Goal: Task Accomplishment & Management: Manage account settings

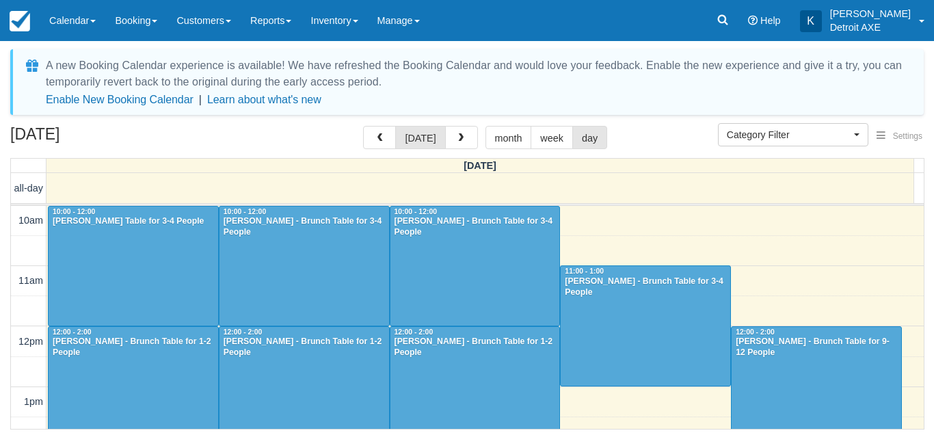
select select
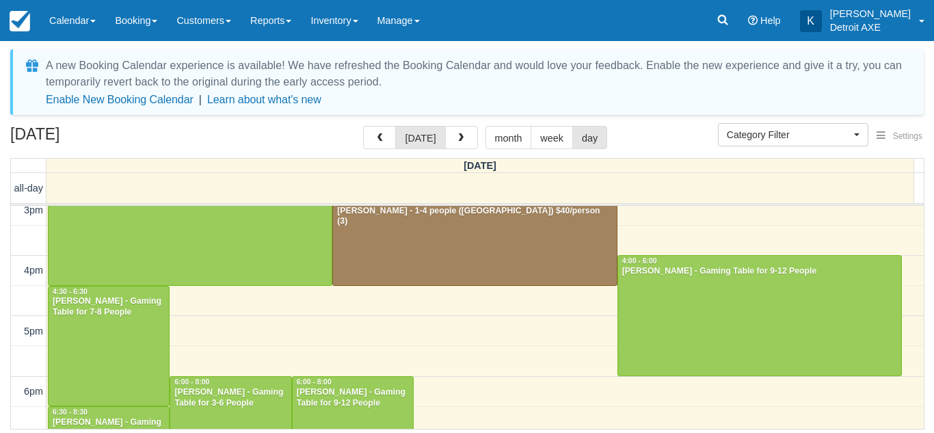
scroll to position [274, 0]
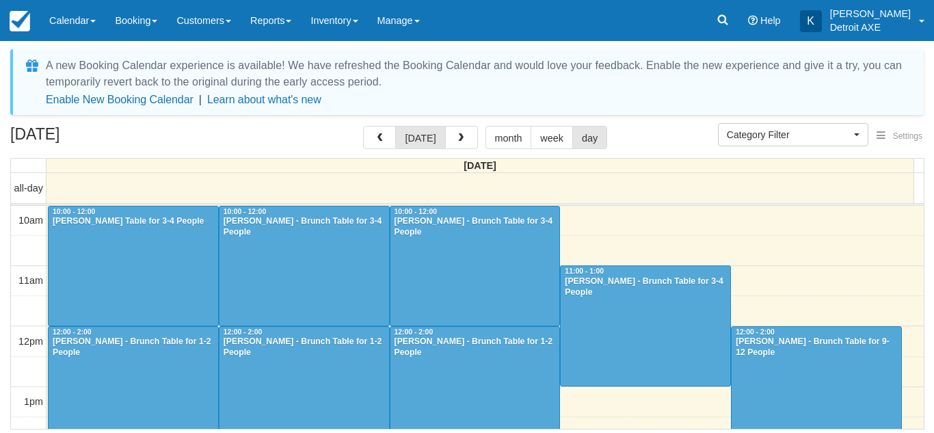
select select
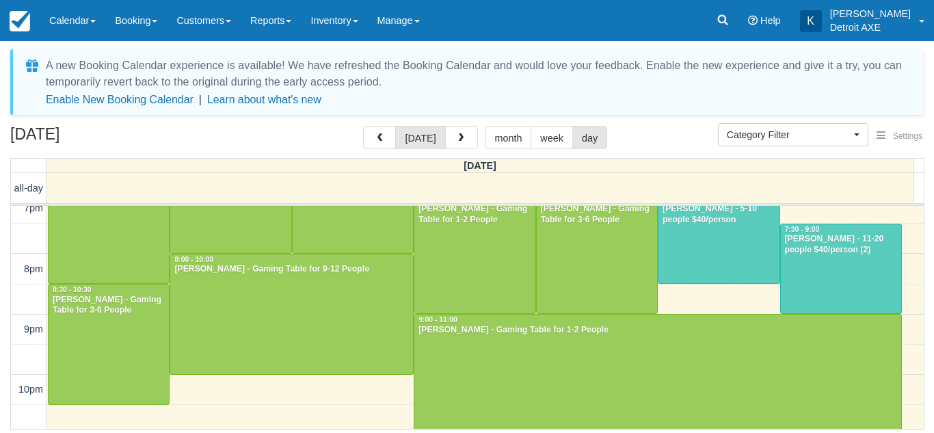
scroll to position [497, 0]
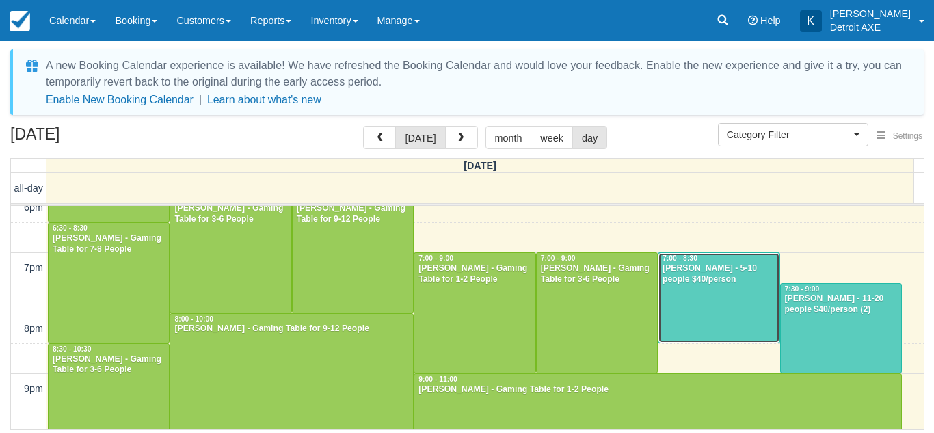
click at [687, 298] on div at bounding box center [719, 298] width 120 height 90
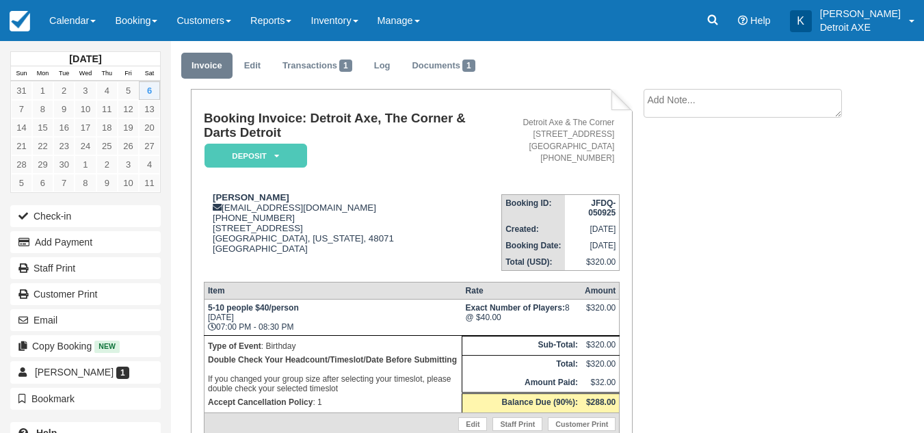
scroll to position [37, 0]
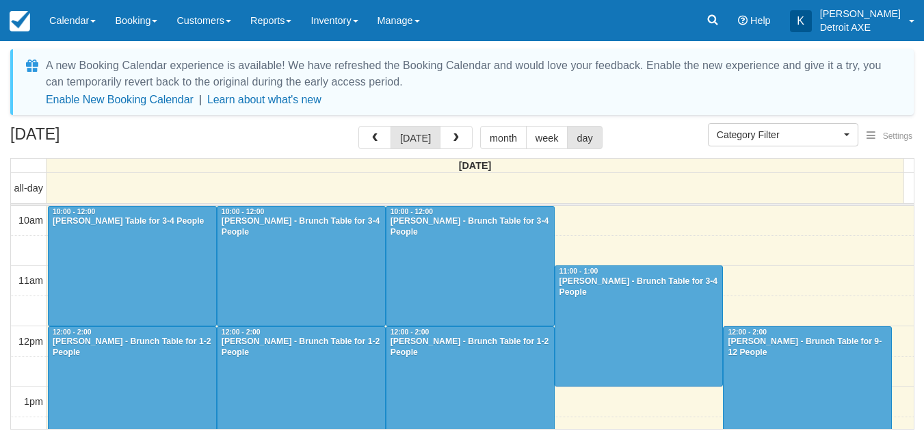
select select
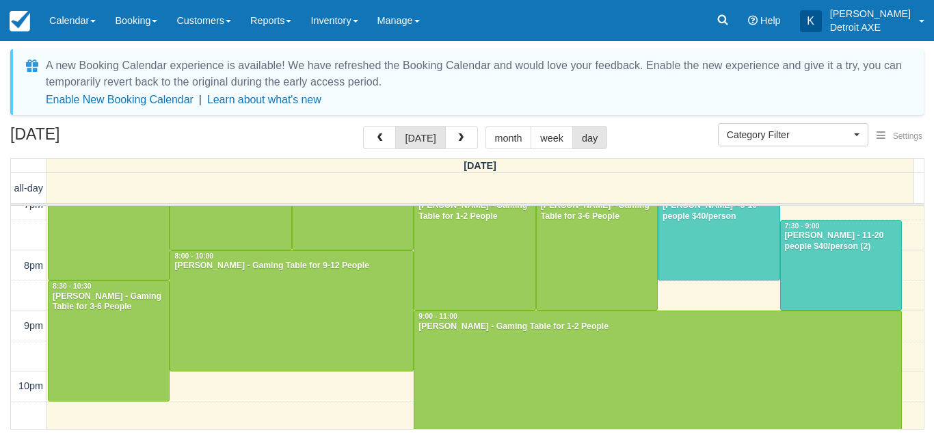
scroll to position [560, 0]
click at [827, 259] on div at bounding box center [841, 265] width 120 height 90
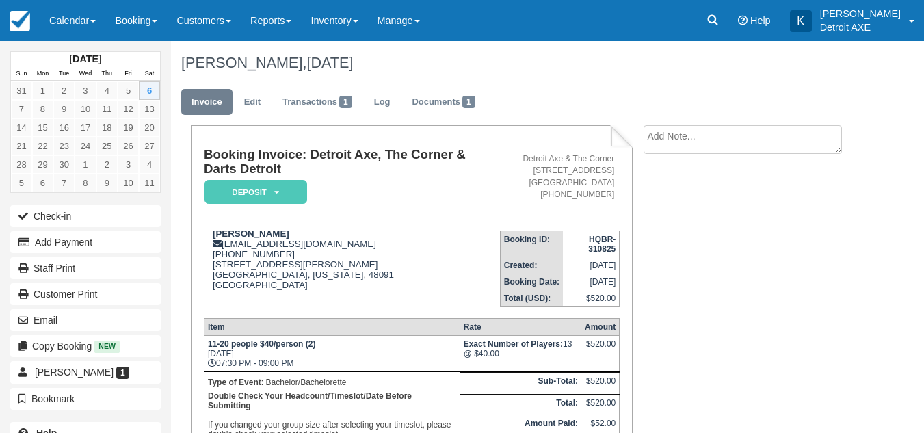
scroll to position [96, 0]
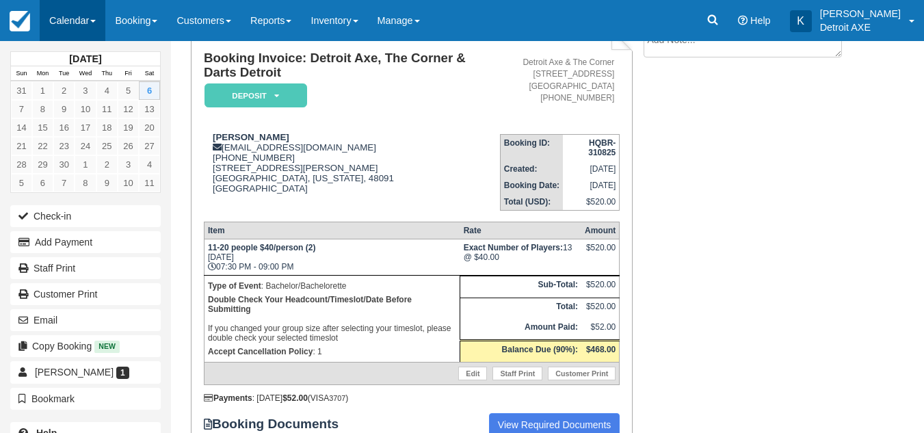
click at [62, 17] on link "Calendar" at bounding box center [73, 20] width 66 height 41
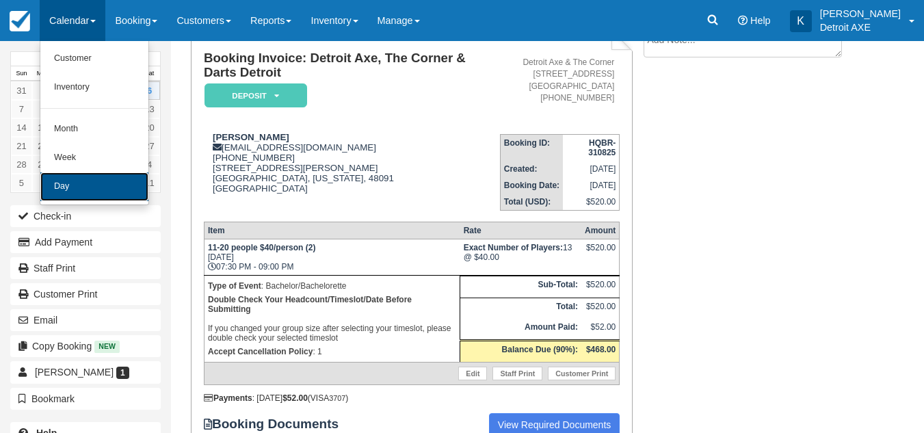
click at [88, 190] on link "Day" at bounding box center [94, 186] width 108 height 29
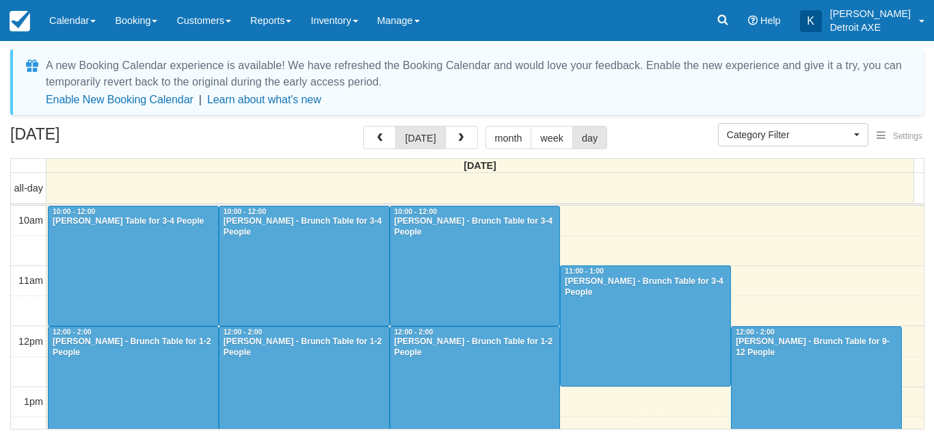
select select
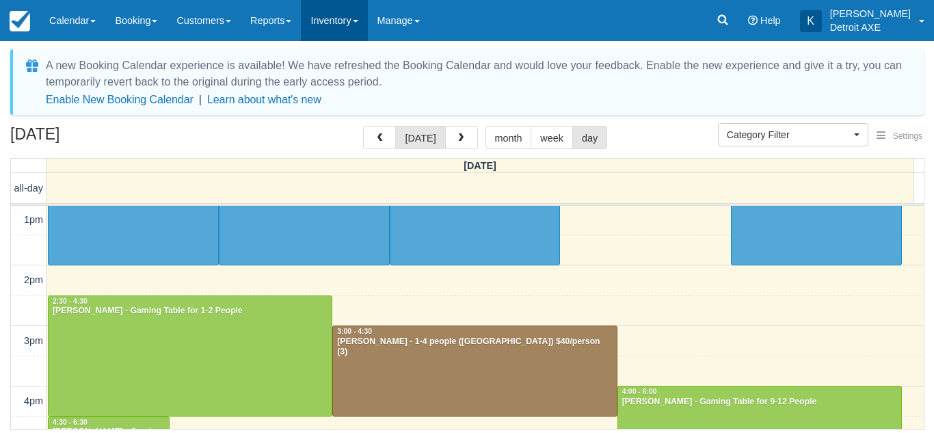
click at [356, 5] on link "Inventory" at bounding box center [334, 20] width 66 height 41
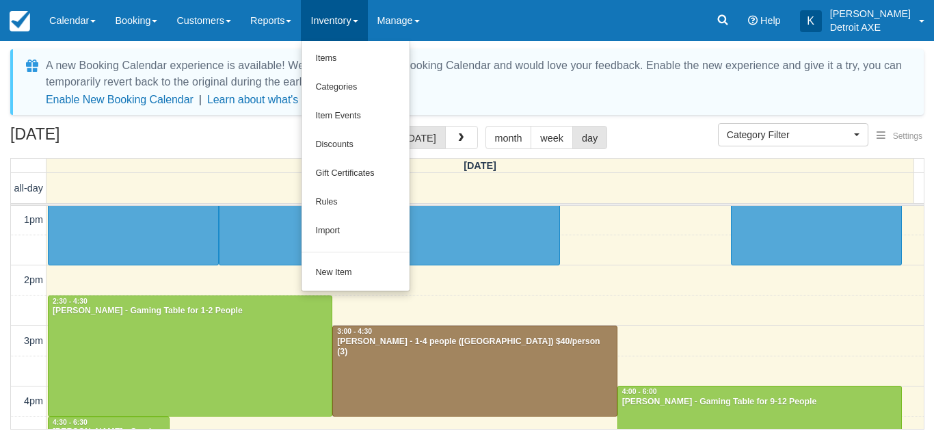
click at [642, 134] on div "September 6, 2025 today month week day" at bounding box center [467, 140] width 914 height 29
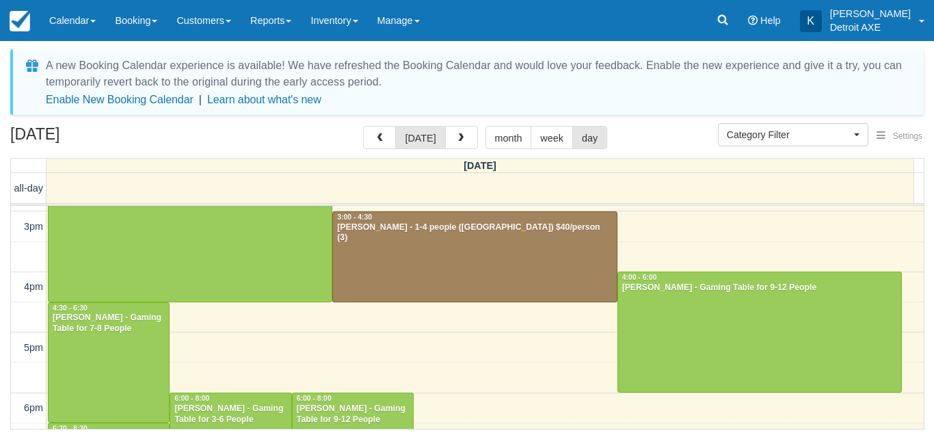
scroll to position [297, 0]
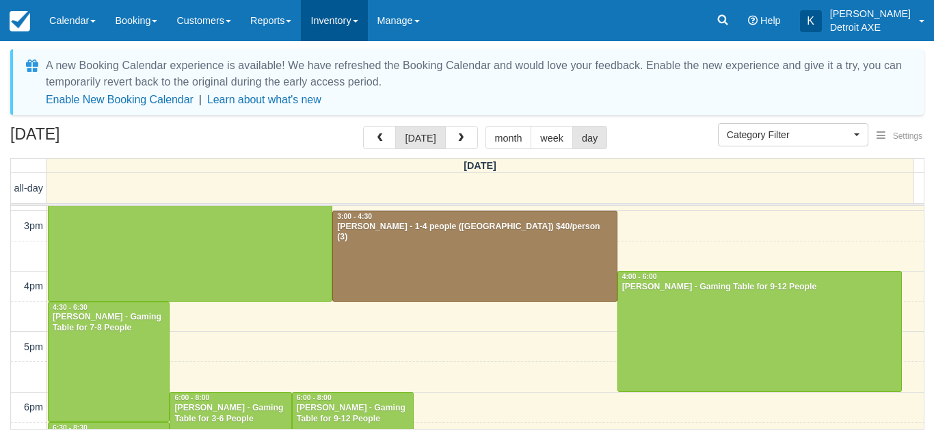
click at [334, 28] on link "Inventory" at bounding box center [334, 20] width 66 height 41
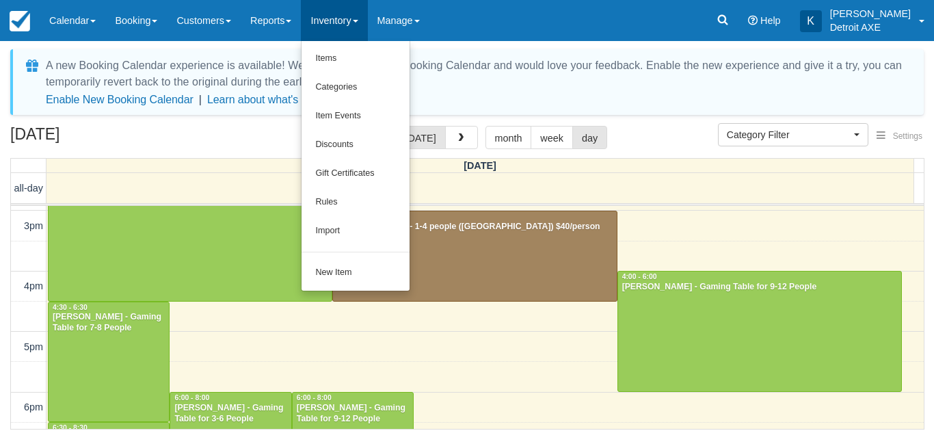
click at [679, 150] on div "September 6, 2025 today month week day" at bounding box center [467, 140] width 914 height 29
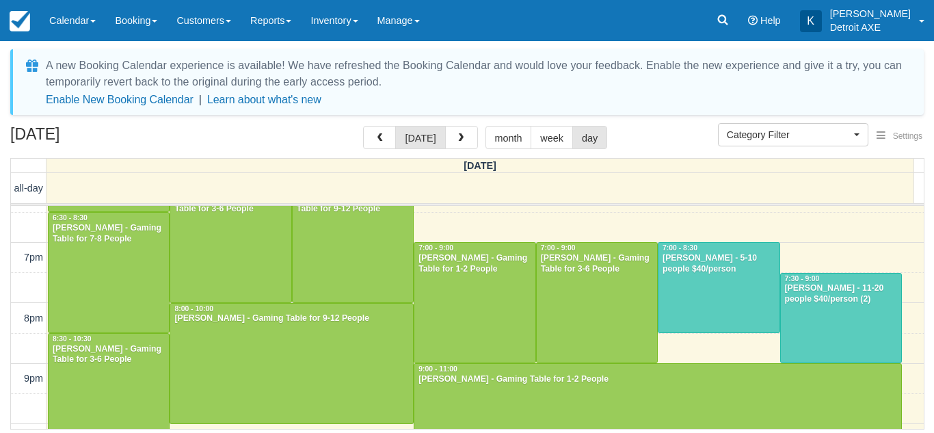
scroll to position [585, 0]
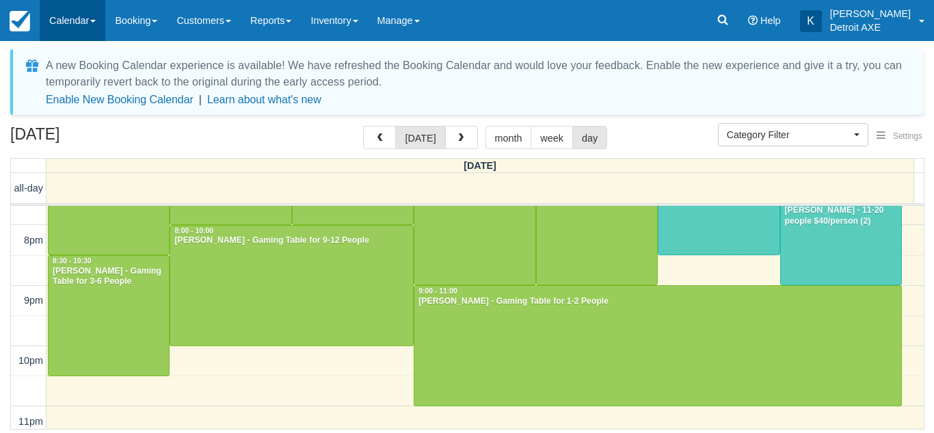
click at [96, 31] on link "Calendar" at bounding box center [73, 20] width 66 height 41
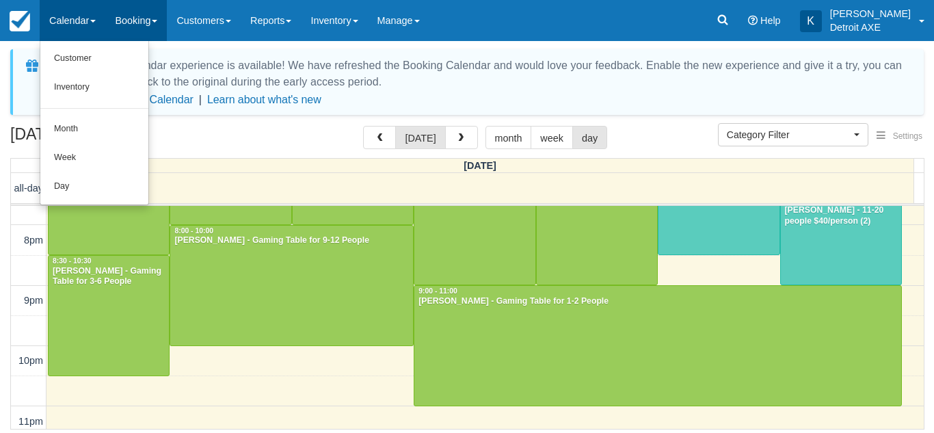
click at [135, 29] on link "Booking" at bounding box center [136, 20] width 62 height 41
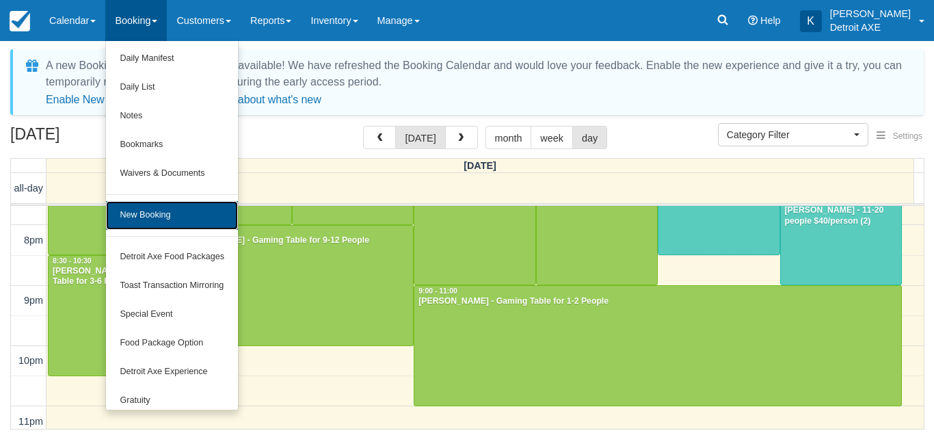
click at [168, 208] on link "New Booking" at bounding box center [172, 215] width 132 height 29
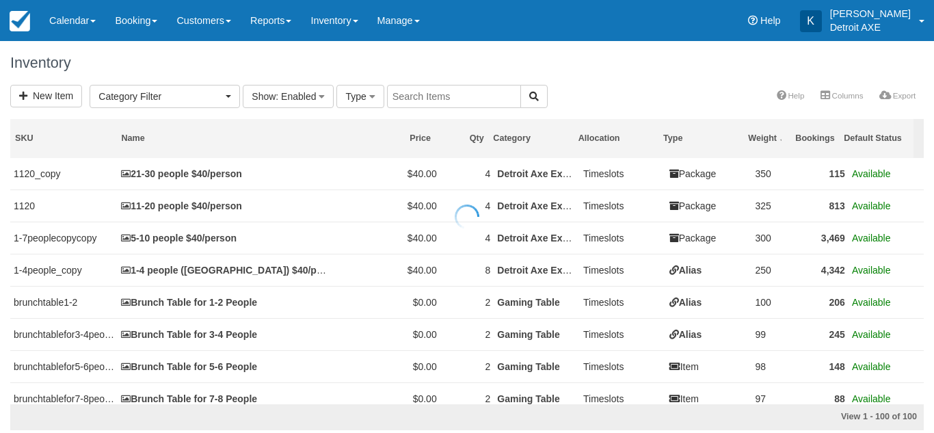
select select
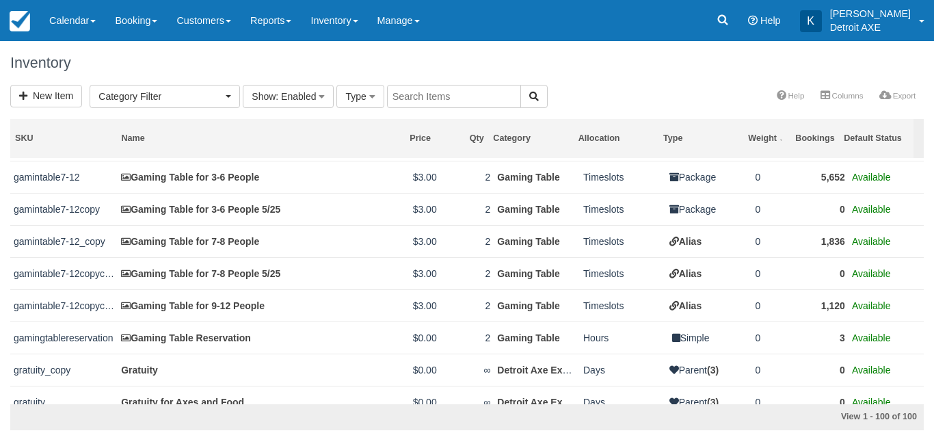
scroll to position [1661, 0]
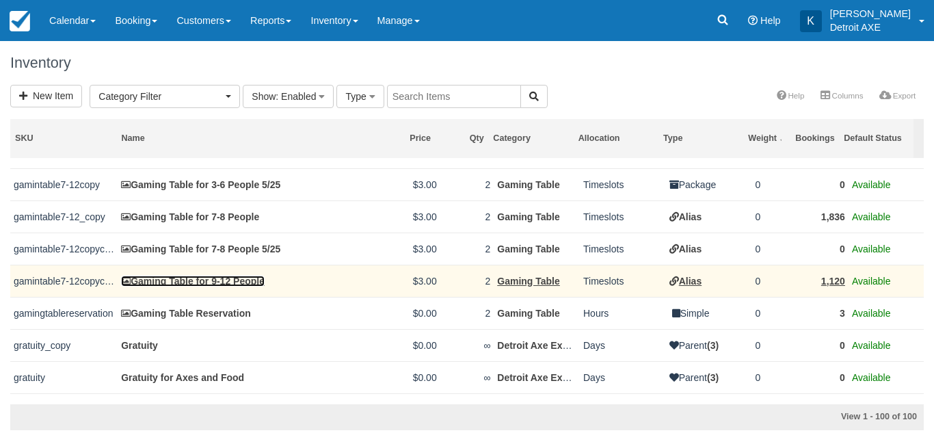
click at [228, 283] on link "Gaming Table for 9-12 People" at bounding box center [193, 281] width 144 height 11
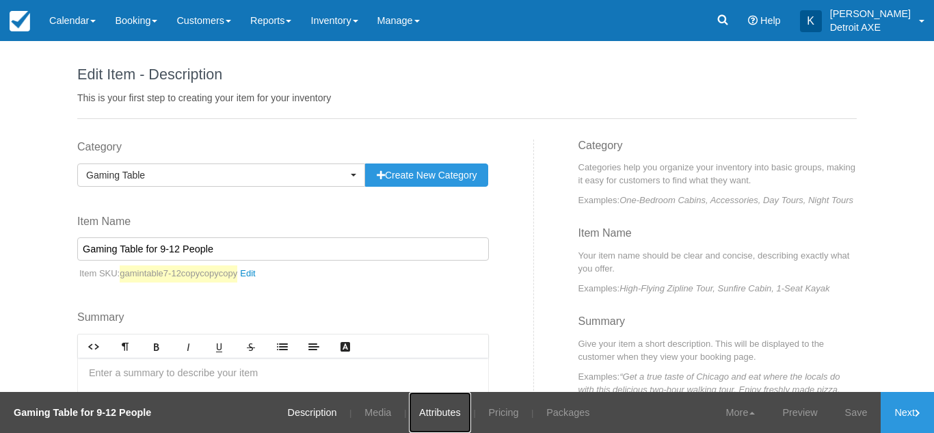
click at [453, 412] on link "Attributes" at bounding box center [440, 412] width 62 height 41
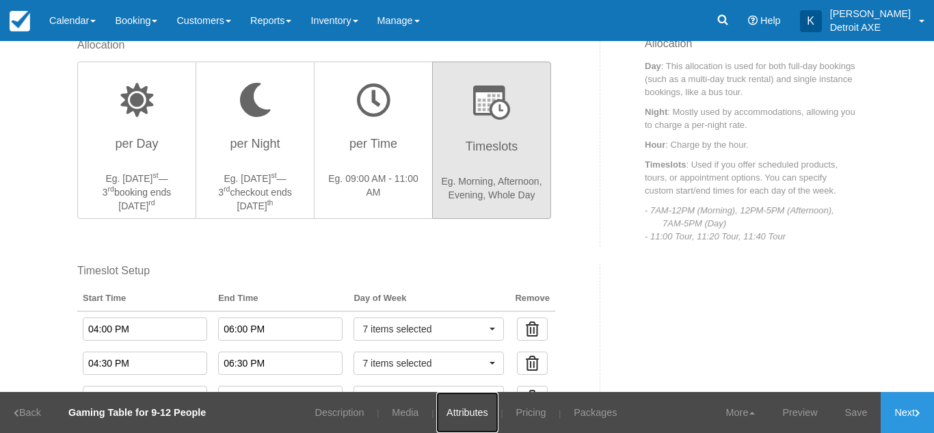
scroll to position [404, 0]
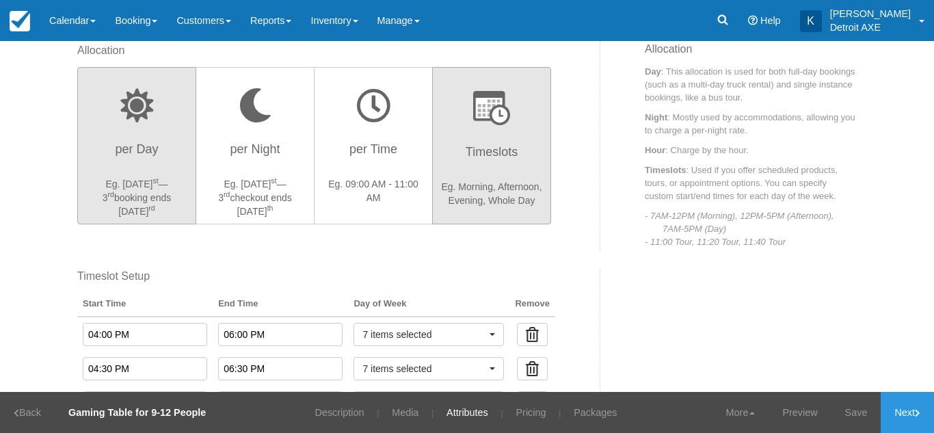
click at [138, 169] on h3 "per Day" at bounding box center [136, 153] width 101 height 34
radio input "true"
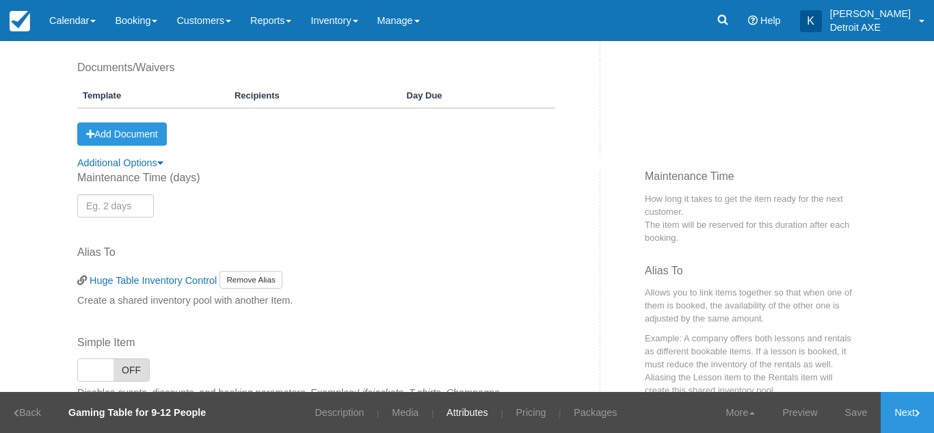
scroll to position [780, 0]
click at [92, 200] on input "number" at bounding box center [115, 206] width 77 height 23
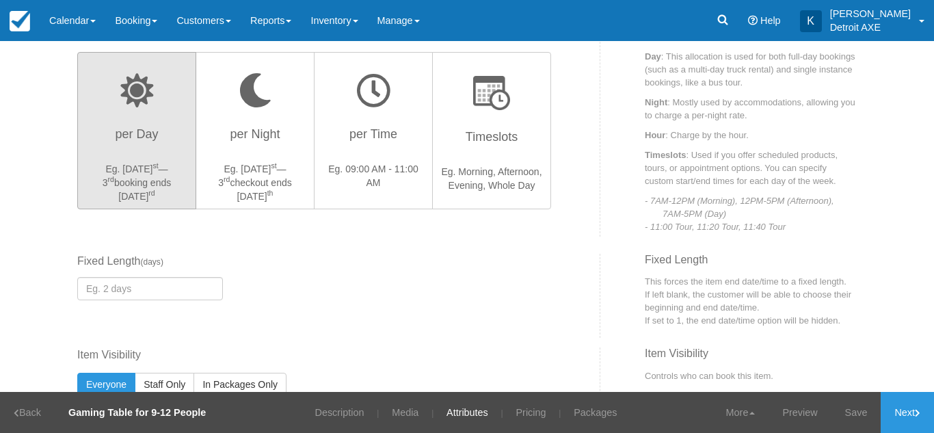
scroll to position [412, 0]
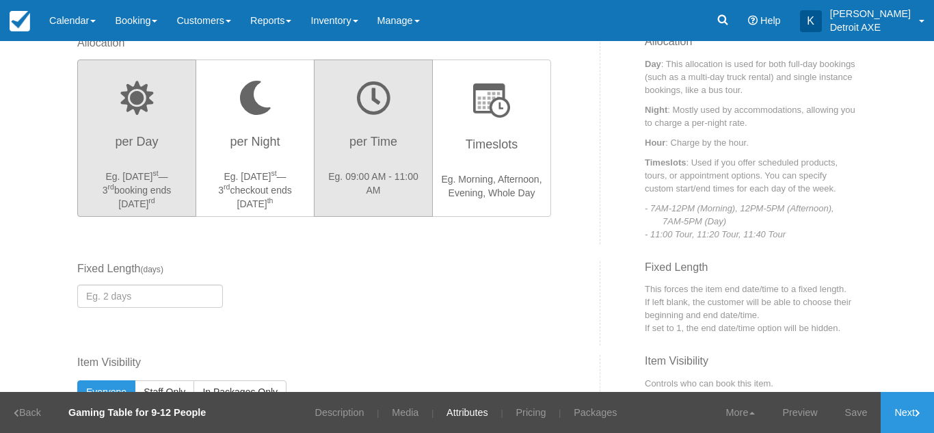
click at [364, 178] on p "Eg. 09:00 AM - 11:00 AM" at bounding box center [373, 183] width 101 height 27
radio input "true"
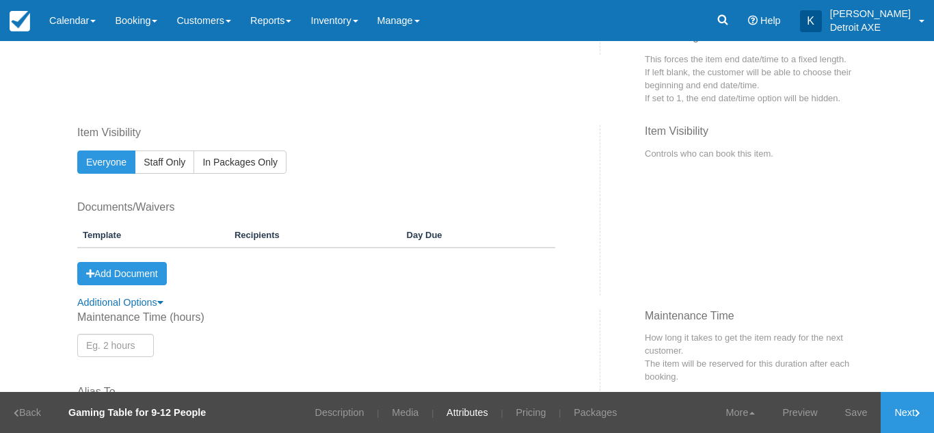
scroll to position [784, 0]
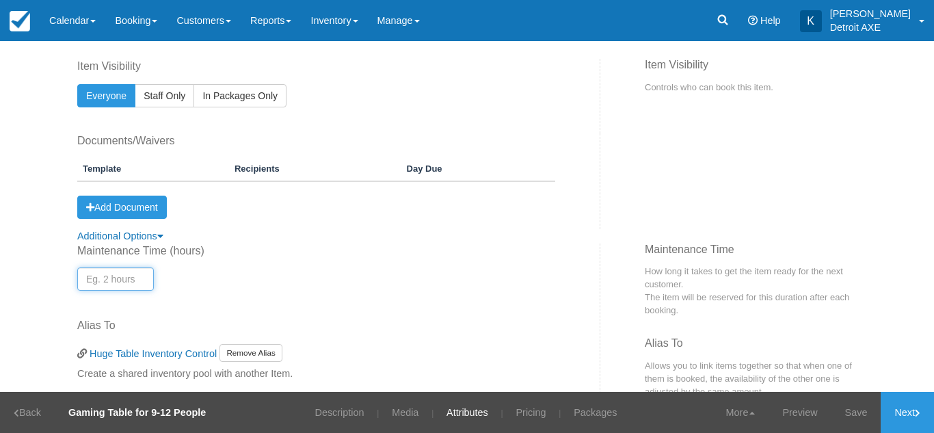
click at [92, 284] on input "number" at bounding box center [115, 278] width 77 height 23
type input ".5"
click at [246, 287] on div "Maintenance Time ( hours ) .5" at bounding box center [316, 267] width 478 height 47
click at [157, 234] on icon at bounding box center [160, 236] width 6 height 10
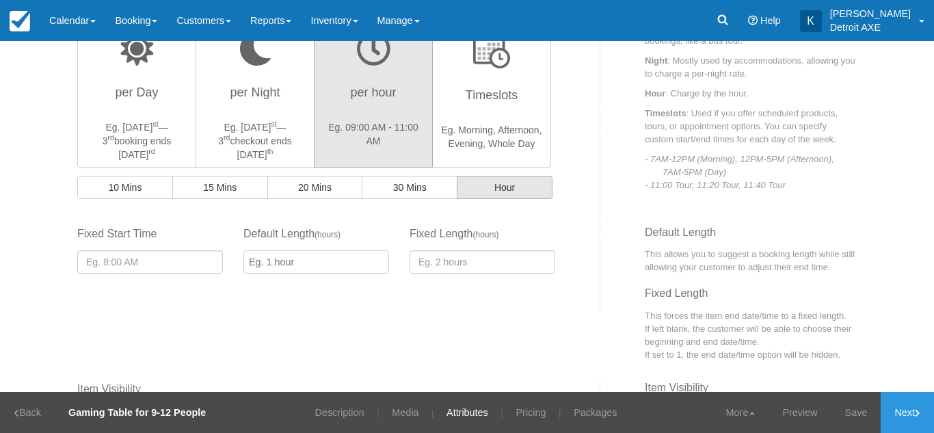
scroll to position [414, 0]
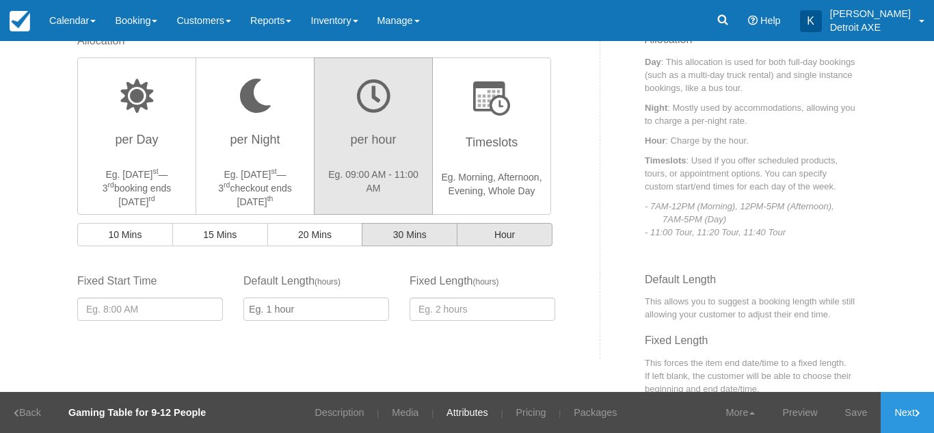
click at [410, 246] on button "30 Mins" at bounding box center [410, 234] width 96 height 23
radio input "true"
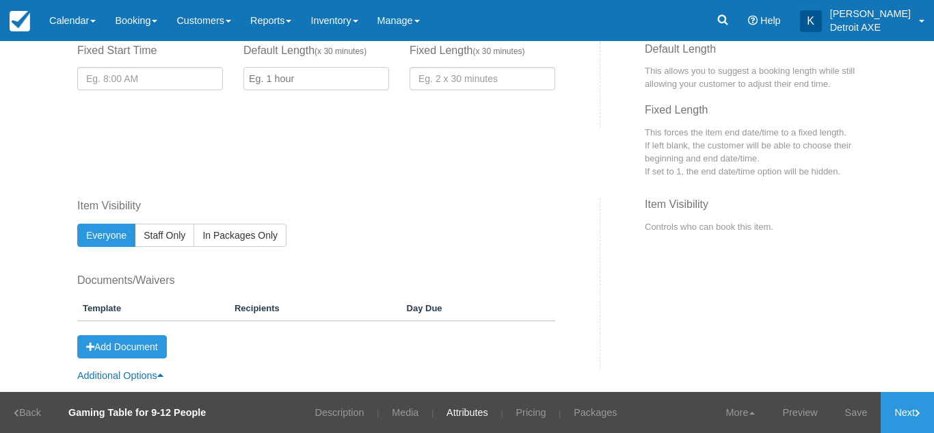
scroll to position [656, 0]
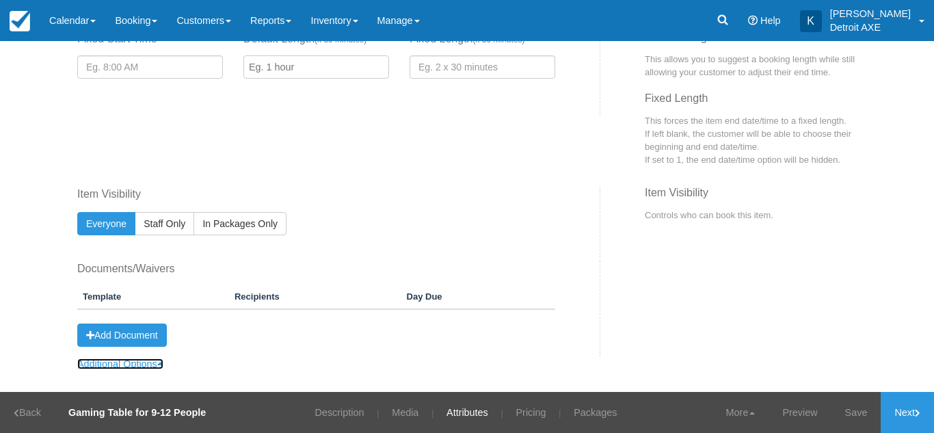
click at [150, 365] on link "Additional Options" at bounding box center [120, 363] width 86 height 11
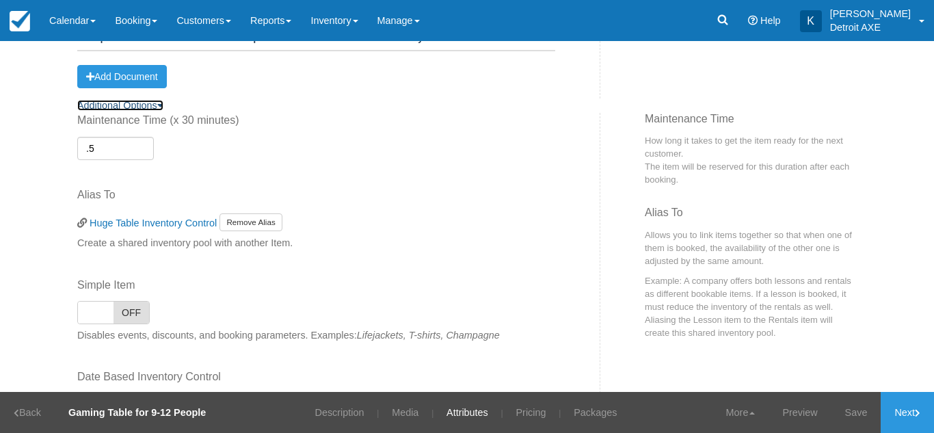
scroll to position [918, 0]
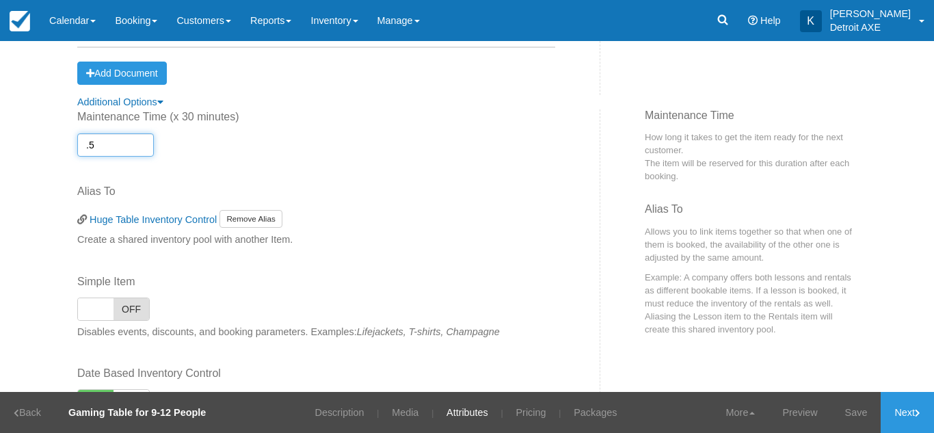
click at [137, 147] on input ".5" at bounding box center [115, 144] width 77 height 23
type input "1"
click at [349, 178] on div "Maintenance Time ( x 30 minutes ) 1 Alias To Huge Table Inventory Control Remov…" at bounding box center [334, 285] width 534 height 352
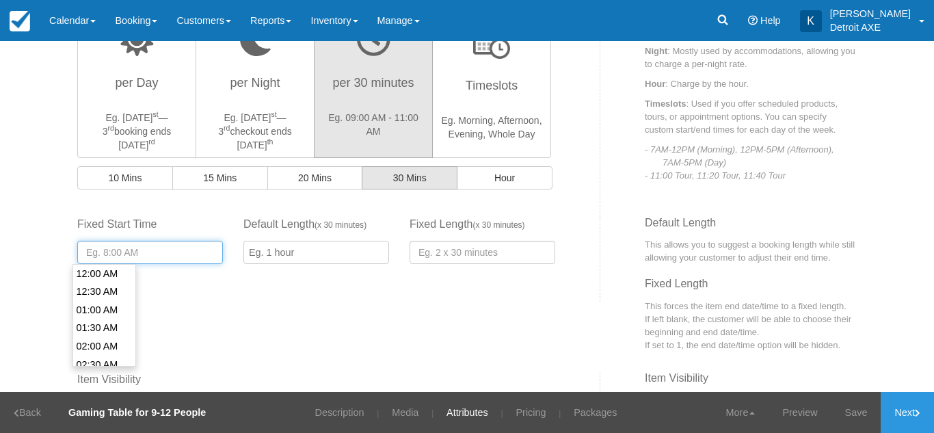
scroll to position [309, 0]
click at [148, 248] on input "text" at bounding box center [150, 252] width 146 height 23
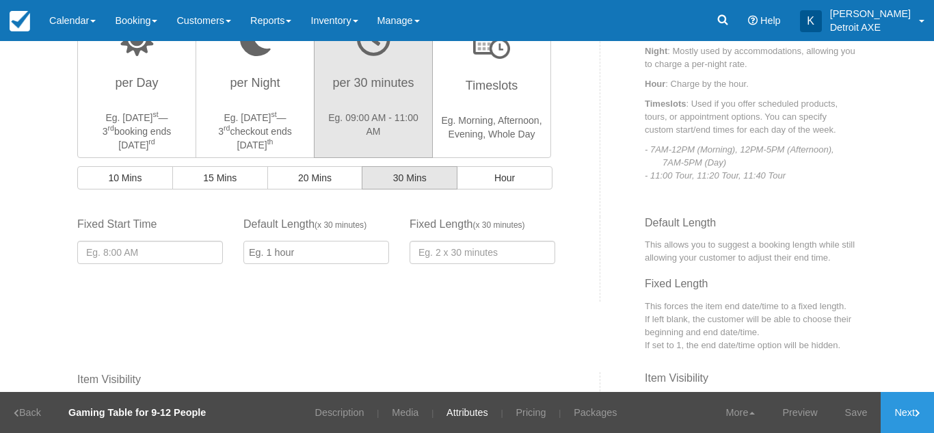
click at [167, 285] on div "Fixed Start Time Default Length ( x 30 minutes ) Fixed Length ( x 30 minutes ) …" at bounding box center [334, 259] width 534 height 85
click at [339, 24] on link "Inventory" at bounding box center [334, 20] width 66 height 41
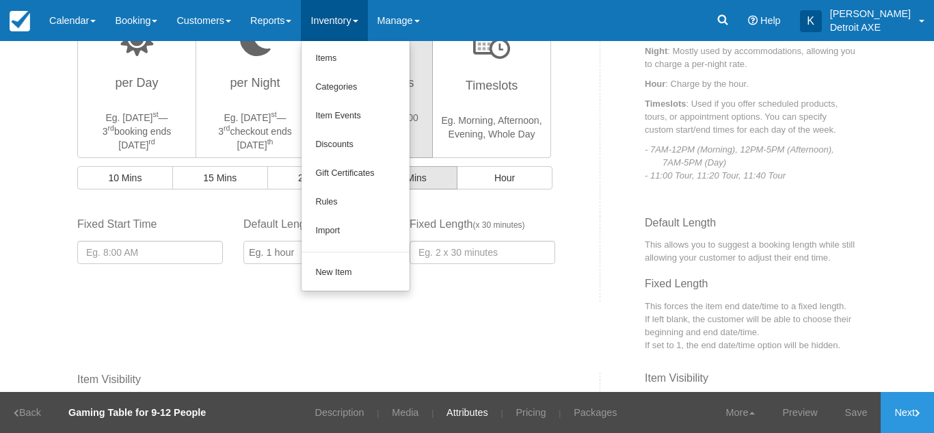
click at [589, 235] on div "Fixed Start Time Default Length ( x 30 minutes ) Fixed Length ( x 30 minutes ) …" at bounding box center [334, 259] width 534 height 85
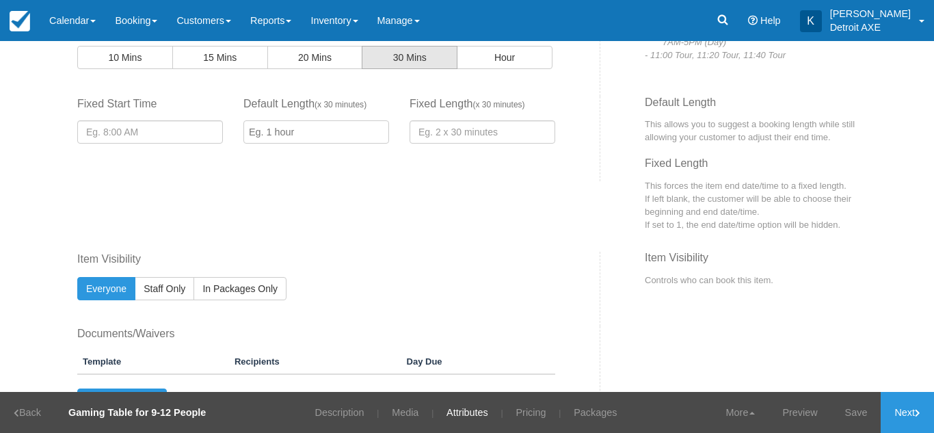
scroll to position [541, 0]
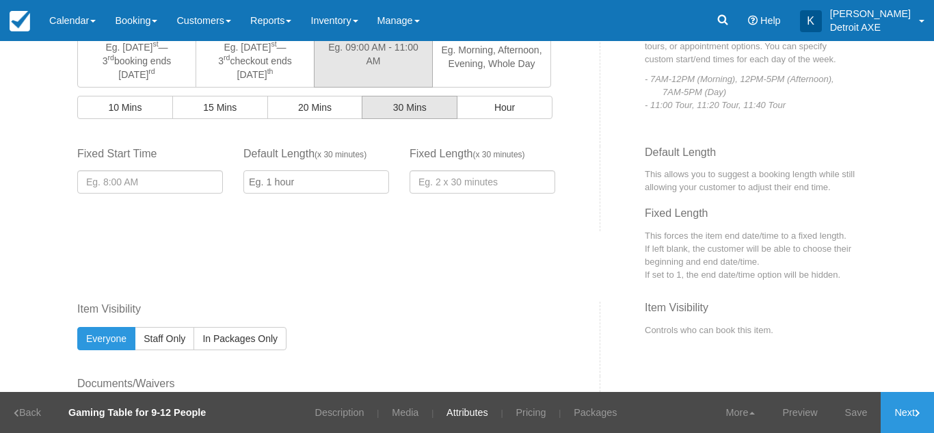
click at [333, 178] on input "Default Length ( x 30 minutes )" at bounding box center [317, 181] width 146 height 23
type input "2"
type input "4"
click at [456, 181] on input "number" at bounding box center [483, 181] width 146 height 23
type input "4"
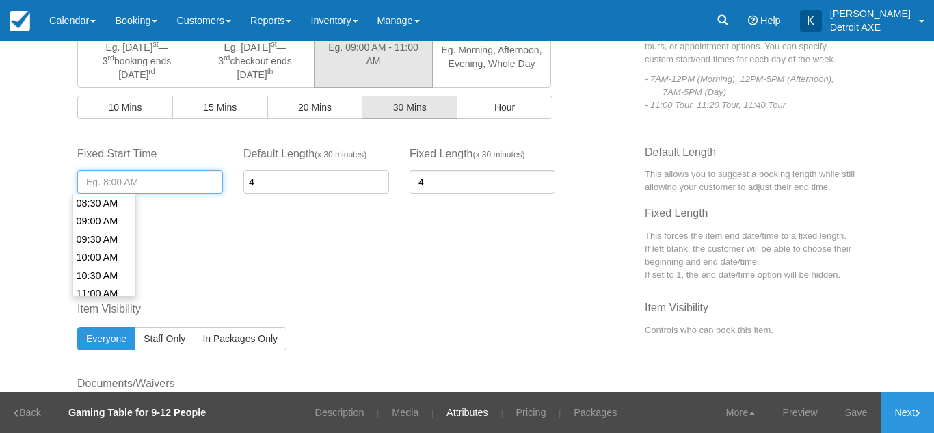
click at [187, 180] on input "text" at bounding box center [150, 181] width 146 height 23
type input "02:30 PM"
click at [96, 253] on li "02:30 PM" at bounding box center [104, 261] width 63 height 18
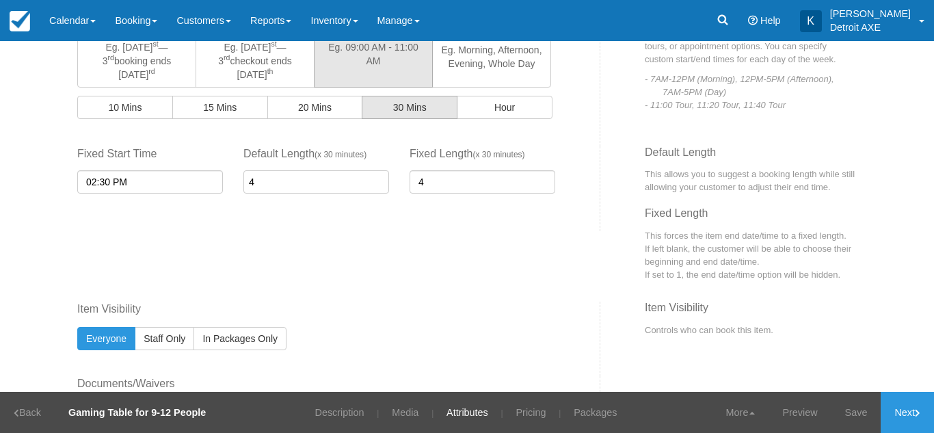
click at [313, 286] on div "Inventory 2 Unlimited ON Unlimited Inventory OFF This item is a Product Groupin…" at bounding box center [467, 42] width 800 height 888
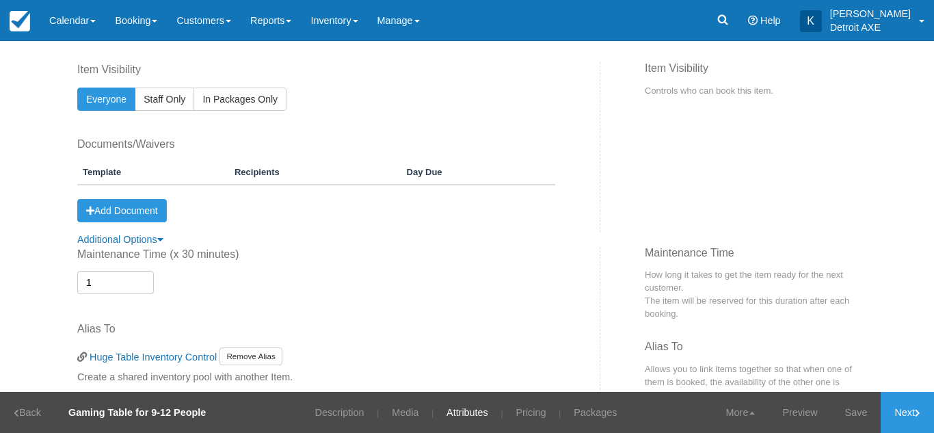
scroll to position [781, 0]
click at [544, 405] on link "Pricing" at bounding box center [530, 412] width 51 height 41
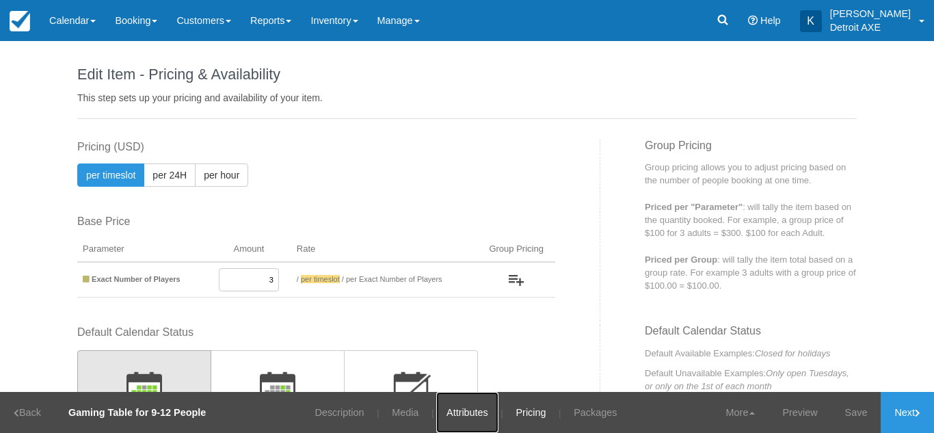
click at [467, 413] on link "Attributes" at bounding box center [467, 412] width 62 height 41
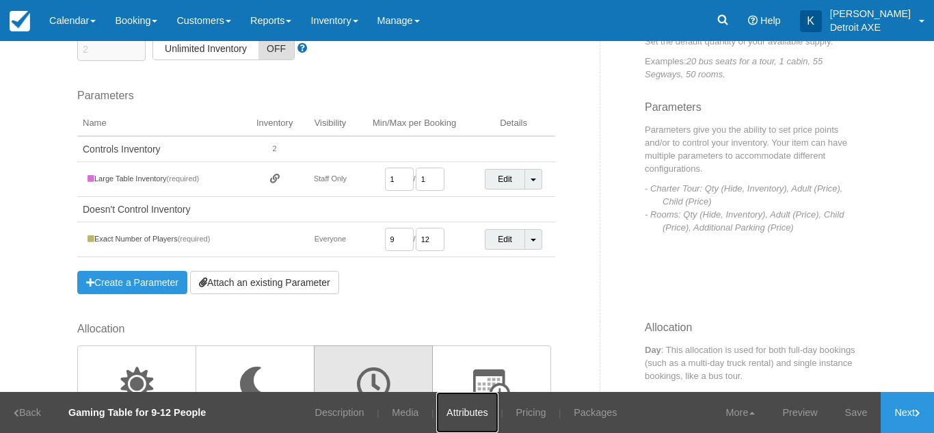
scroll to position [128, 0]
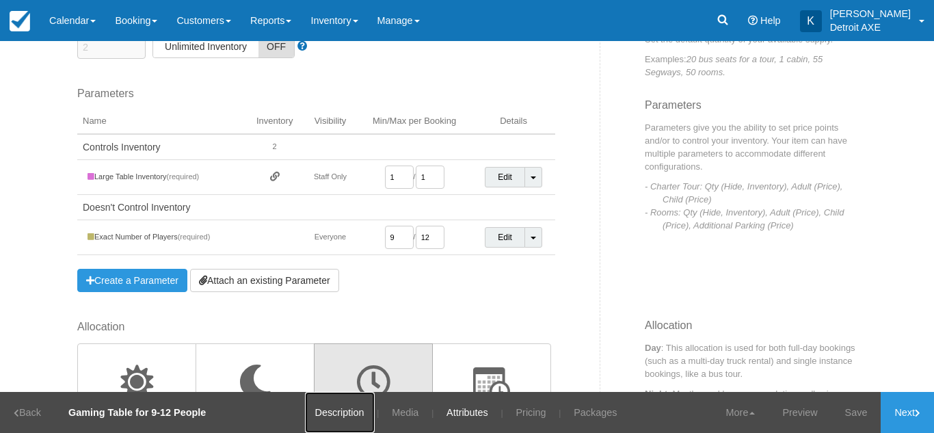
click at [354, 415] on link "Description" at bounding box center [340, 412] width 70 height 41
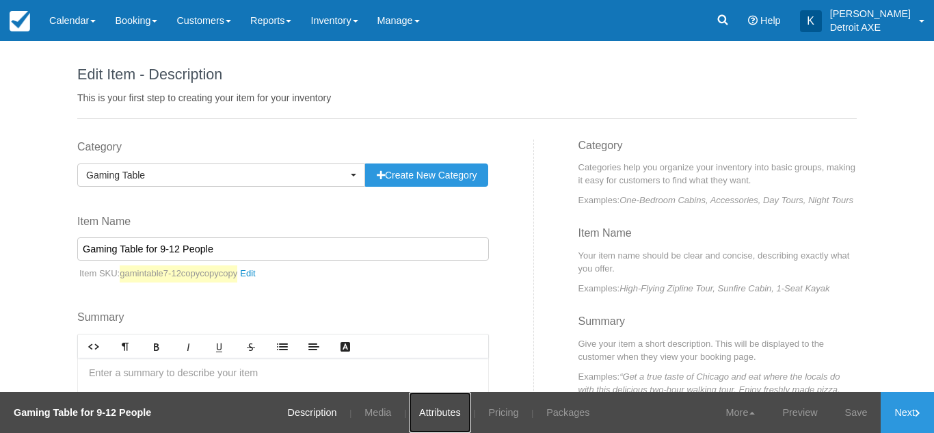
click at [439, 417] on link "Attributes" at bounding box center [440, 412] width 62 height 41
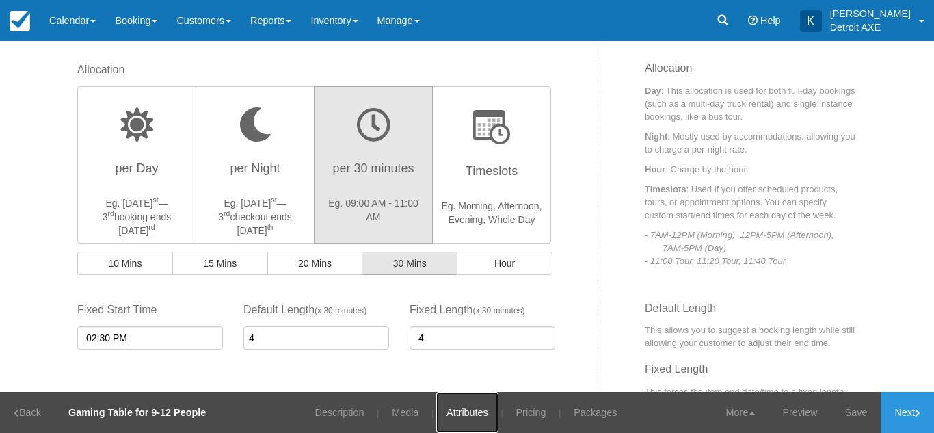
scroll to position [384, 0]
click at [862, 419] on link "Save" at bounding box center [857, 412] width 50 height 41
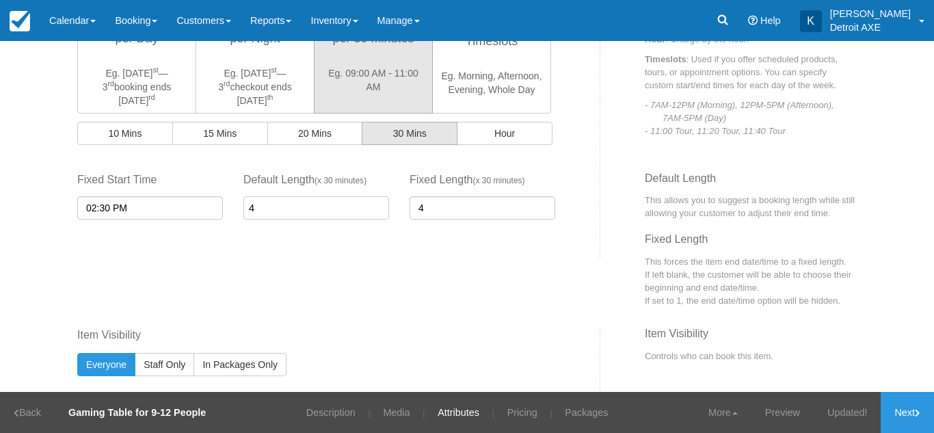
scroll to position [516, 0]
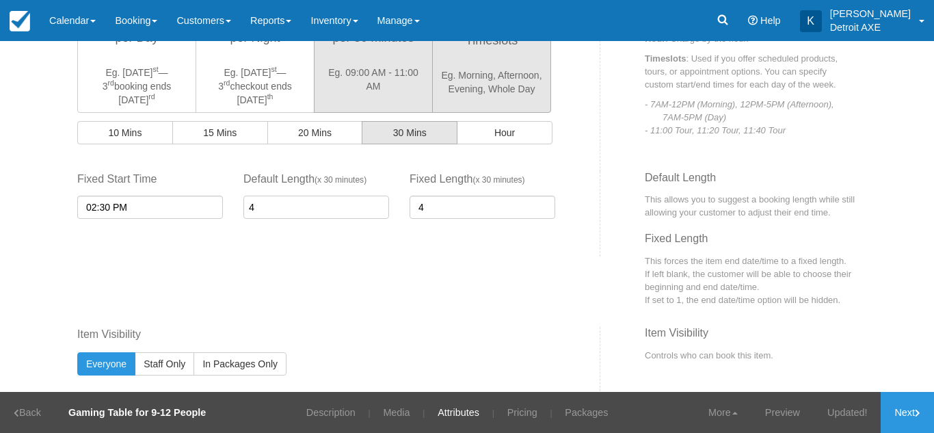
click at [502, 81] on p "Eg. Morning, Afternoon, Evening, Whole Day" at bounding box center [491, 81] width 101 height 27
radio input "true"
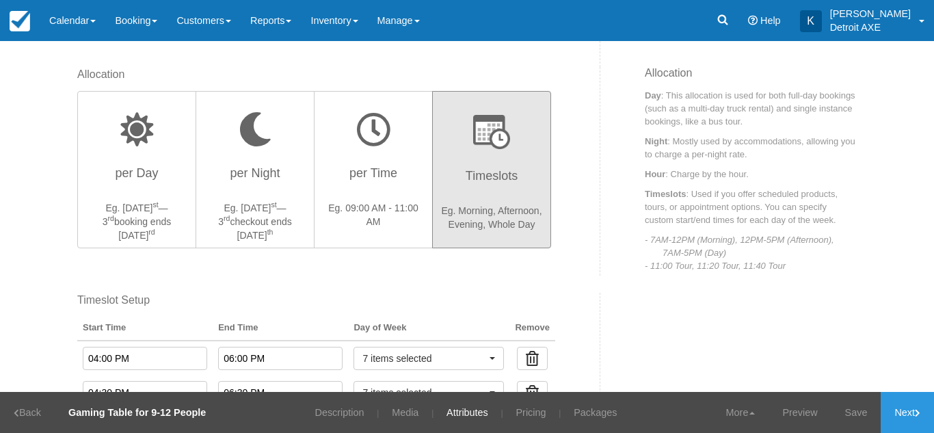
scroll to position [380, 0]
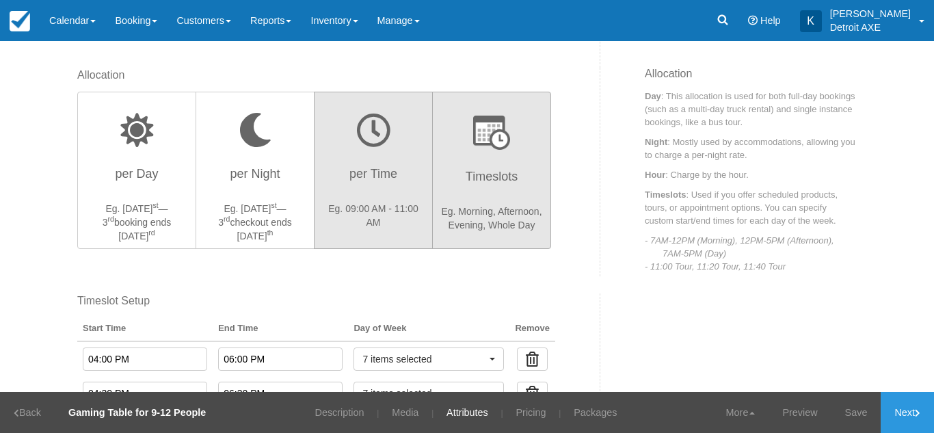
click at [419, 179] on button "per Time Eg. 09:00 AM - 11:00 AM" at bounding box center [373, 170] width 119 height 157
radio input "true"
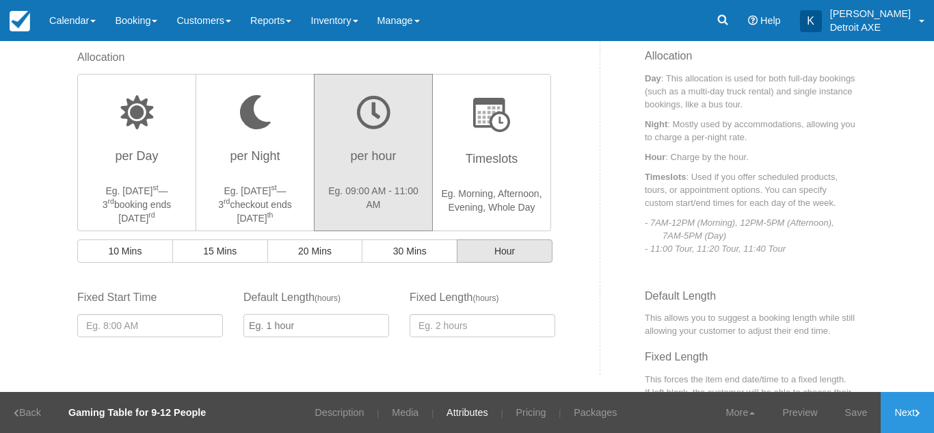
scroll to position [397, 0]
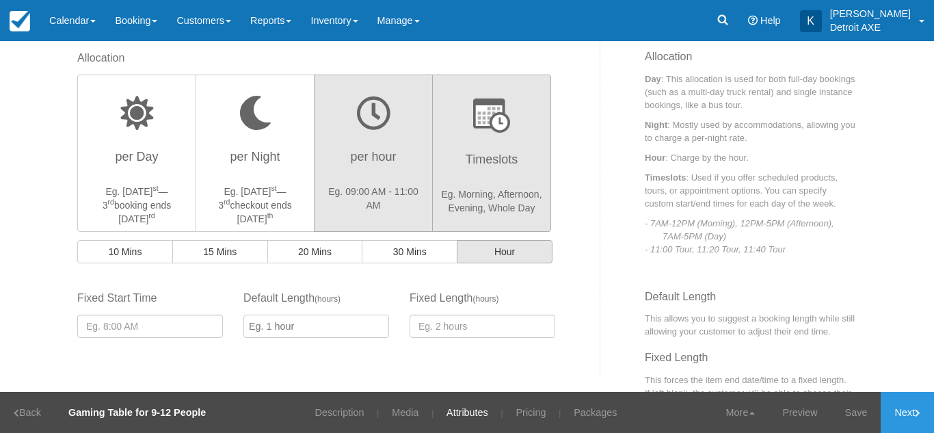
click at [462, 174] on h3 "Timeslots" at bounding box center [491, 163] width 101 height 34
radio input "true"
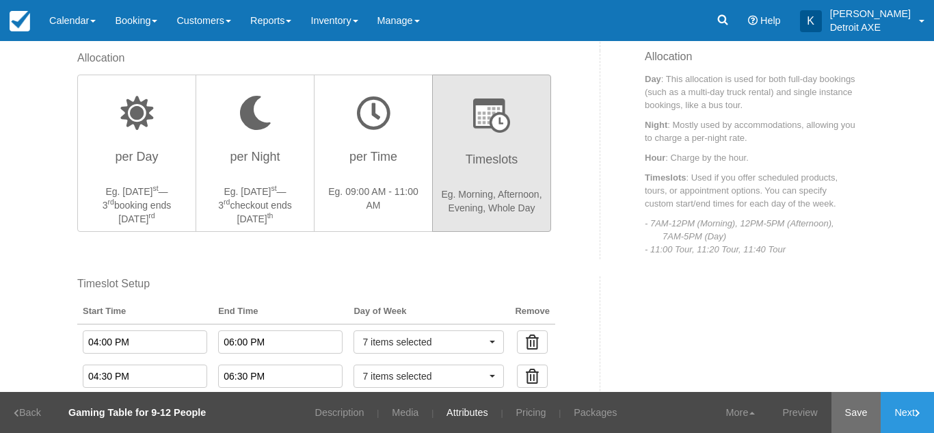
click at [864, 410] on link "Save" at bounding box center [857, 412] width 50 height 41
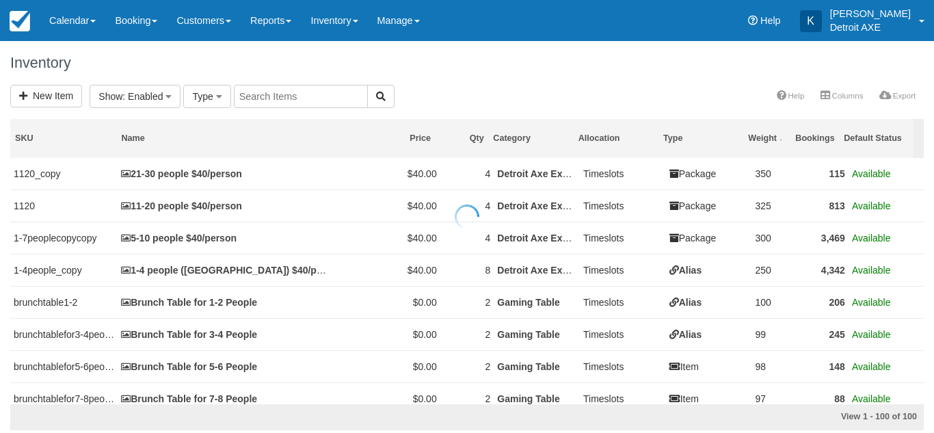
select select
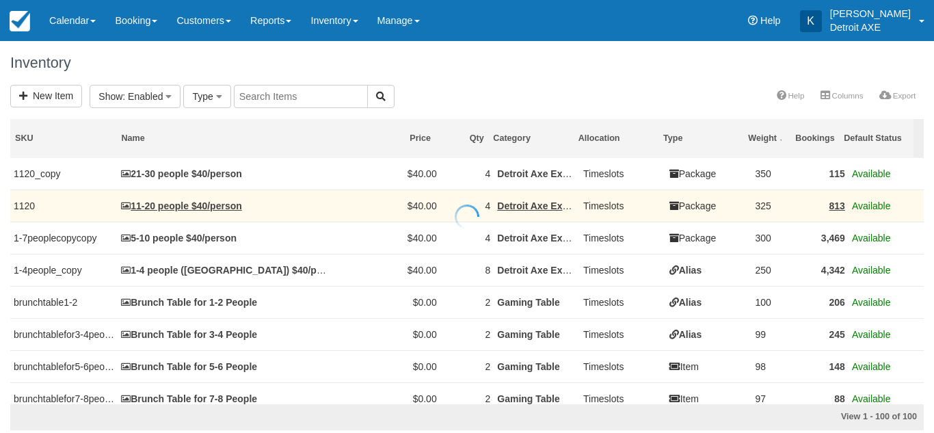
select select
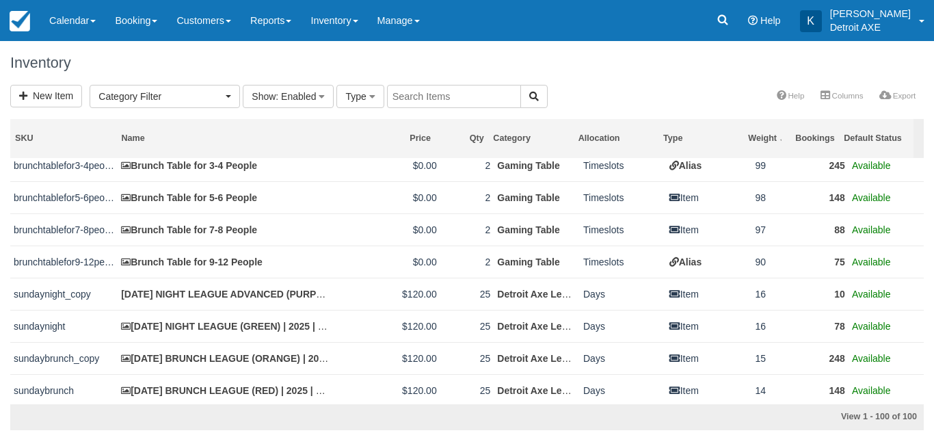
scroll to position [170, 0]
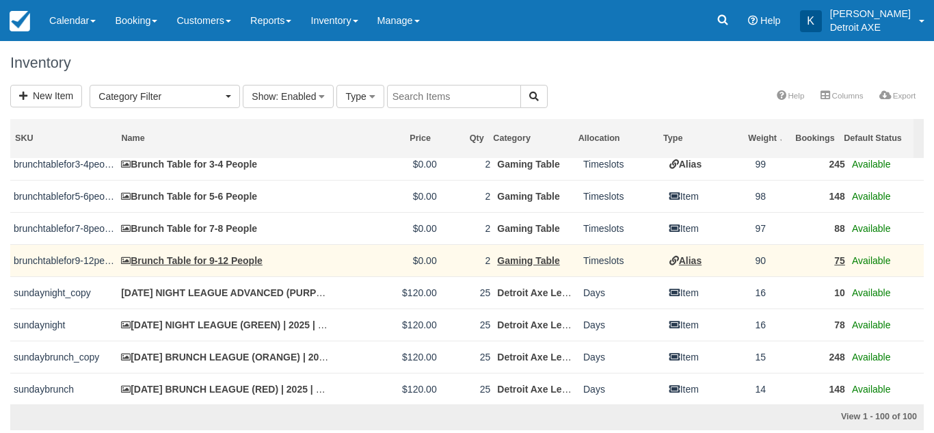
click at [254, 267] on td "Brunch Table for 9-12 People" at bounding box center [225, 260] width 215 height 32
click at [246, 257] on link "Brunch Table for 9-12 People" at bounding box center [192, 260] width 142 height 11
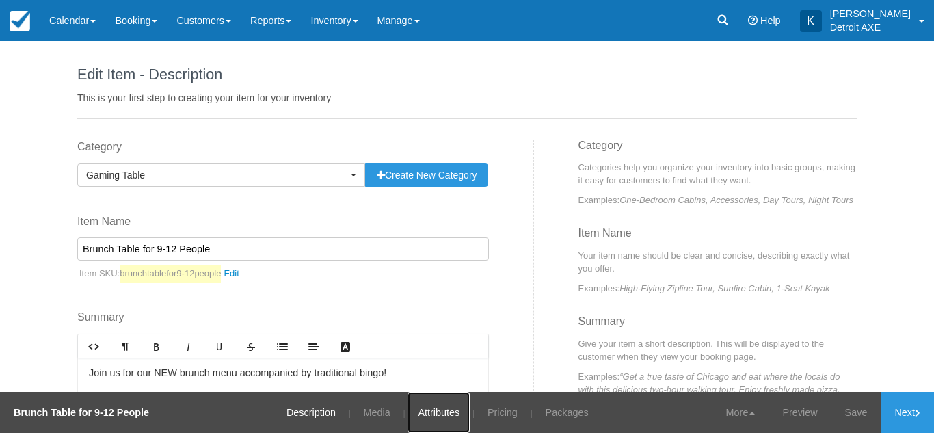
click at [444, 423] on link "Attributes" at bounding box center [439, 412] width 62 height 41
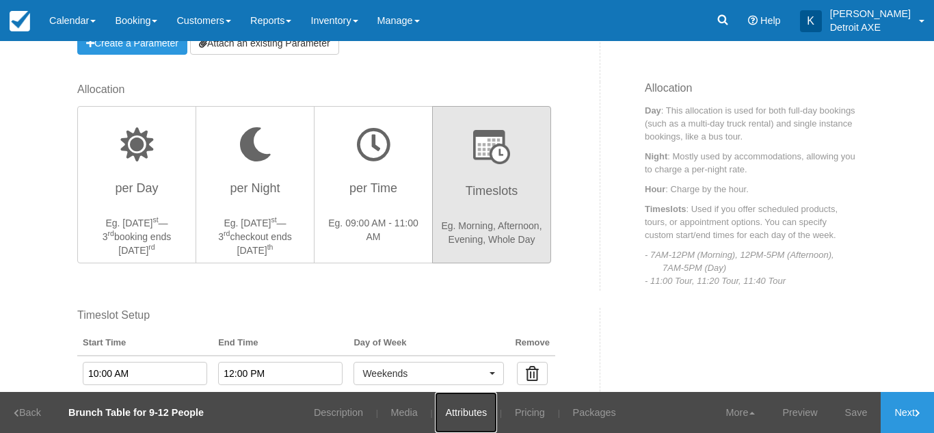
scroll to position [366, 0]
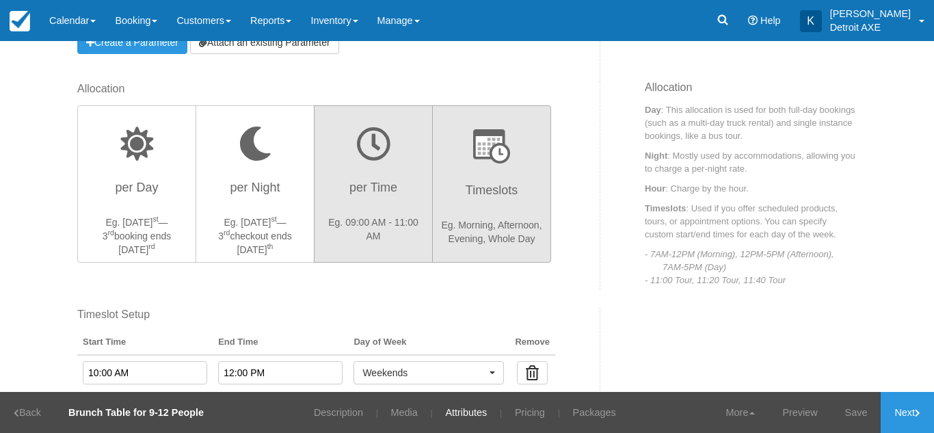
click at [354, 224] on p "Eg. 09:00 AM - 11:00 AM" at bounding box center [373, 228] width 101 height 27
radio input "true"
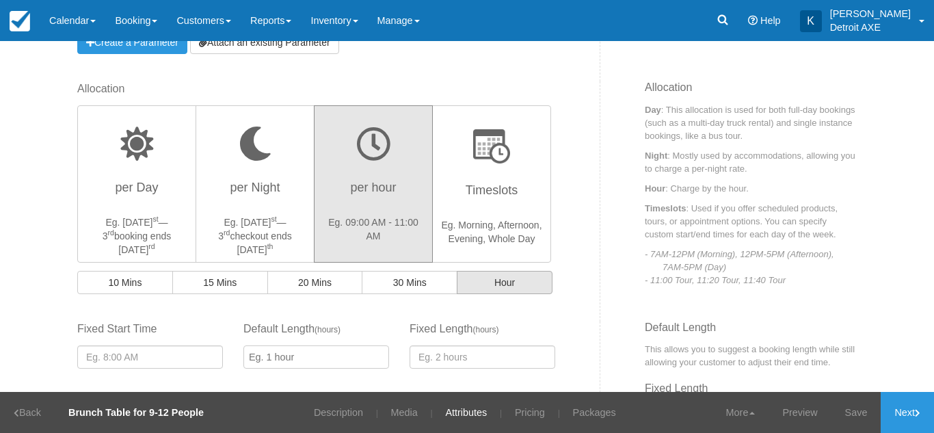
scroll to position [532, 0]
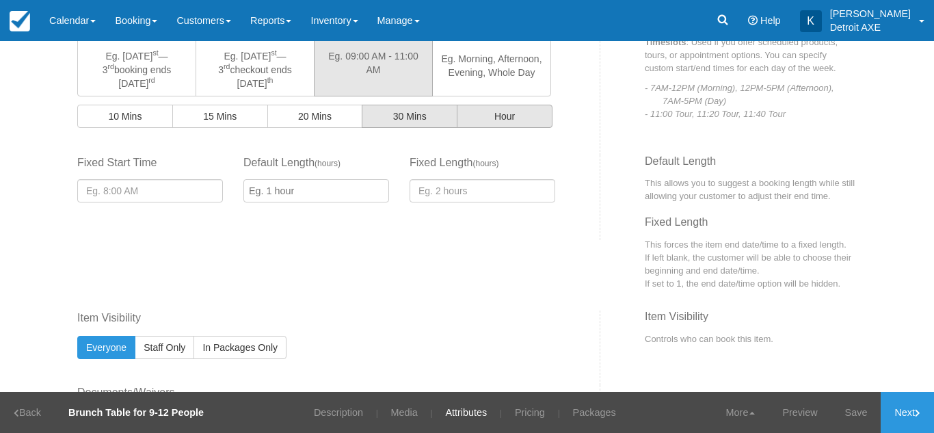
click at [434, 118] on button "30 Mins" at bounding box center [410, 116] width 96 height 23
radio input "true"
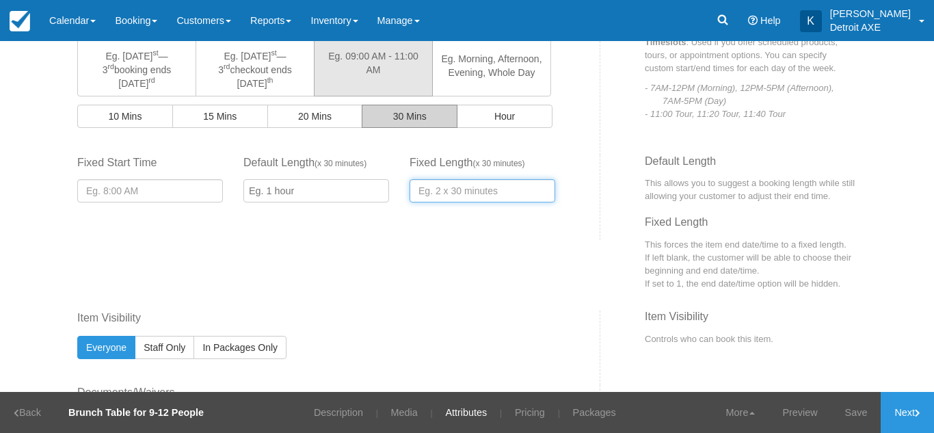
click at [447, 200] on input "number" at bounding box center [483, 190] width 146 height 23
type input "4"
click at [300, 194] on input "Default Length ( x 30 minutes )" at bounding box center [317, 190] width 146 height 23
click at [441, 188] on input "4" at bounding box center [483, 190] width 146 height 23
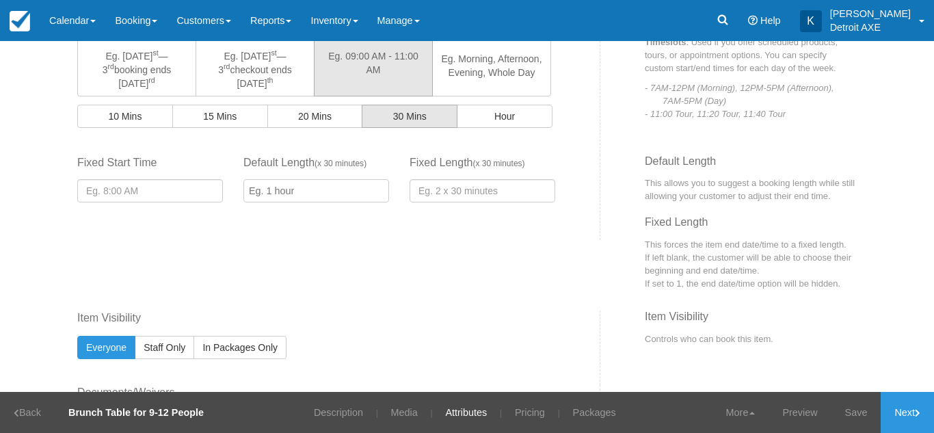
click at [342, 187] on input "Default Length ( x 30 minutes )" at bounding box center [317, 190] width 146 height 23
type input "4"
click at [431, 187] on input "number" at bounding box center [483, 190] width 146 height 23
type input "4"
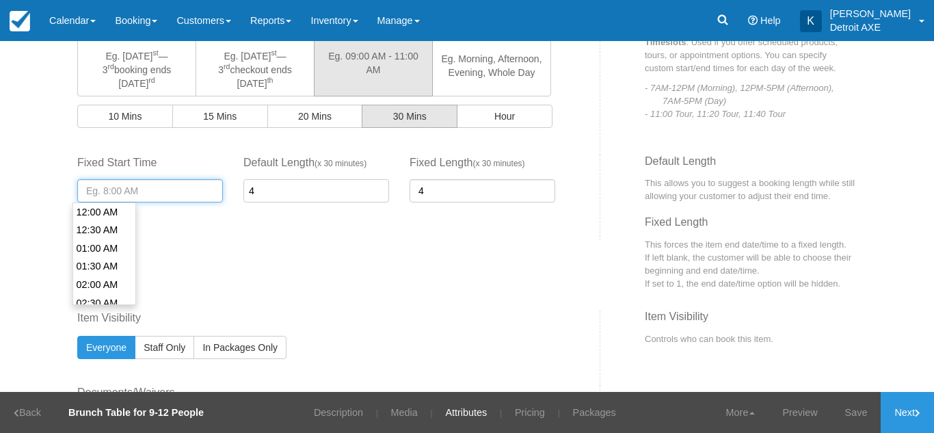
scroll to position [309, 0]
click at [188, 196] on input "text" at bounding box center [150, 190] width 146 height 23
type input "10:00 AM"
click at [110, 269] on li "10:00 AM" at bounding box center [104, 266] width 63 height 18
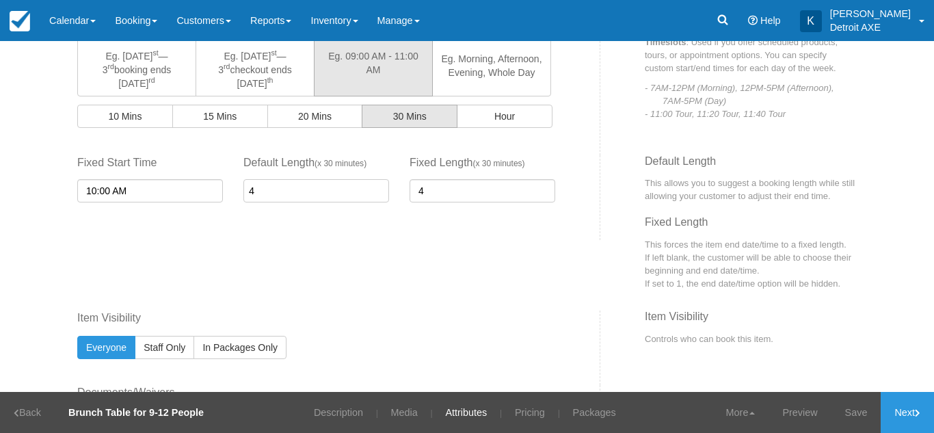
click at [208, 253] on div "Inventory 2 Unlimited ON Unlimited Inventory OFF This item is a Product Groupin…" at bounding box center [467, 51] width 800 height 888
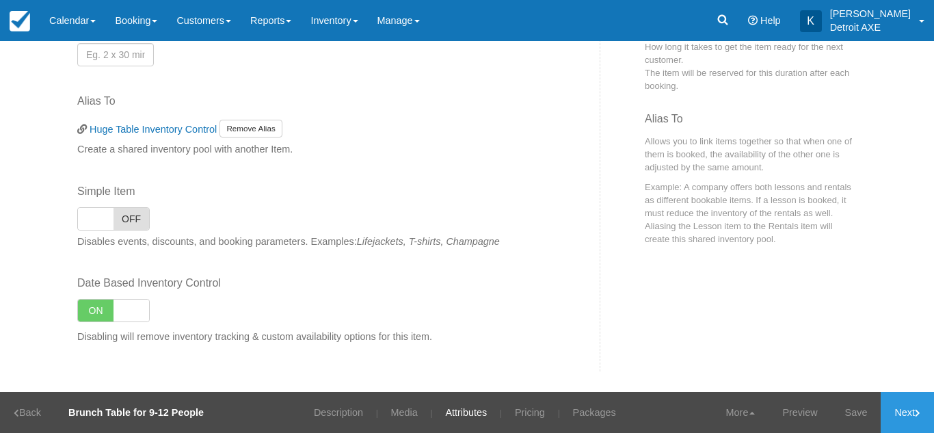
scroll to position [907, 0]
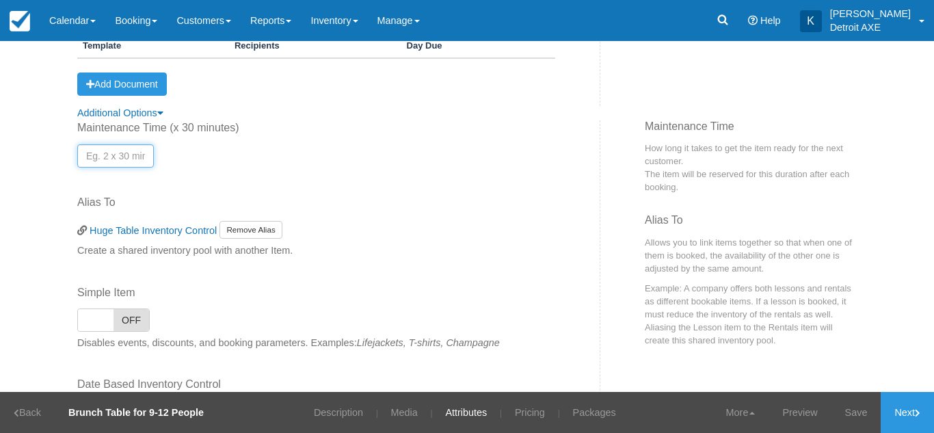
click at [116, 158] on input "number" at bounding box center [115, 155] width 77 height 23
type input "1"
click at [323, 181] on div "Maintenance Time ( x 30 minutes ) 1 Alias To Huge Table Inventory Control Remov…" at bounding box center [334, 296] width 534 height 352
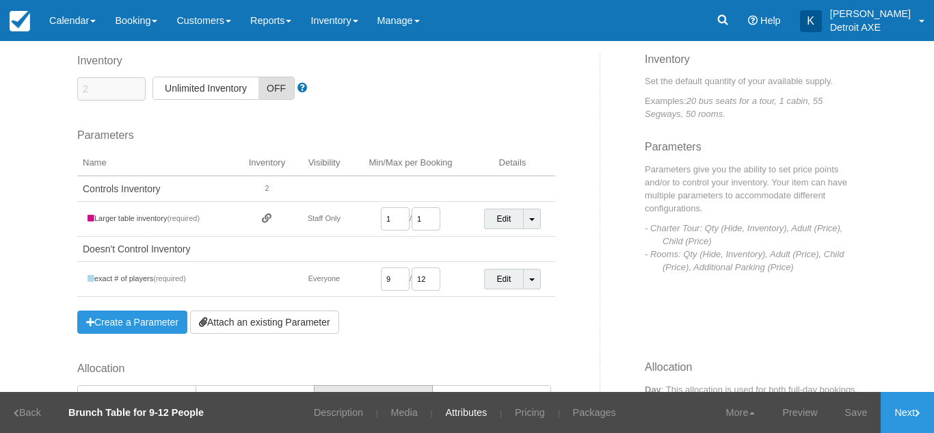
scroll to position [85, 0]
click at [106, 322] on link "Create a Parameter" at bounding box center [132, 322] width 110 height 23
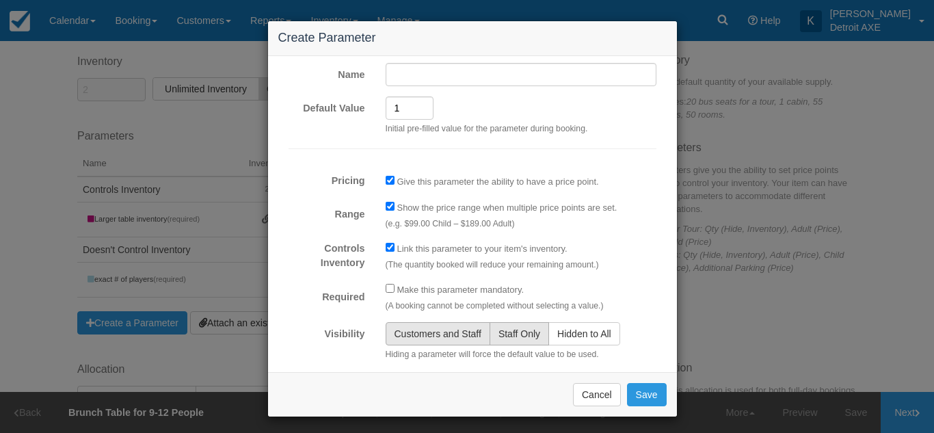
click at [516, 338] on span "Staff Only" at bounding box center [520, 333] width 42 height 11
radio input "true"
click at [386, 184] on input "Pricing" at bounding box center [390, 180] width 9 height 9
checkbox input "false"
click at [386, 202] on input "Range" at bounding box center [390, 206] width 9 height 9
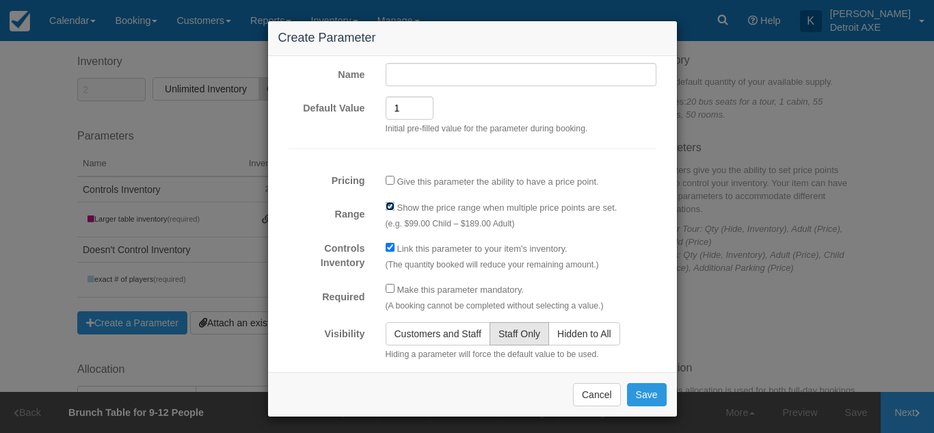
checkbox input "false"
click at [585, 386] on button "Cancel" at bounding box center [597, 394] width 48 height 23
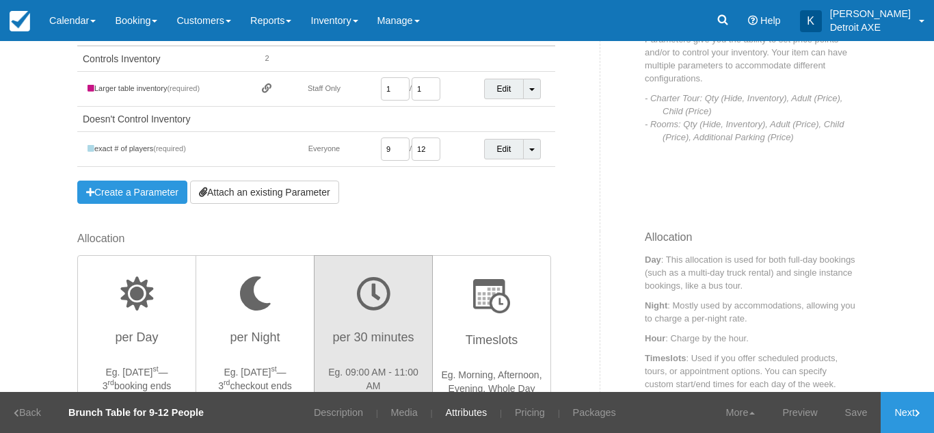
scroll to position [215, 0]
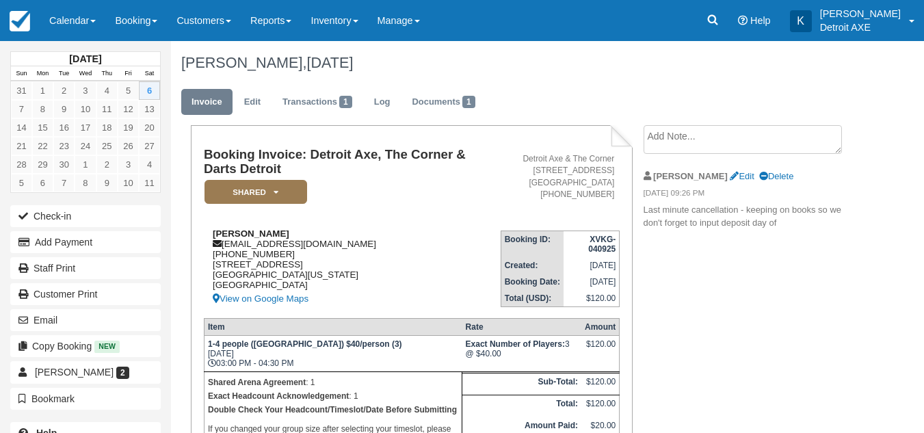
scroll to position [48, 0]
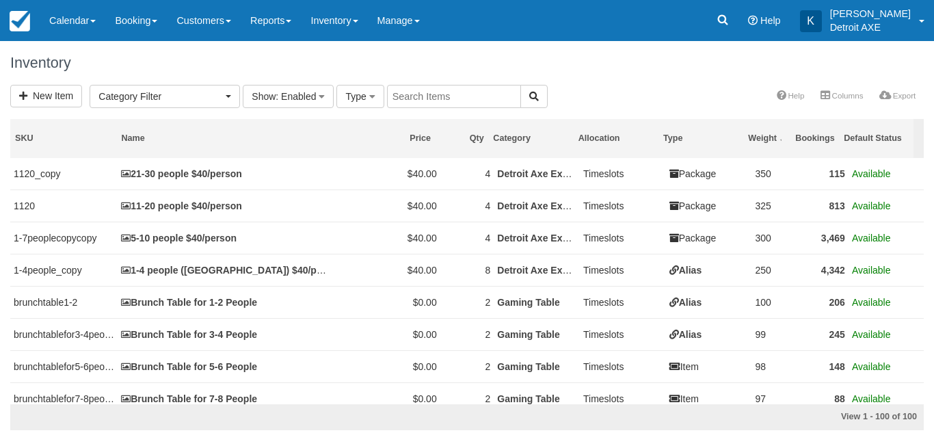
select select
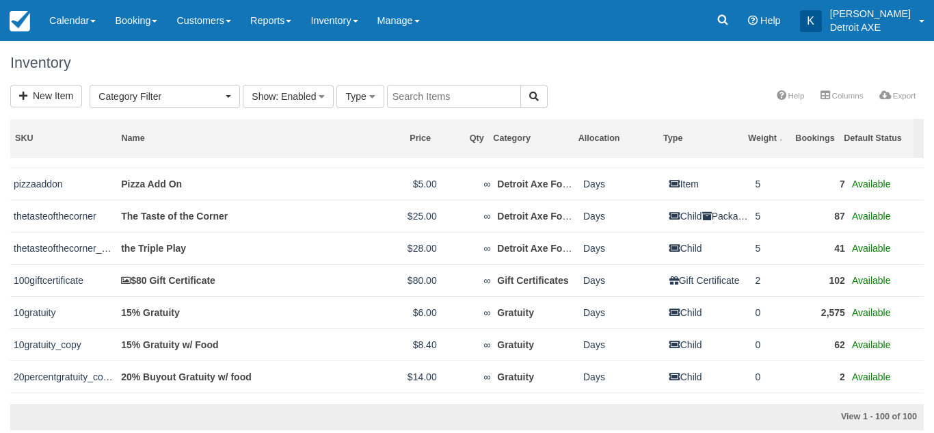
scroll to position [601, 0]
click at [349, 23] on link "Inventory" at bounding box center [334, 20] width 66 height 41
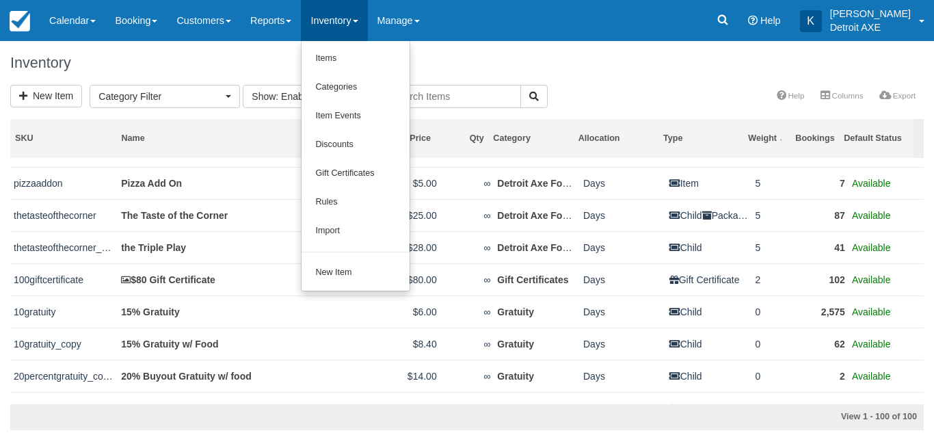
click at [268, 65] on h1 "Inventory" at bounding box center [467, 63] width 914 height 16
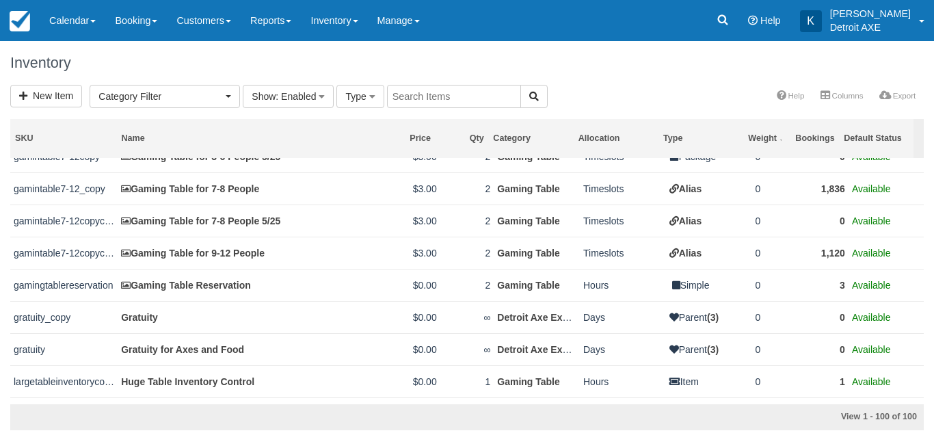
scroll to position [1689, 0]
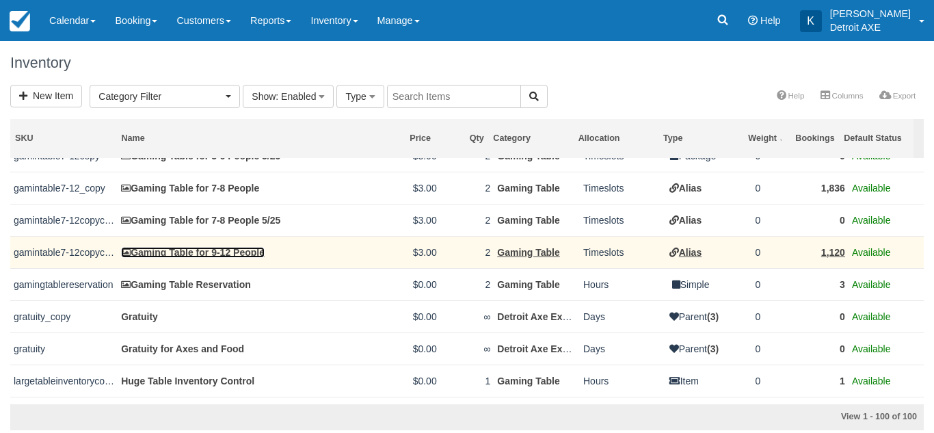
click at [239, 256] on link "Gaming Table for 9-12 People" at bounding box center [193, 252] width 144 height 11
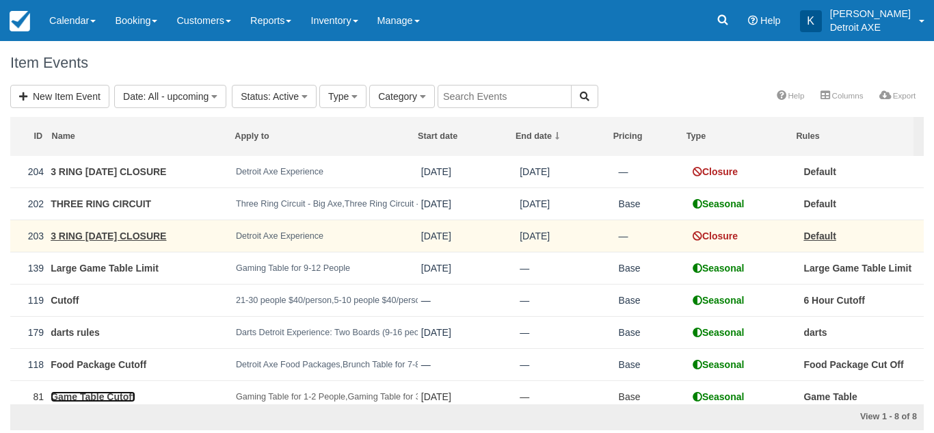
scroll to position [1, 0]
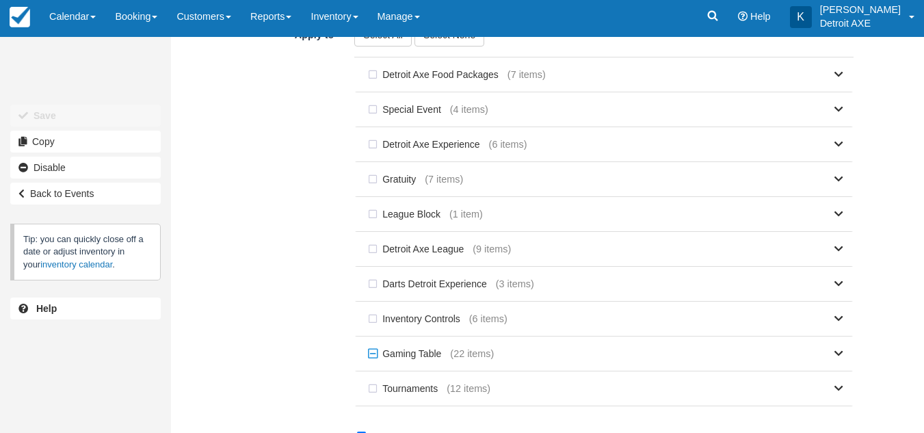
scroll to position [451, 0]
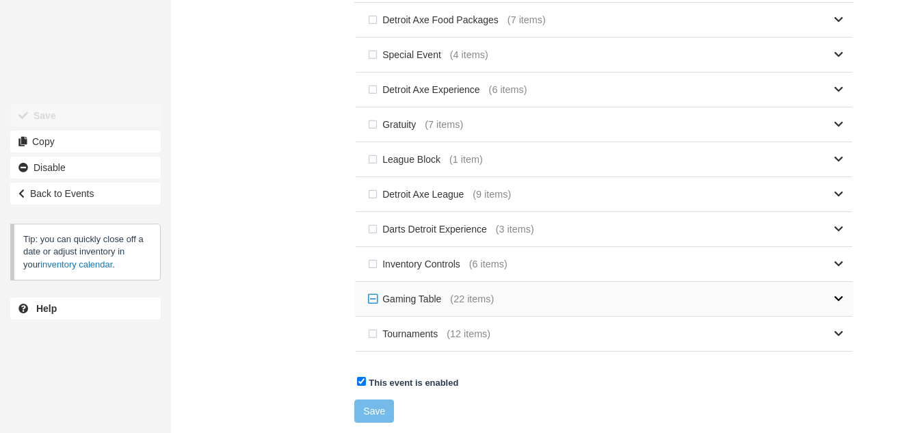
click at [834, 293] on span at bounding box center [838, 299] width 9 height 14
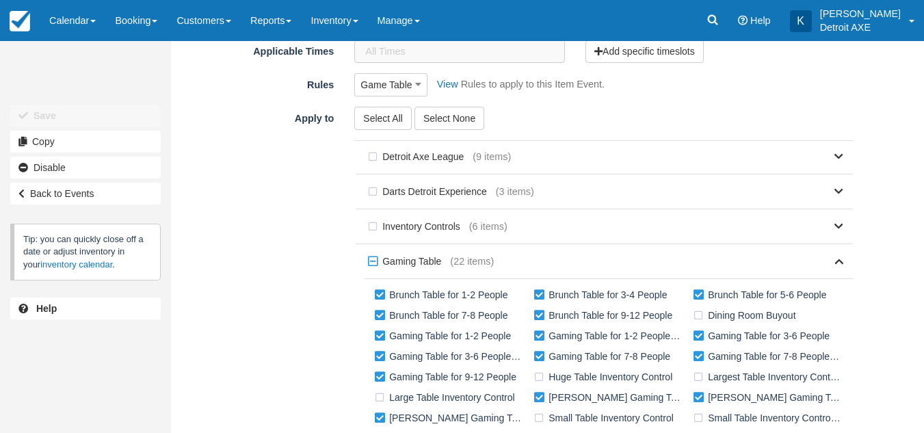
scroll to position [313, 0]
click at [834, 260] on icon at bounding box center [838, 261] width 9 height 10
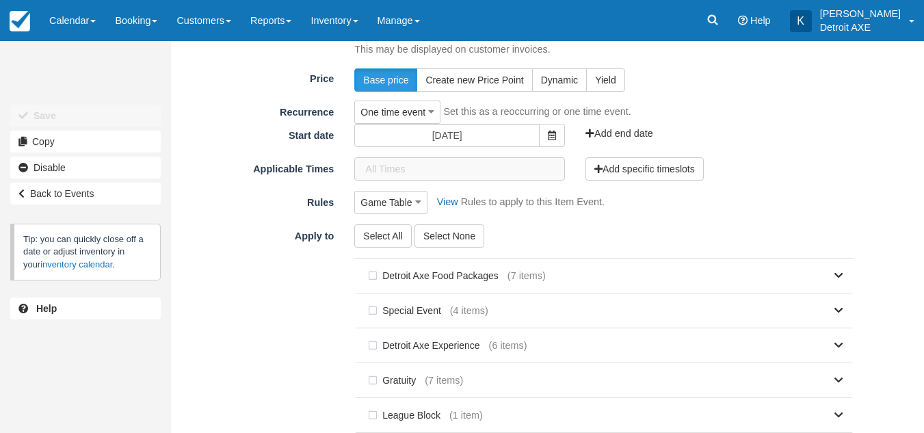
scroll to position [199, 0]
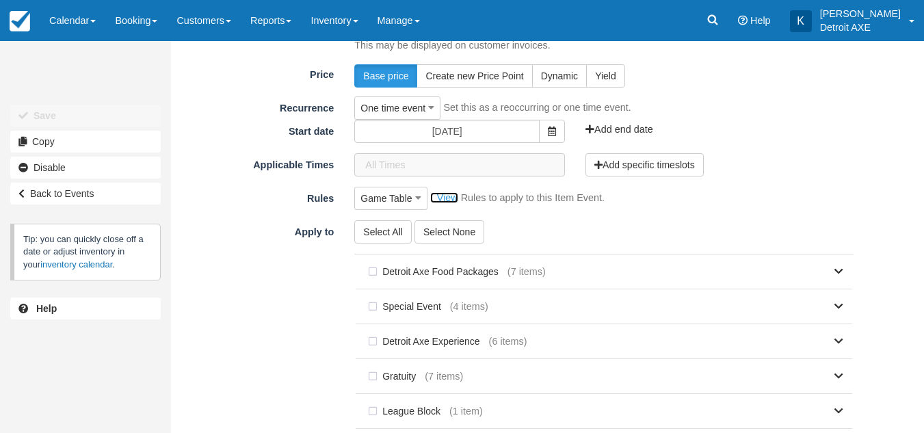
click at [449, 200] on link "View" at bounding box center [444, 197] width 28 height 11
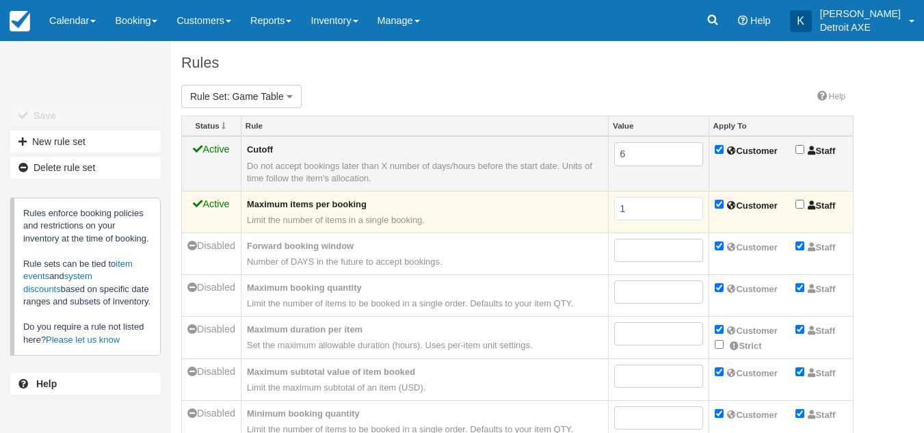
scroll to position [1, 0]
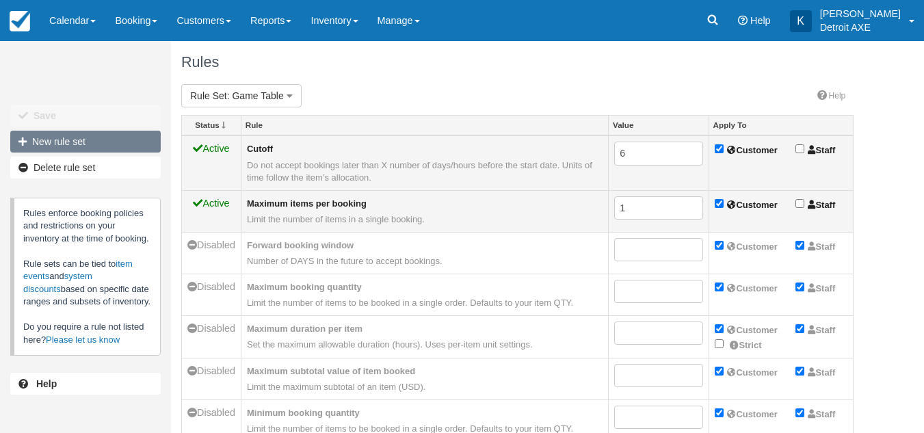
click at [120, 133] on link "New rule set" at bounding box center [85, 142] width 150 height 22
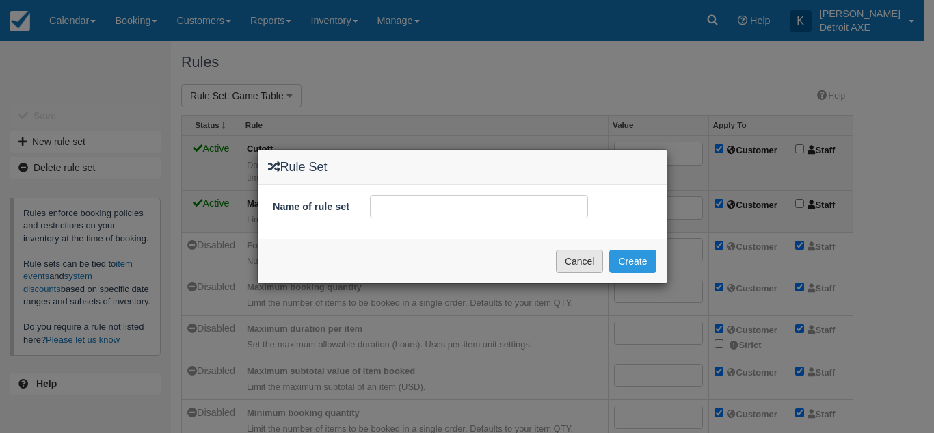
click at [572, 273] on button "Cancel" at bounding box center [580, 261] width 48 height 23
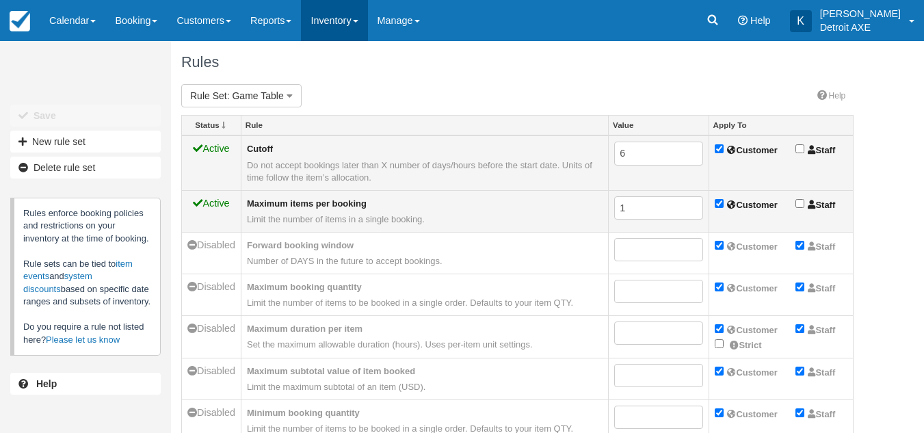
click at [357, 24] on link "Inventory" at bounding box center [334, 20] width 66 height 41
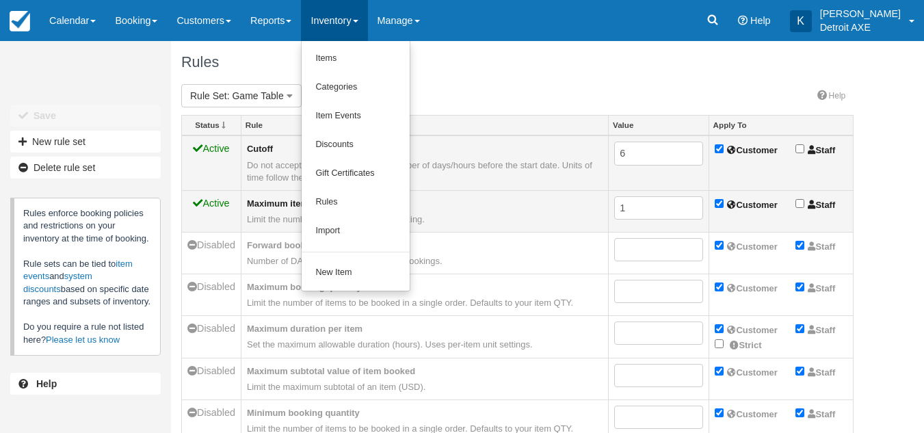
click at [479, 70] on div "Rules" at bounding box center [517, 62] width 693 height 44
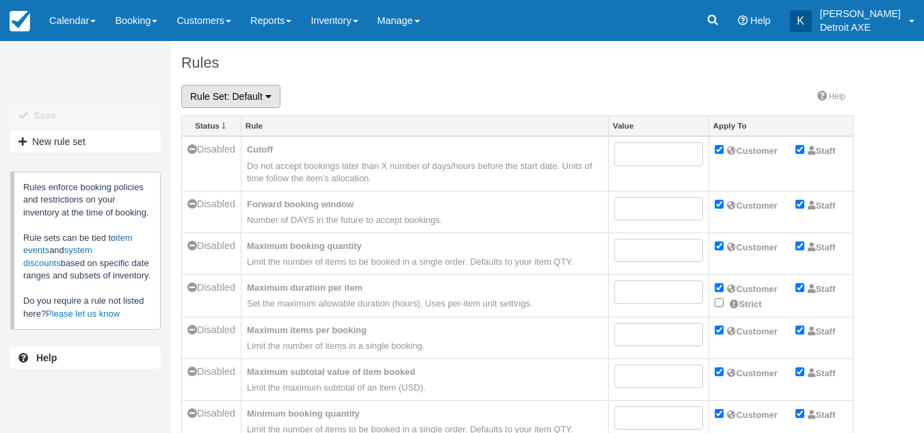
click at [212, 94] on span "Rule Set" at bounding box center [208, 96] width 37 height 11
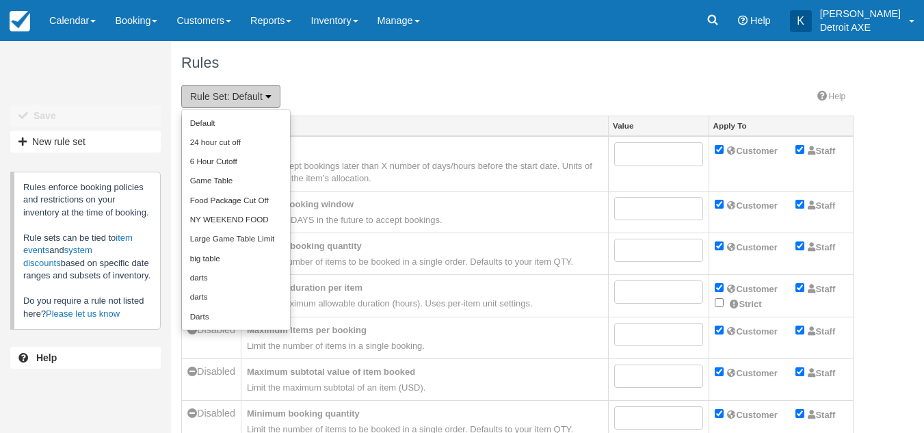
click at [212, 94] on span "Rule Set" at bounding box center [208, 96] width 37 height 11
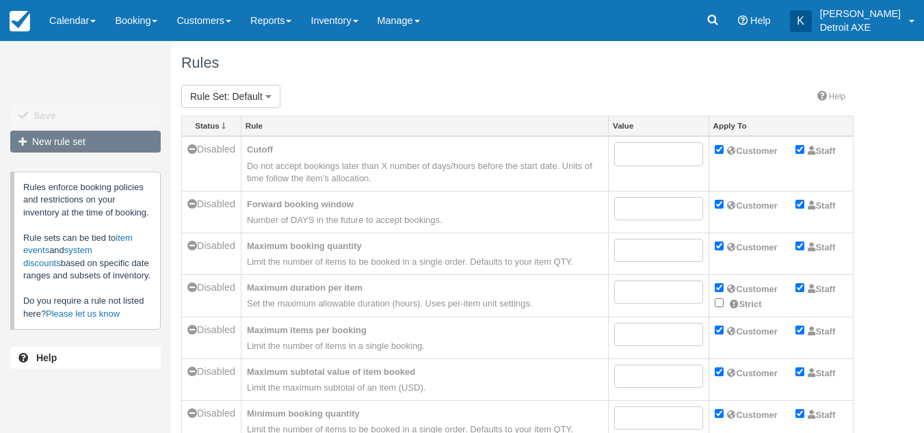
click at [96, 143] on link "New rule set" at bounding box center [85, 142] width 150 height 22
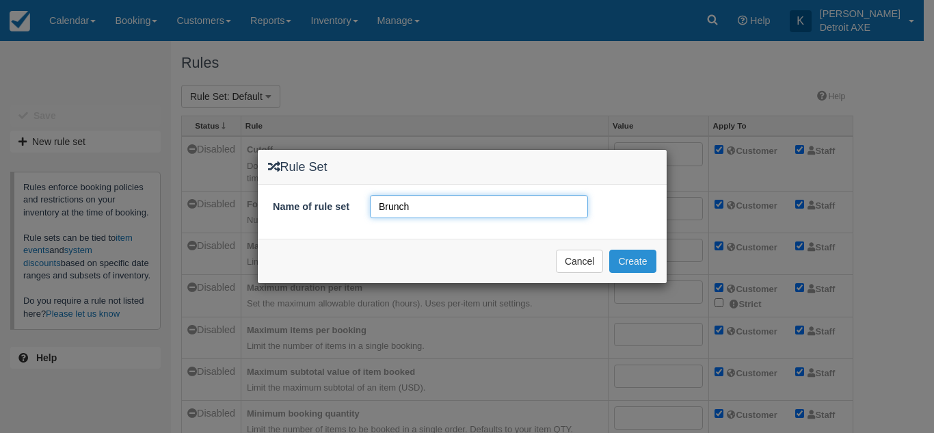
type input "Brunch"
click at [648, 266] on button "Create" at bounding box center [632, 261] width 47 height 23
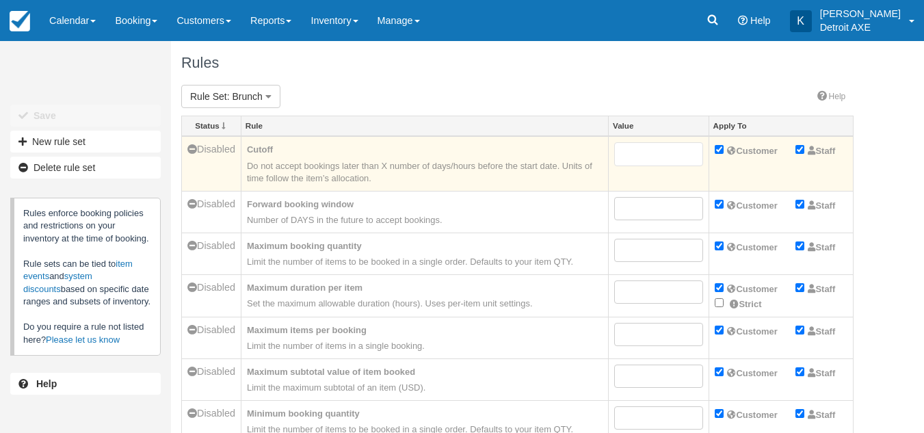
click at [509, 161] on em "Do not accept bookings later than X number of days/hours before the start date.…" at bounding box center [425, 172] width 356 height 25
click at [201, 151] on span "Disabled" at bounding box center [211, 149] width 48 height 11
click at [189, 150] on icon at bounding box center [192, 149] width 10 height 10
click at [656, 153] on input "Cutoff" at bounding box center [658, 154] width 89 height 24
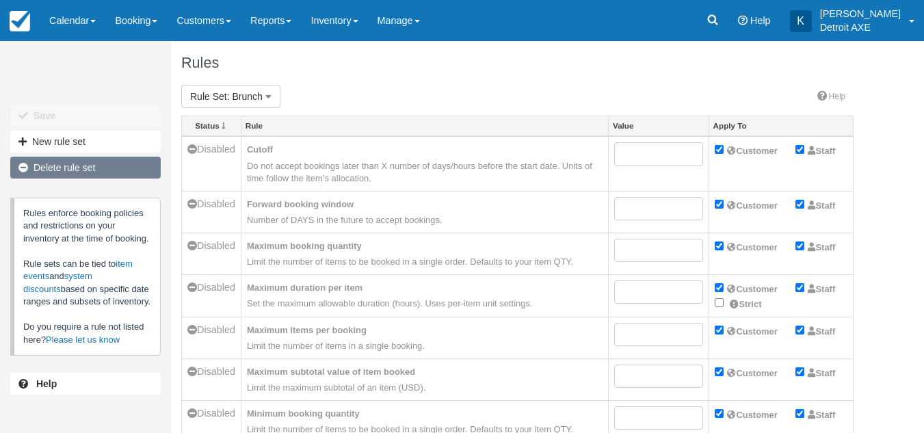
click at [73, 161] on link "Delete rule set" at bounding box center [85, 168] width 150 height 22
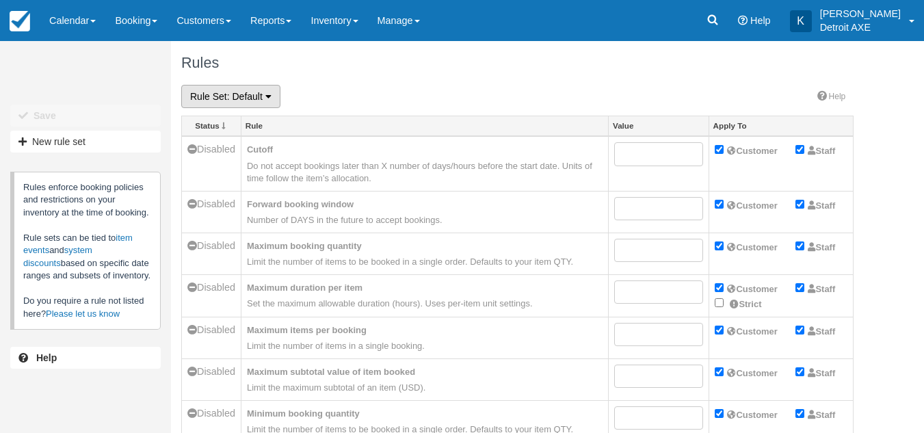
click at [253, 87] on button "Rule Set : Default" at bounding box center [230, 96] width 99 height 23
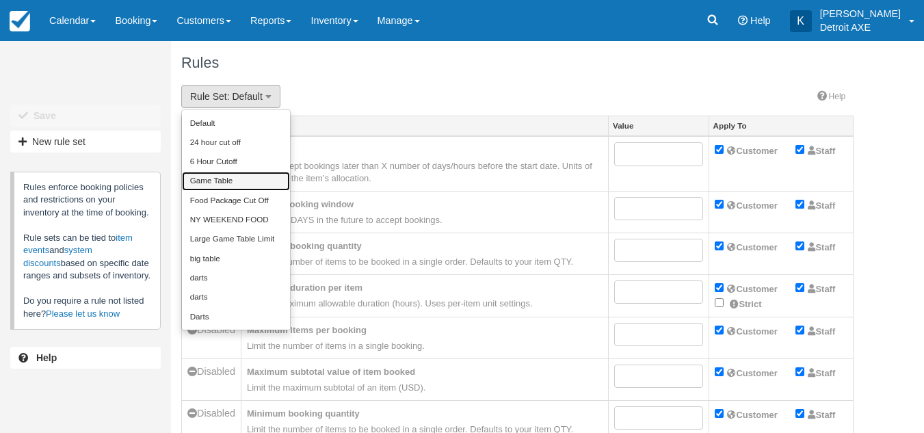
click at [241, 172] on link "Game Table" at bounding box center [236, 181] width 108 height 19
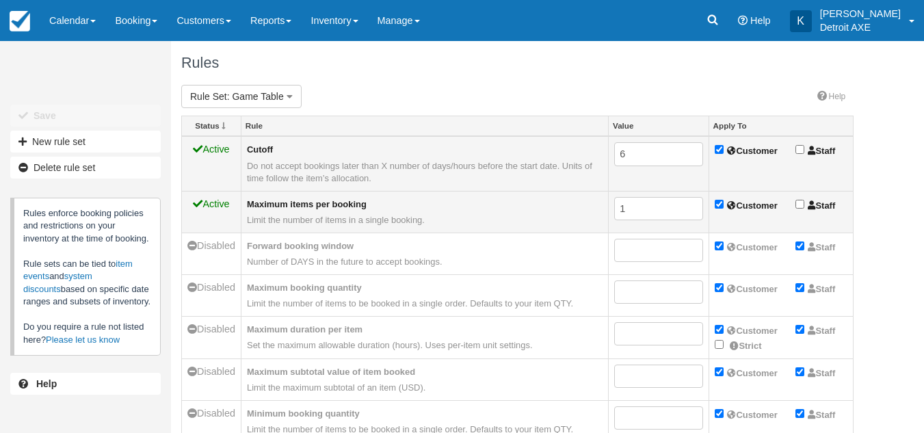
click at [376, 77] on div "Rules" at bounding box center [517, 63] width 693 height 44
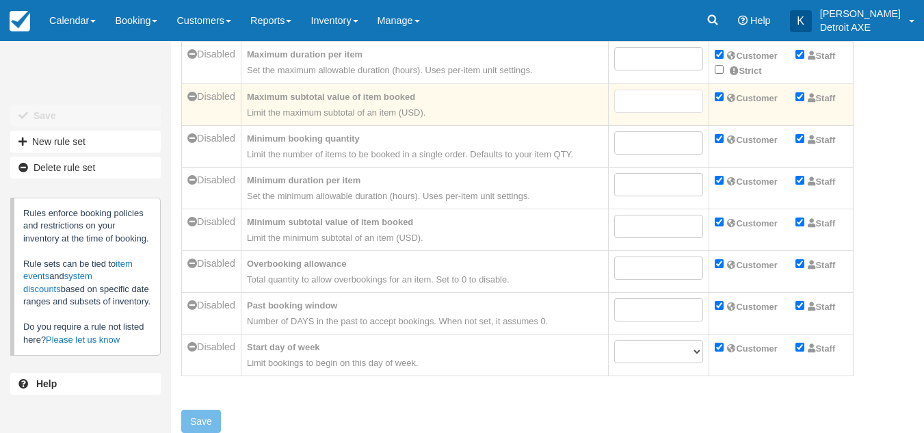
scroll to position [102, 0]
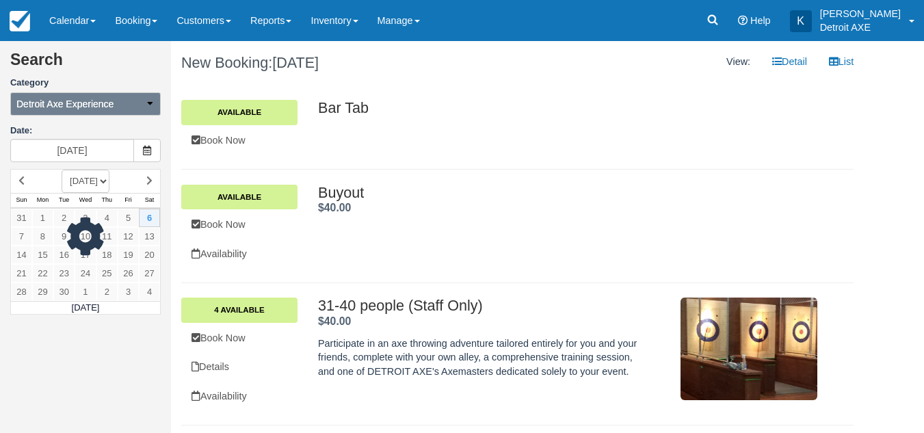
click at [111, 110] on span "Detroit Axe Experience" at bounding box center [64, 104] width 97 height 14
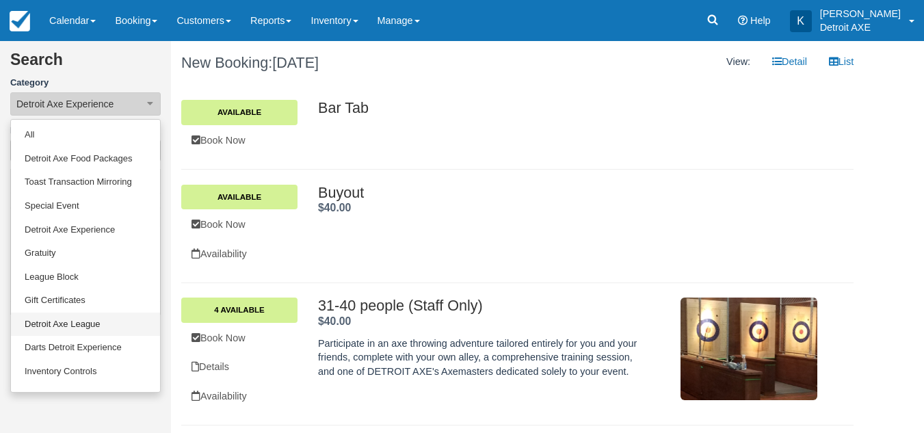
scroll to position [66, 0]
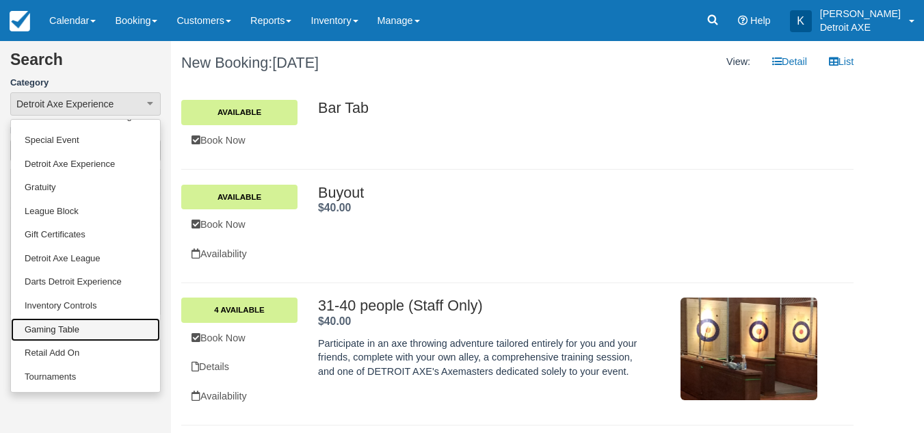
click at [94, 333] on link "Gaming Table" at bounding box center [85, 330] width 149 height 24
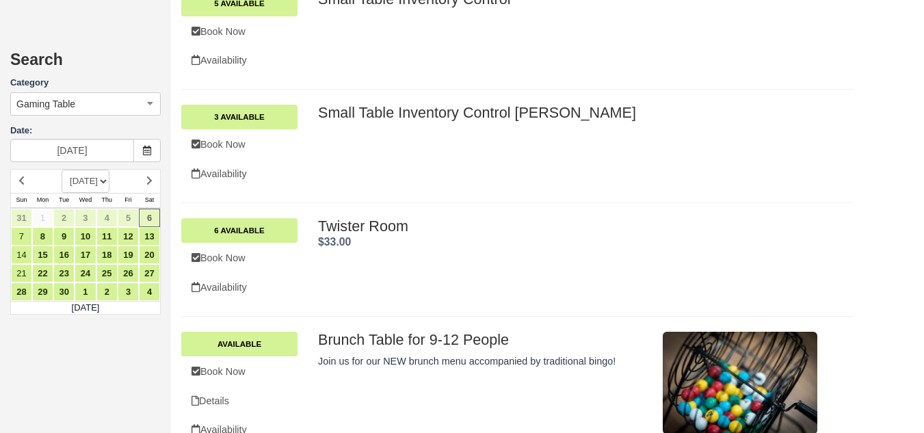
scroll to position [788, 0]
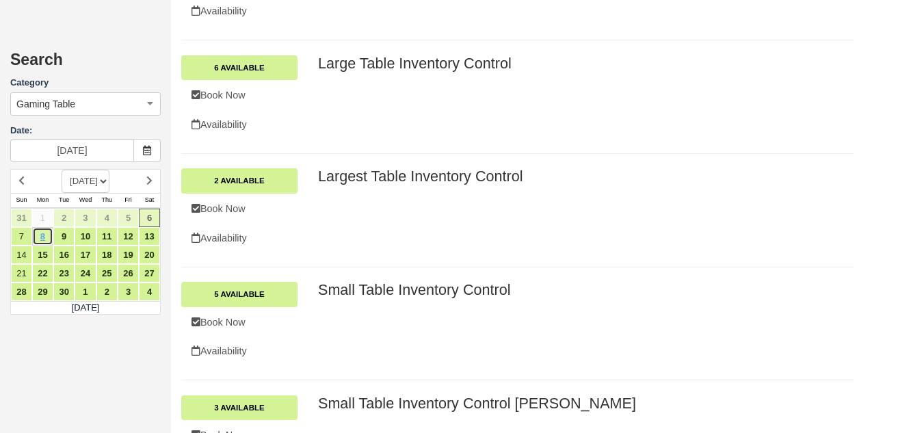
click at [53, 237] on link "8" at bounding box center [42, 236] width 21 height 18
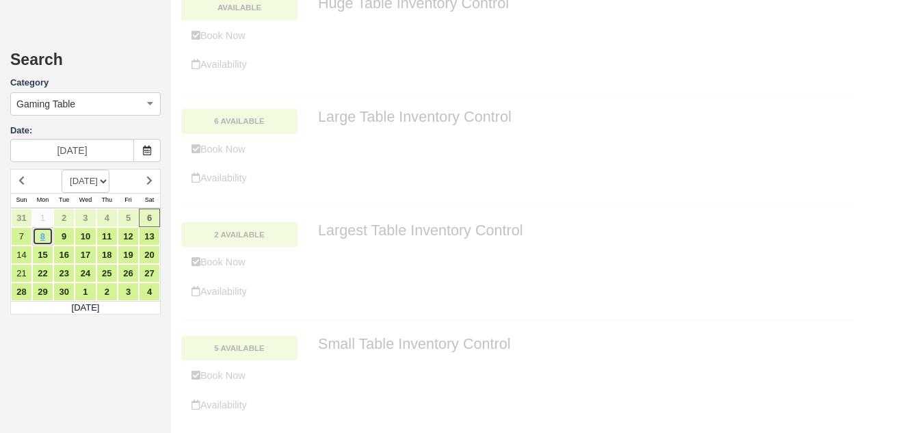
scroll to position [0, 0]
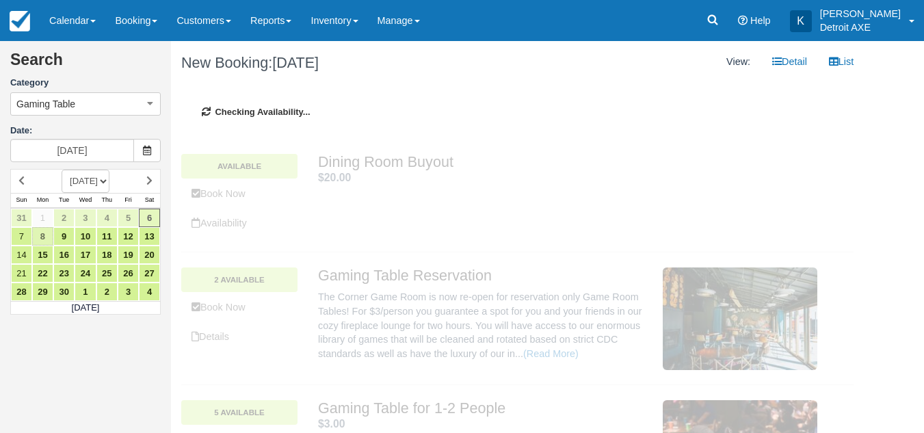
type input "09/08/25"
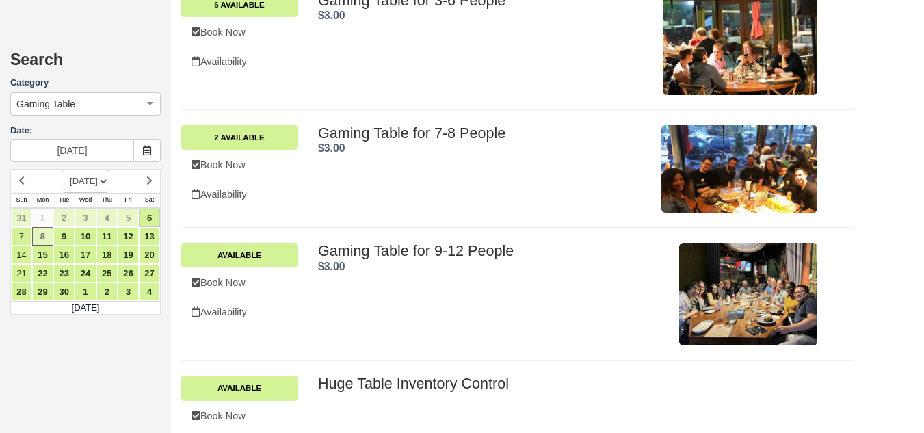
scroll to position [535, 0]
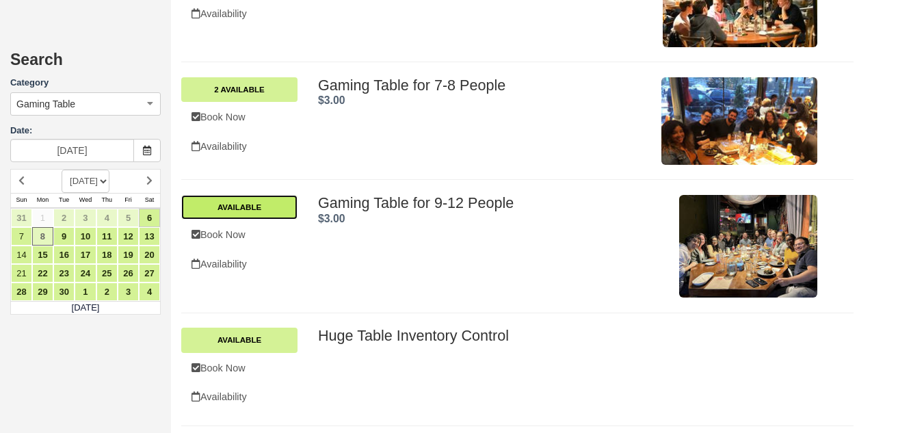
click at [267, 207] on link "Available" at bounding box center [239, 207] width 116 height 25
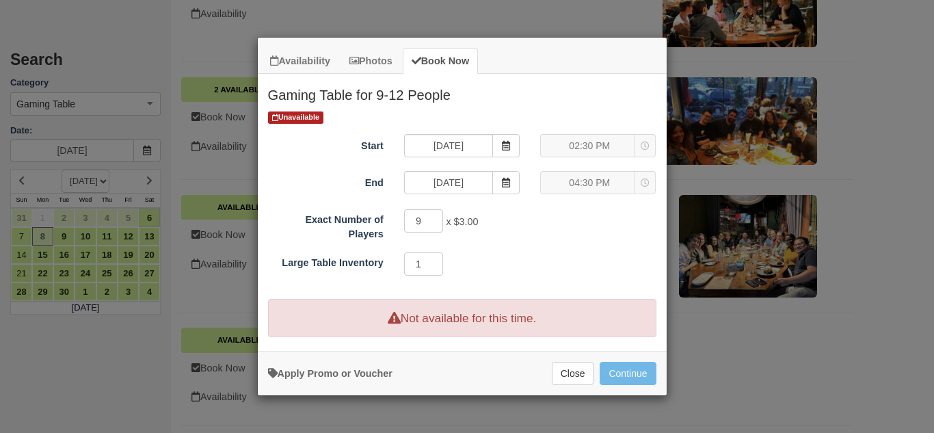
click at [601, 147] on div "02:30 PM 02:30 PM 02:30 PM" at bounding box center [598, 145] width 116 height 23
click at [607, 152] on div "02:30 PM 02:30 PM 02:30 PM" at bounding box center [598, 145] width 116 height 23
click at [512, 187] on span "Item Modal" at bounding box center [505, 182] width 27 height 23
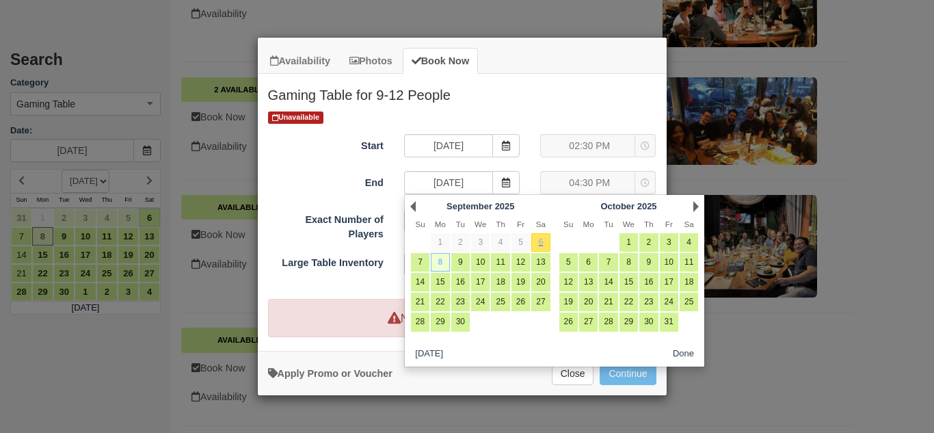
click at [443, 265] on link "8" at bounding box center [440, 262] width 18 height 18
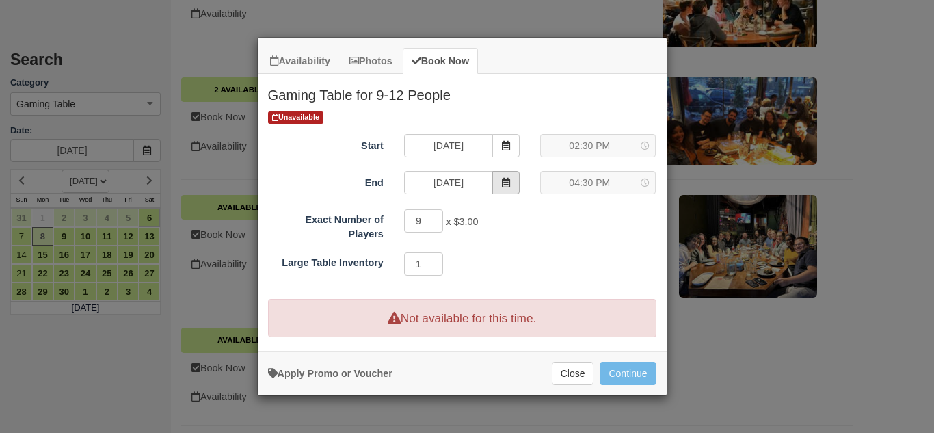
click at [508, 187] on icon "Item Modal" at bounding box center [506, 183] width 10 height 10
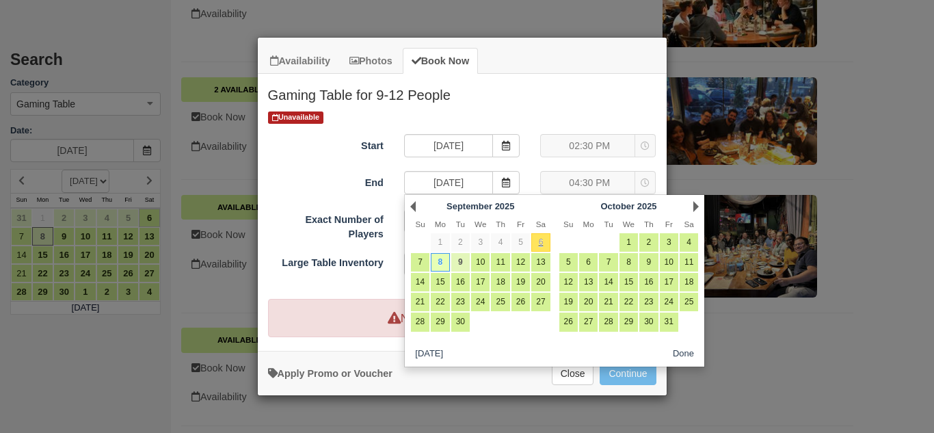
click at [464, 265] on link "9" at bounding box center [460, 262] width 18 height 18
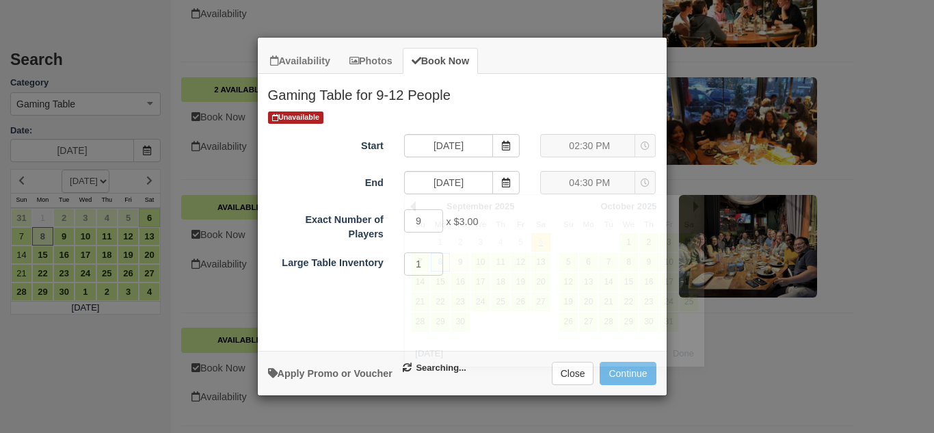
type input "09/08/25"
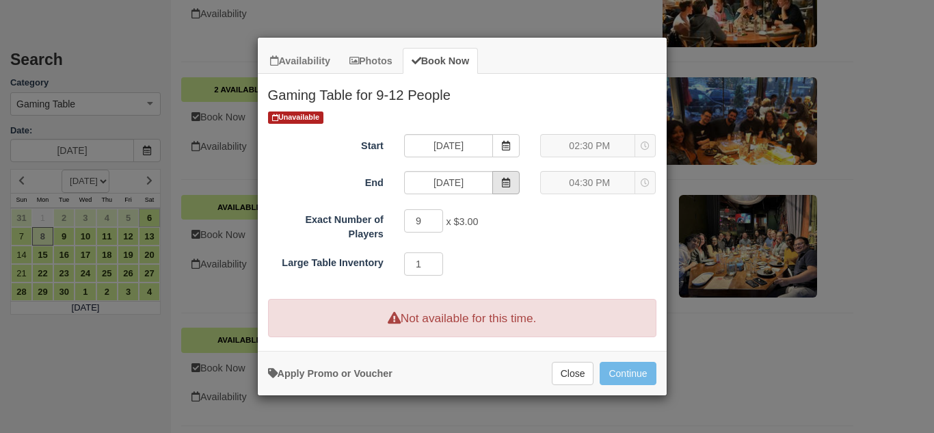
click at [514, 179] on span "Item Modal" at bounding box center [505, 182] width 27 height 23
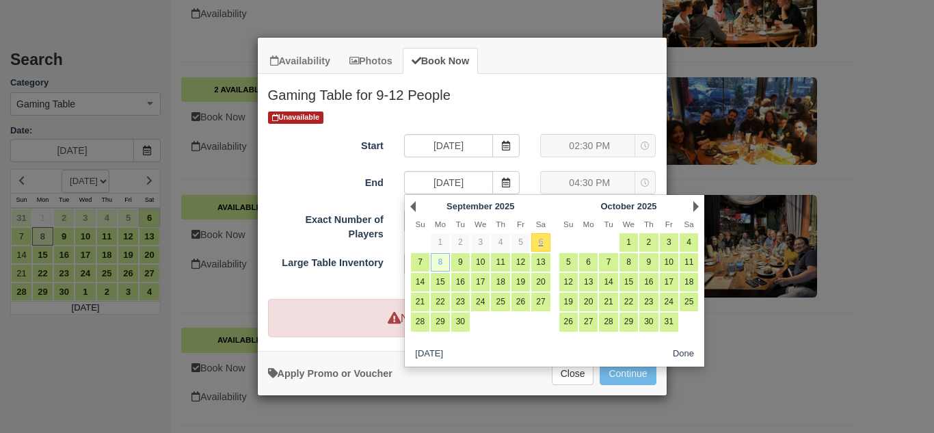
click at [440, 269] on link "8" at bounding box center [440, 262] width 18 height 18
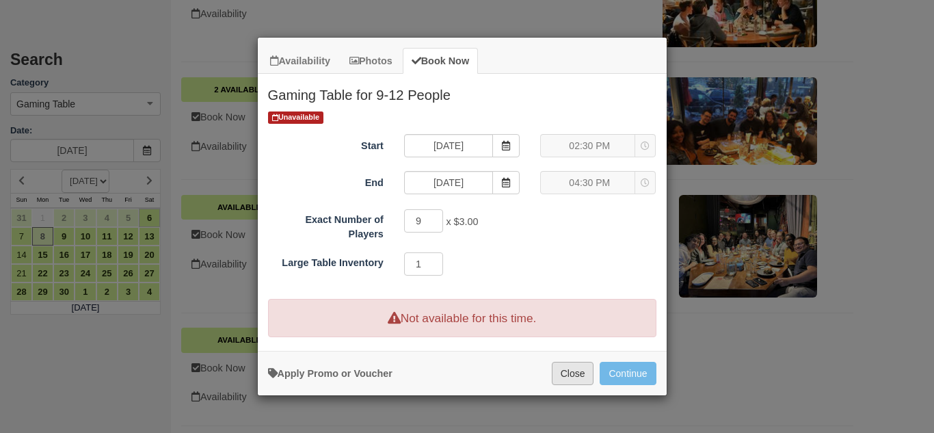
click at [555, 376] on button "Close" at bounding box center [573, 373] width 42 height 23
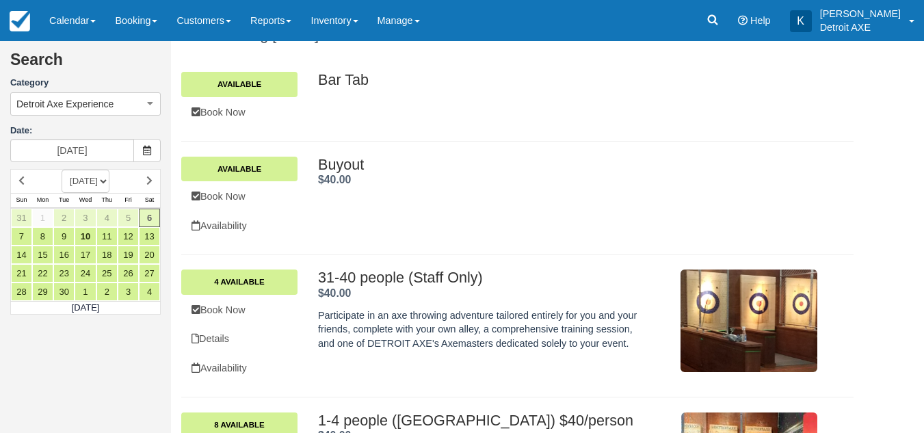
scroll to position [29, 0]
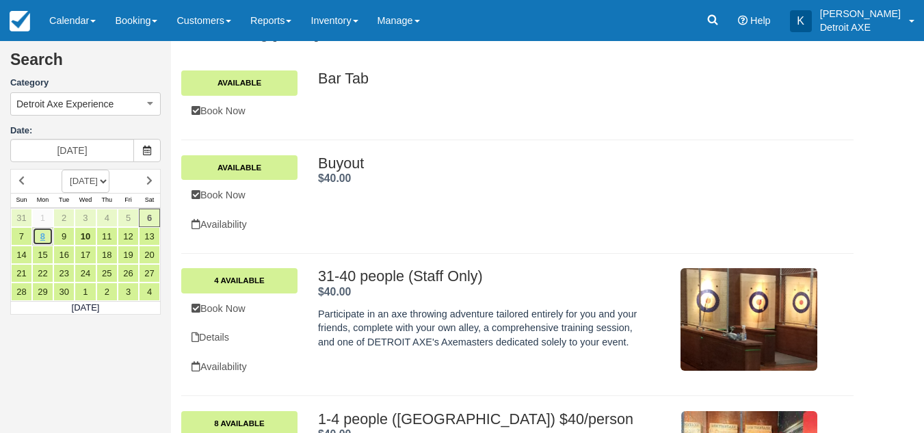
click at [42, 233] on link "8" at bounding box center [42, 236] width 21 height 18
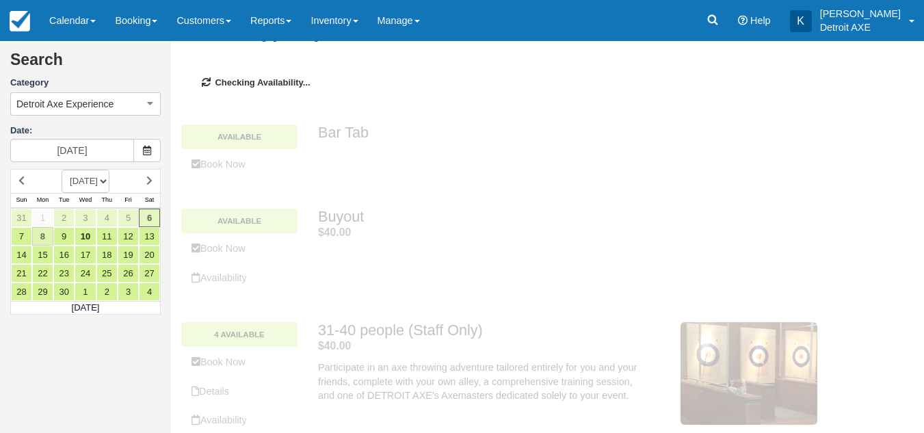
type input "[DATE]"
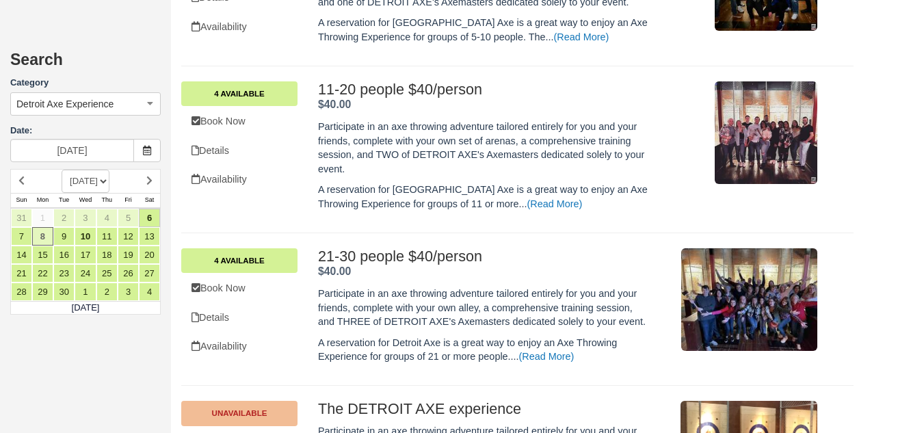
scroll to position [657, 0]
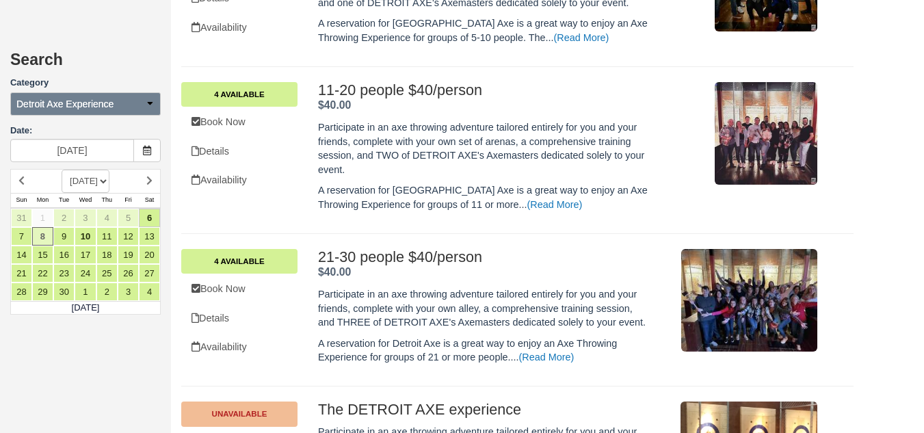
click at [128, 94] on button "Detroit Axe Experience" at bounding box center [85, 103] width 150 height 23
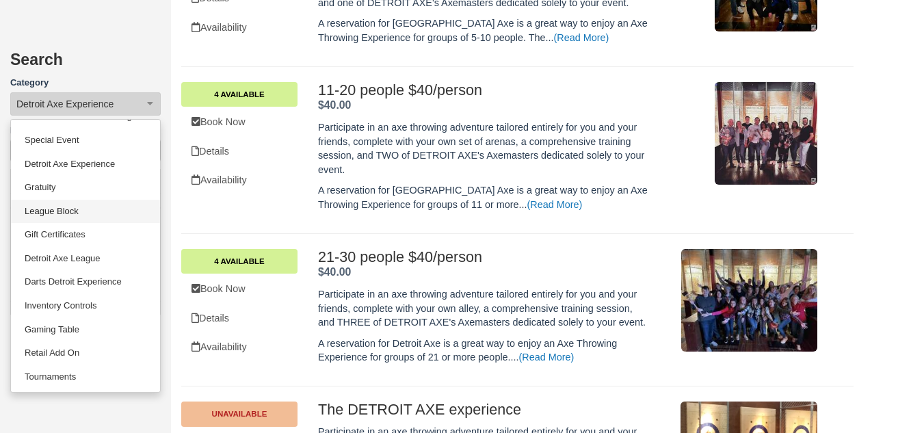
scroll to position [658, 0]
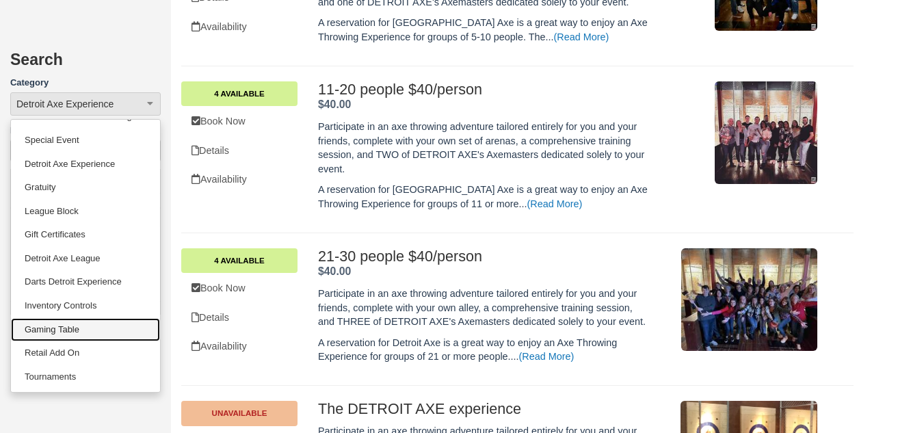
click at [87, 324] on link "Gaming Table" at bounding box center [85, 330] width 149 height 24
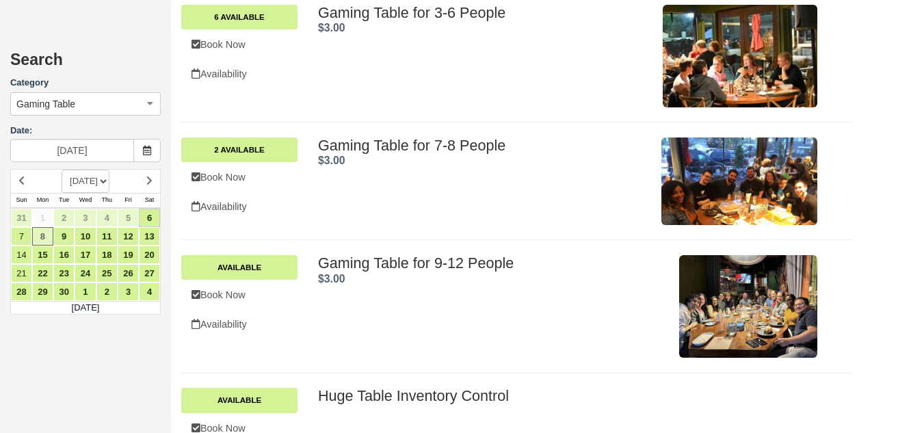
scroll to position [479, 0]
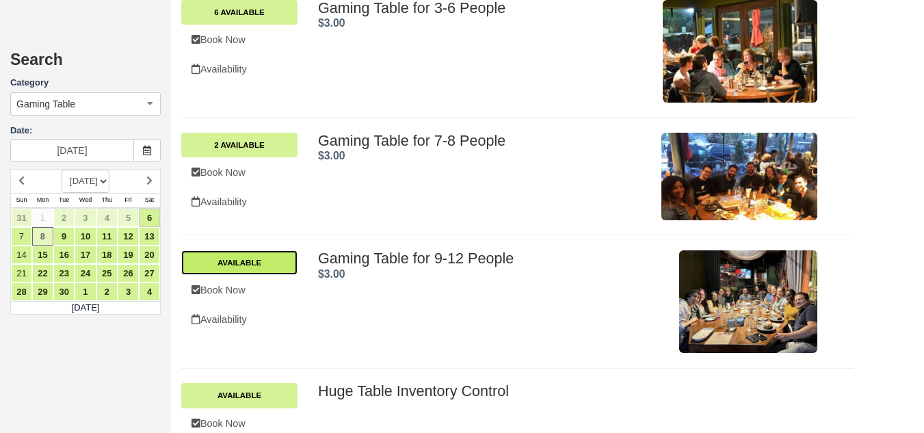
click at [277, 267] on link "Available" at bounding box center [239, 262] width 116 height 25
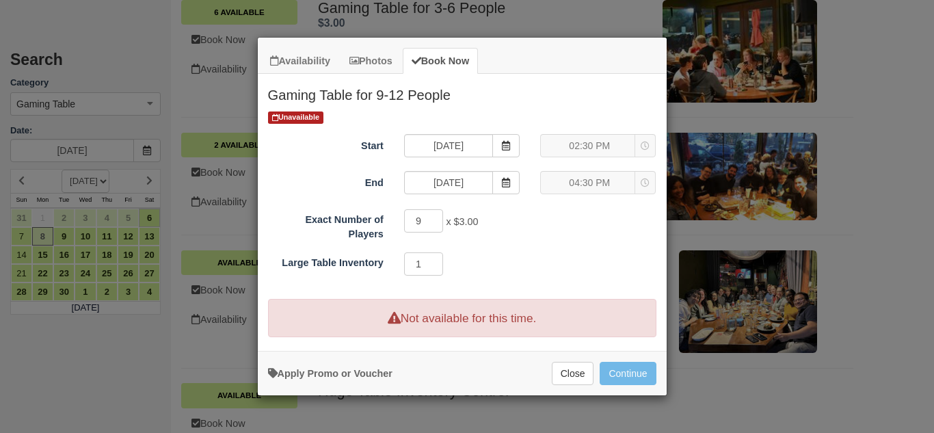
click at [617, 144] on div "02:30 PM 02:30 PM 02:30 PM" at bounding box center [598, 145] width 116 height 23
click at [502, 151] on span "Item Modal" at bounding box center [505, 145] width 27 height 23
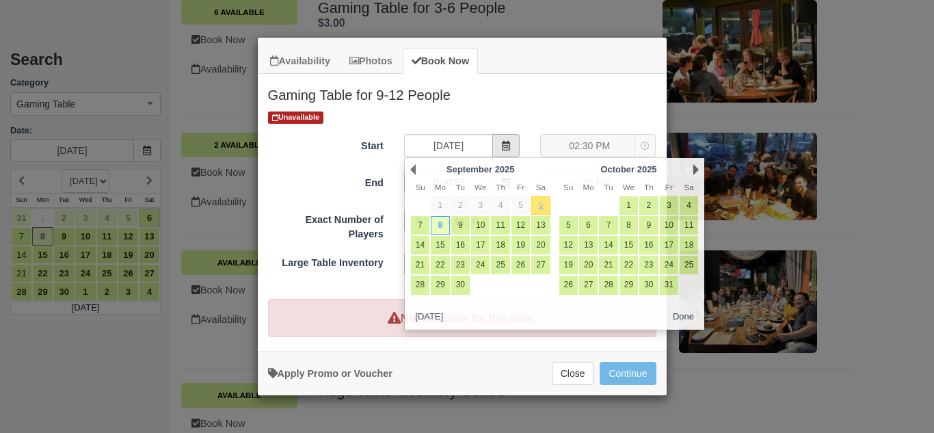
click at [502, 151] on span "Item Modal" at bounding box center [505, 145] width 27 height 23
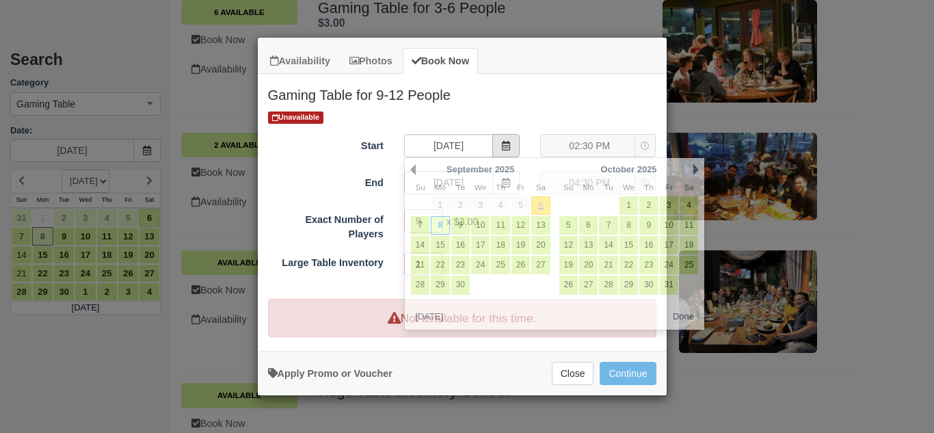
click at [502, 151] on span "Item Modal" at bounding box center [505, 145] width 27 height 23
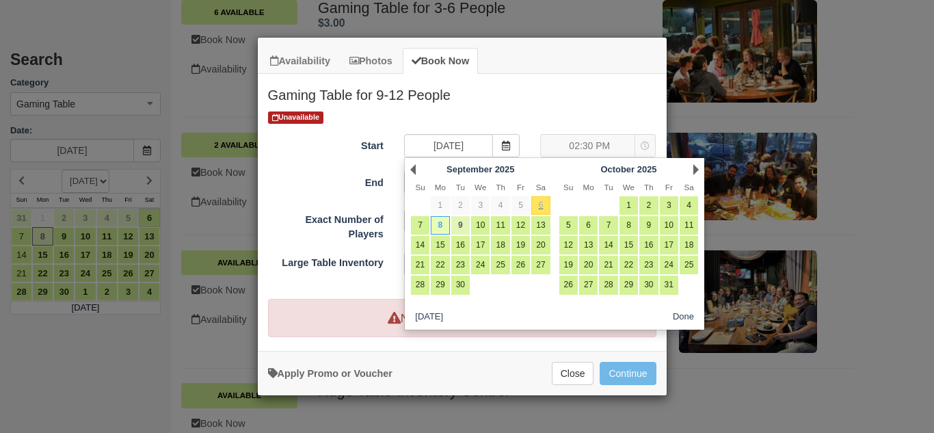
click at [467, 227] on link "9" at bounding box center [460, 225] width 18 height 18
type input "09/09/25"
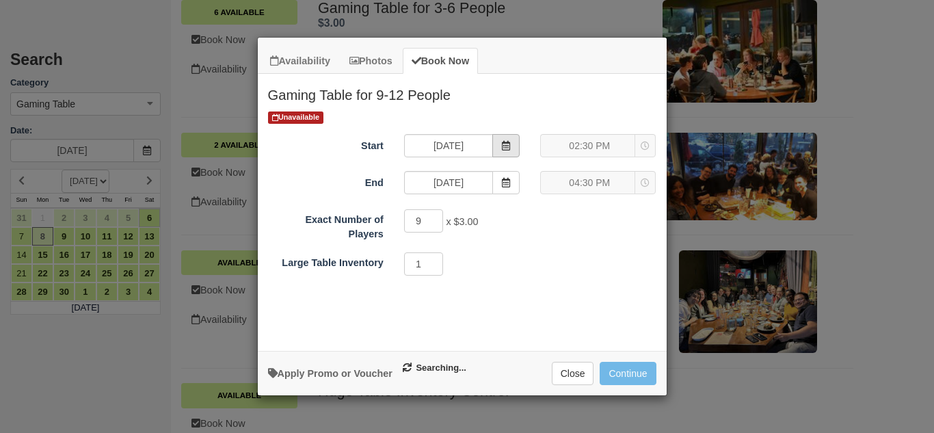
type input "09/09/25"
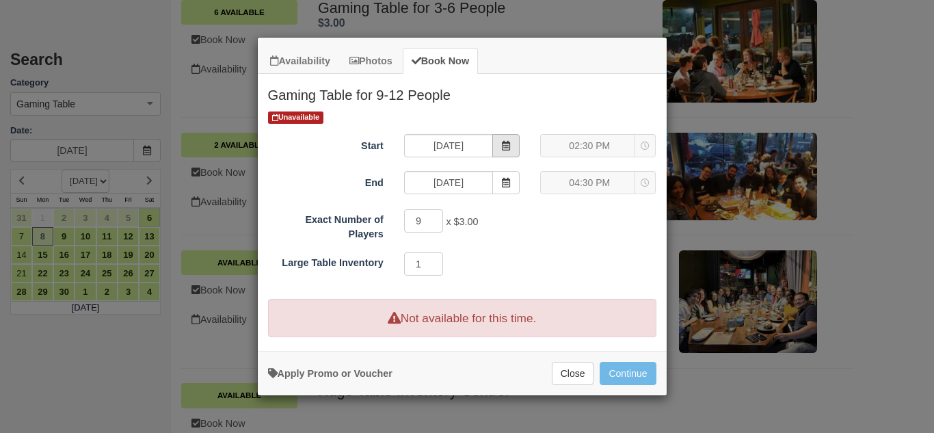
click at [506, 146] on icon "Item Modal" at bounding box center [506, 146] width 10 height 10
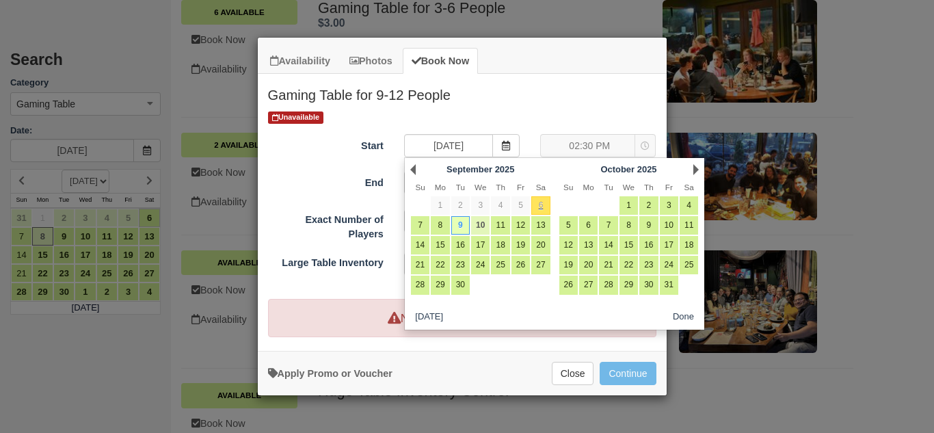
click at [475, 218] on link "10" at bounding box center [480, 225] width 18 height 18
type input "09/10/25"
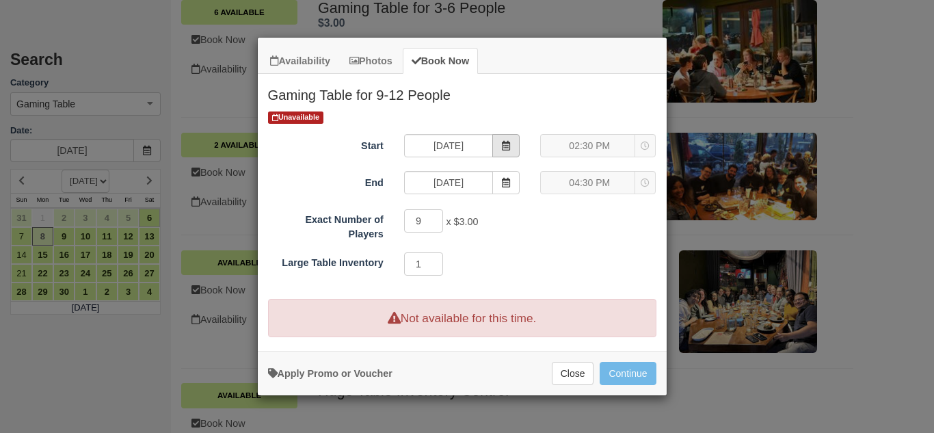
click at [495, 151] on span "Item Modal" at bounding box center [505, 145] width 27 height 23
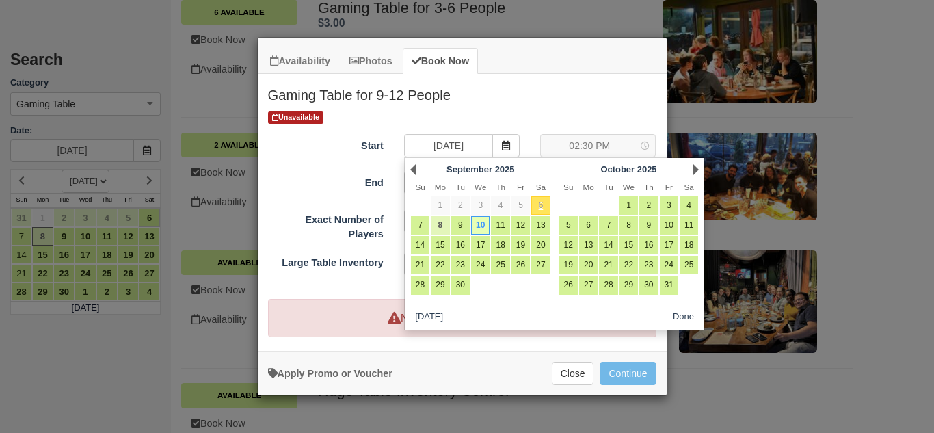
click at [449, 227] on link "8" at bounding box center [440, 225] width 18 height 18
type input "[DATE]"
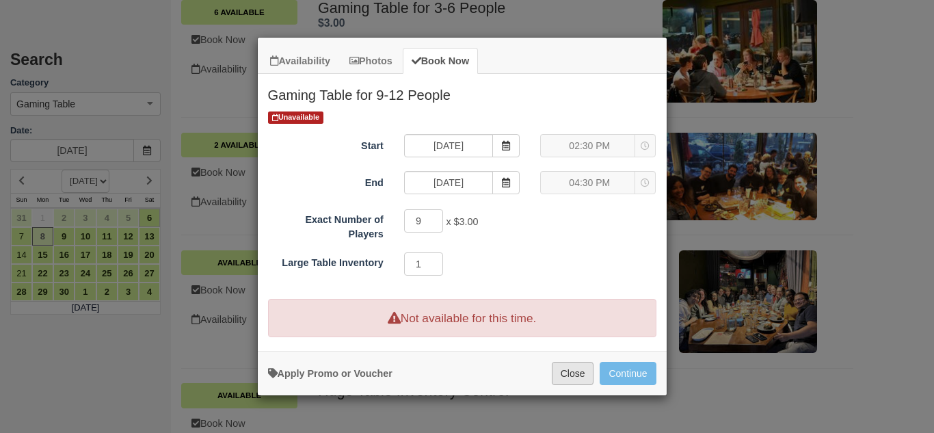
click at [573, 382] on button "Close" at bounding box center [573, 373] width 42 height 23
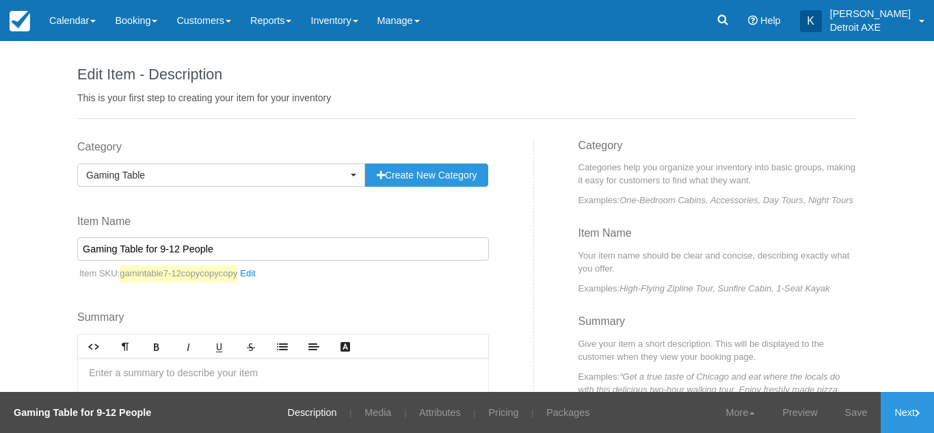
scroll to position [153, 0]
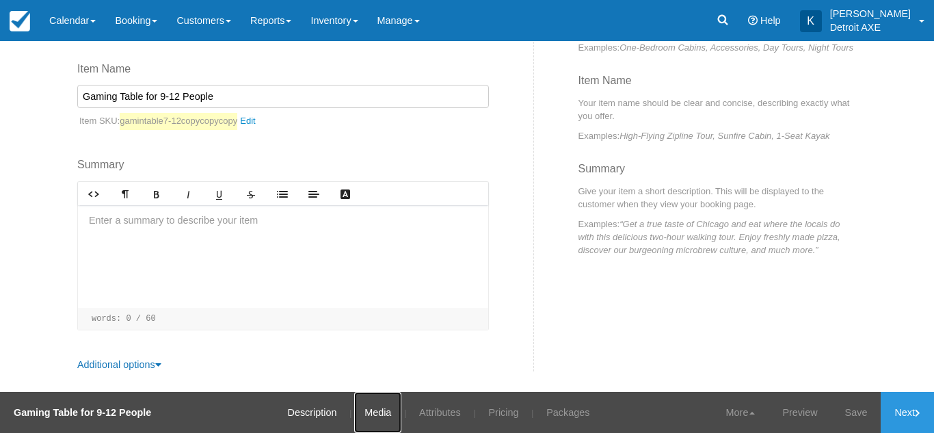
click at [384, 406] on link "Media" at bounding box center [377, 412] width 47 height 41
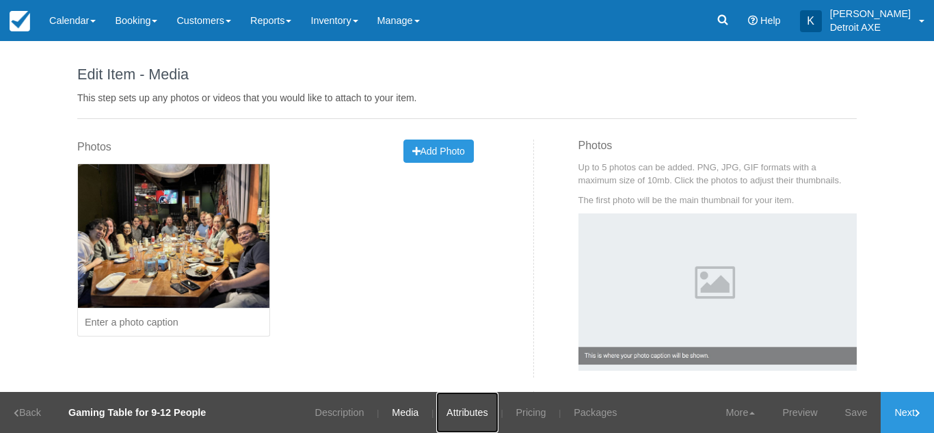
click at [448, 414] on link "Attributes" at bounding box center [467, 412] width 62 height 41
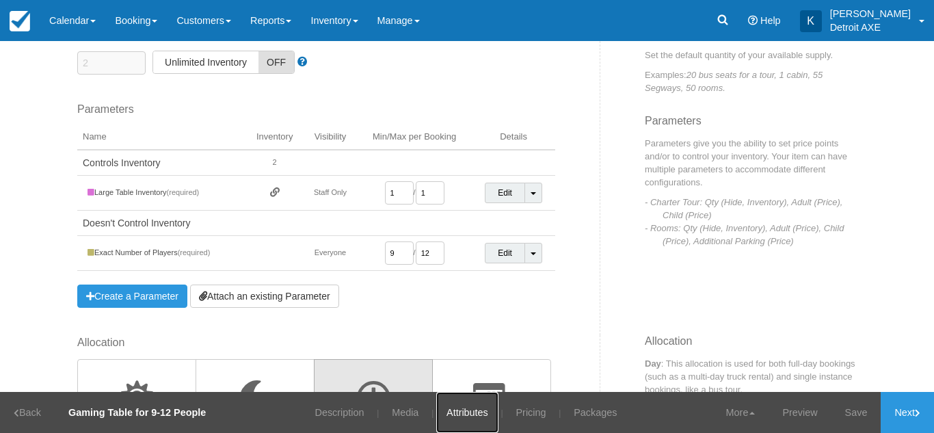
scroll to position [113, 0]
click at [434, 250] on input "12" at bounding box center [430, 252] width 29 height 23
click at [430, 193] on input "1" at bounding box center [430, 192] width 29 height 23
click at [397, 194] on input "1" at bounding box center [399, 192] width 29 height 23
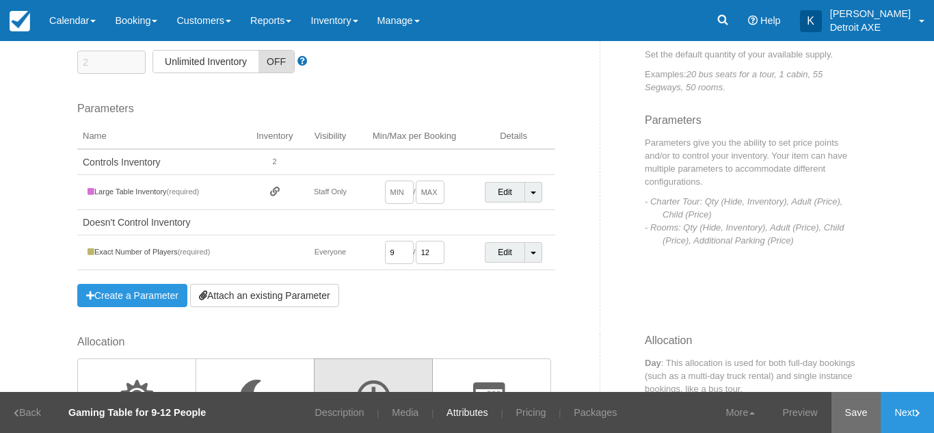
click at [850, 425] on link "Save" at bounding box center [857, 412] width 50 height 41
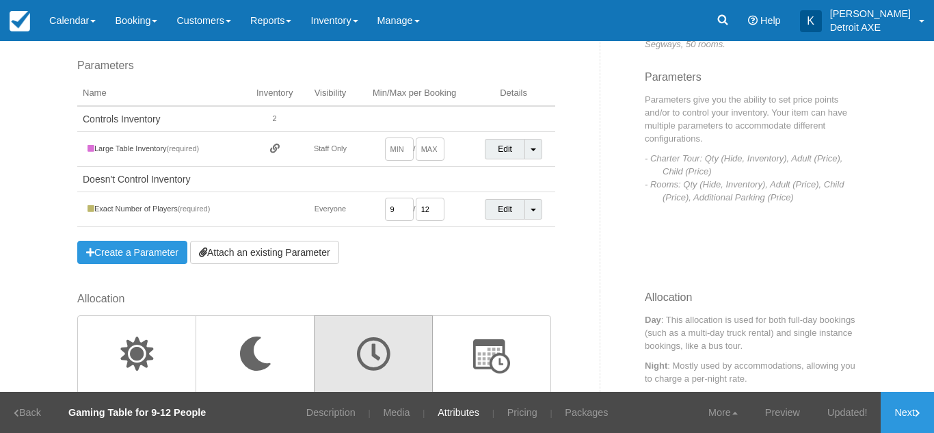
scroll to position [157, 0]
click at [433, 215] on input "12" at bounding box center [430, 208] width 29 height 23
type input "1"
click at [399, 207] on input "number" at bounding box center [399, 208] width 29 height 23
click at [860, 410] on link "Save" at bounding box center [857, 412] width 50 height 41
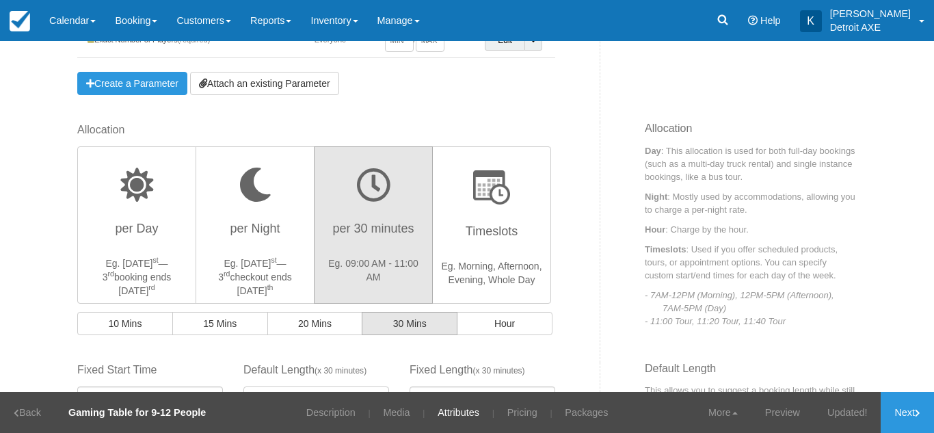
scroll to position [326, 0]
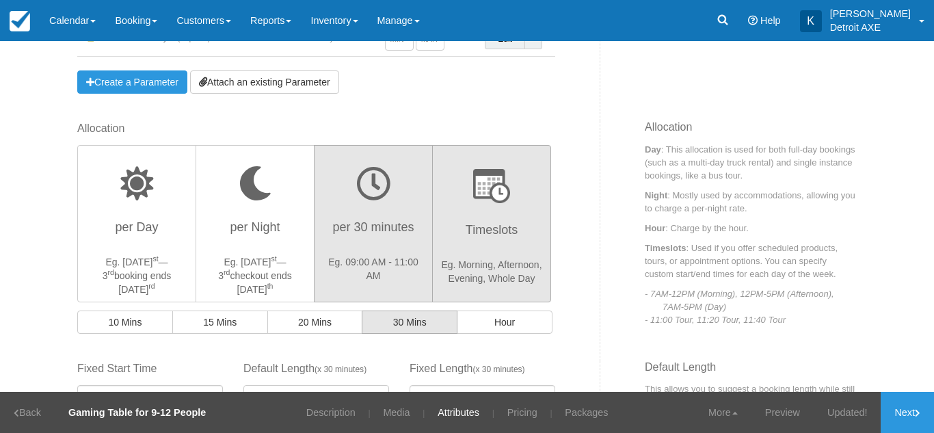
click at [482, 212] on button "Timeslots Eg. Morning, Afternoon, Evening, Whole Day" at bounding box center [491, 223] width 119 height 157
radio input "true"
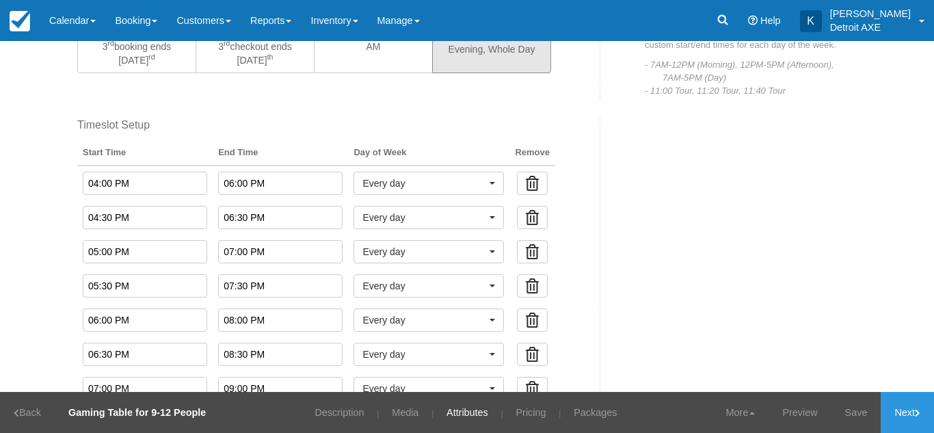
scroll to position [687, 0]
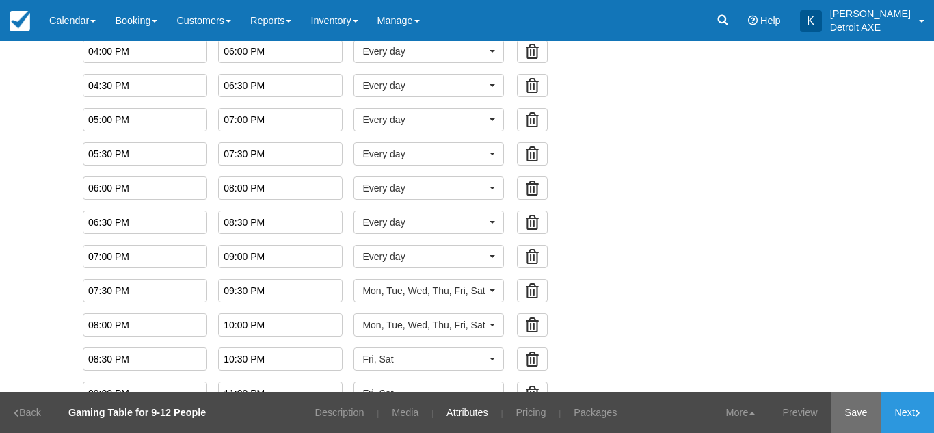
click at [849, 416] on link "Save" at bounding box center [857, 412] width 50 height 41
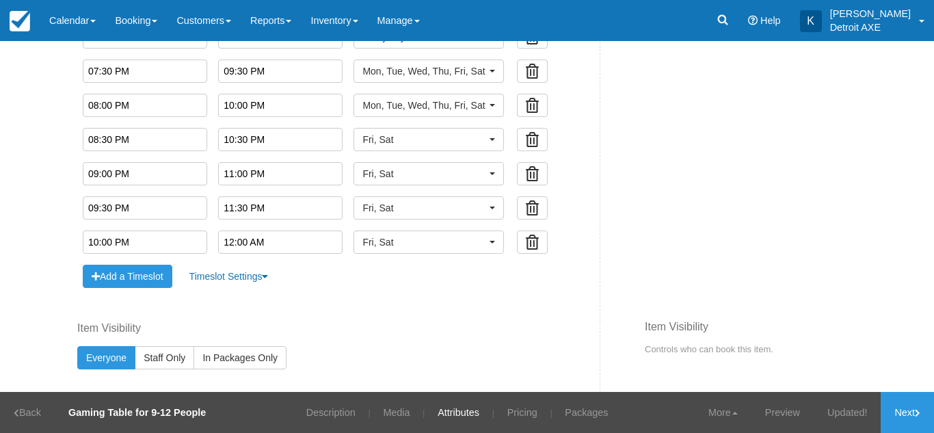
scroll to position [908, 0]
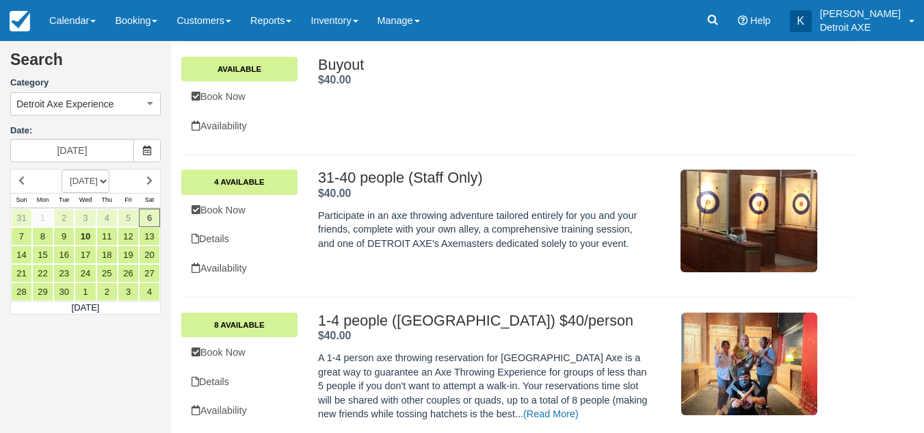
scroll to position [148, 0]
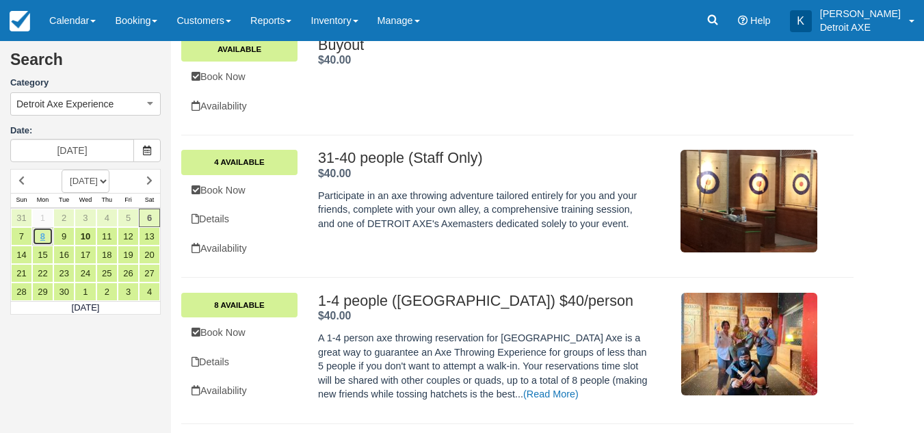
click at [46, 236] on link "8" at bounding box center [42, 236] width 21 height 18
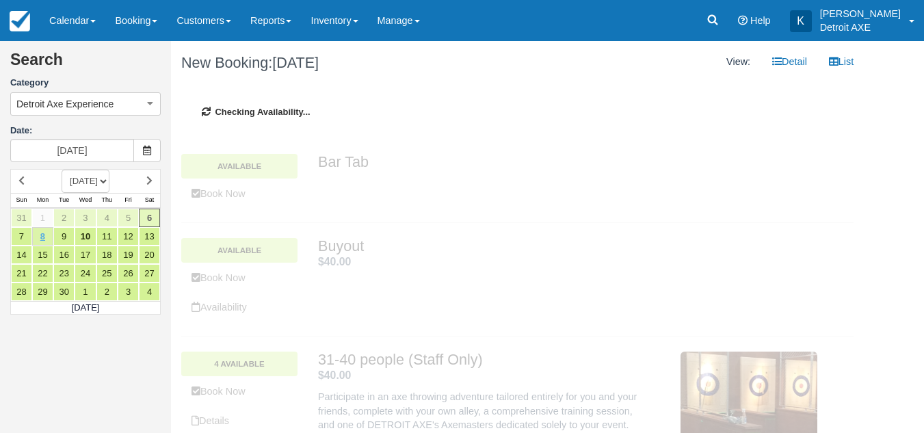
type input "[DATE]"
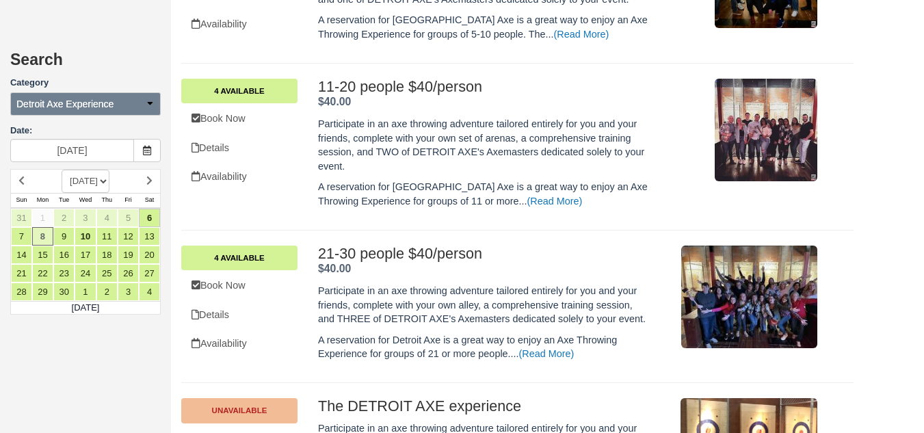
click at [73, 100] on span "Detroit Axe Experience" at bounding box center [64, 104] width 97 height 14
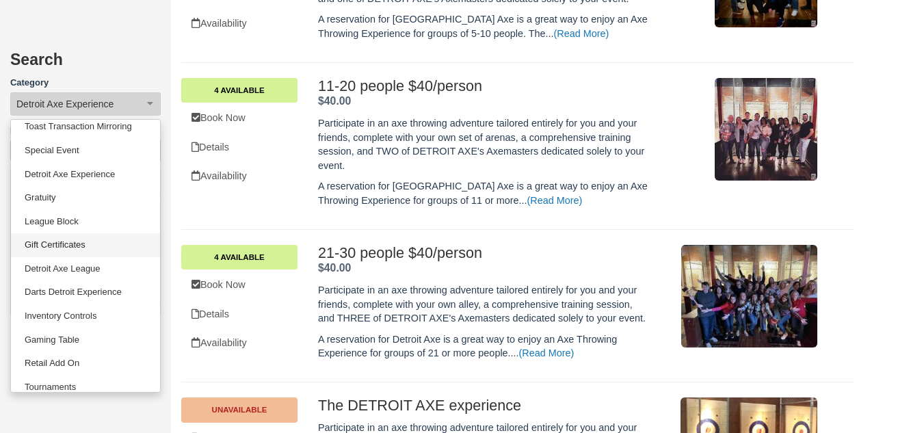
scroll to position [57, 0]
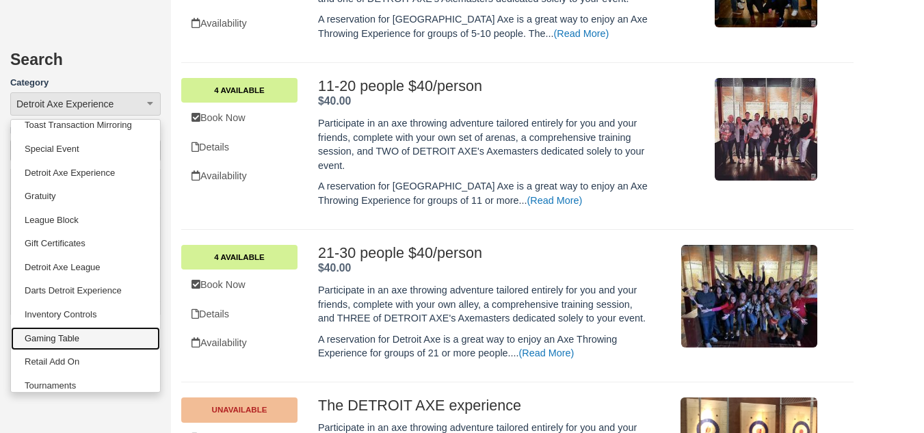
click at [83, 334] on link "Gaming Table" at bounding box center [85, 339] width 149 height 24
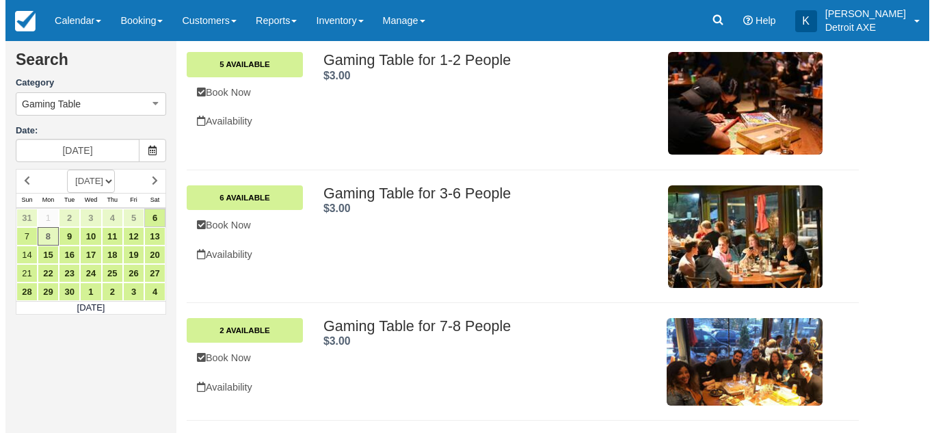
scroll to position [549, 0]
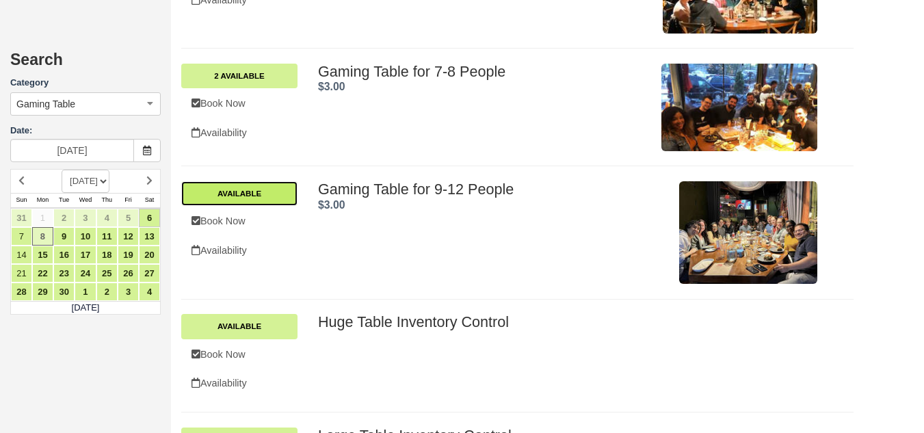
click at [268, 192] on link "Available" at bounding box center [239, 193] width 116 height 25
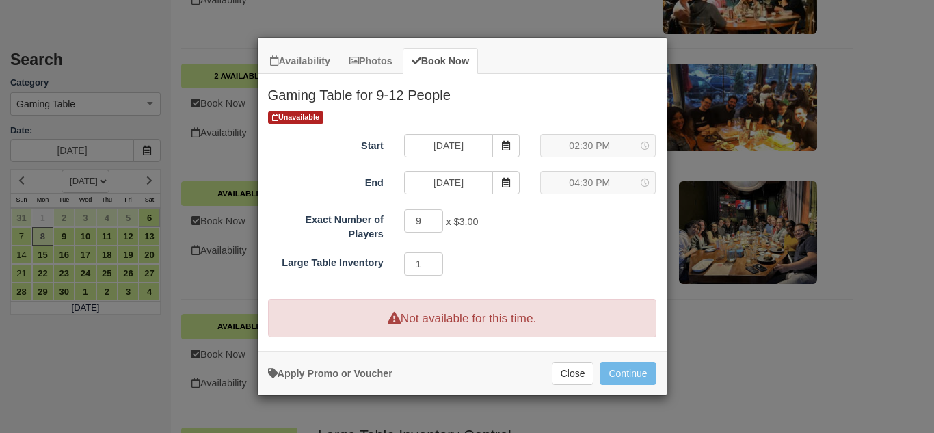
click at [572, 144] on div "02:30 PM 02:30 PM 02:30 PM" at bounding box center [598, 145] width 116 height 23
click at [570, 187] on div "04:30 PM 04:30 PM 04:30 PM" at bounding box center [598, 182] width 116 height 23
click at [601, 187] on div "04:30 PM 04:30 PM 04:30 PM" at bounding box center [598, 182] width 116 height 23
click at [501, 184] on icon "Item Modal" at bounding box center [506, 183] width 10 height 10
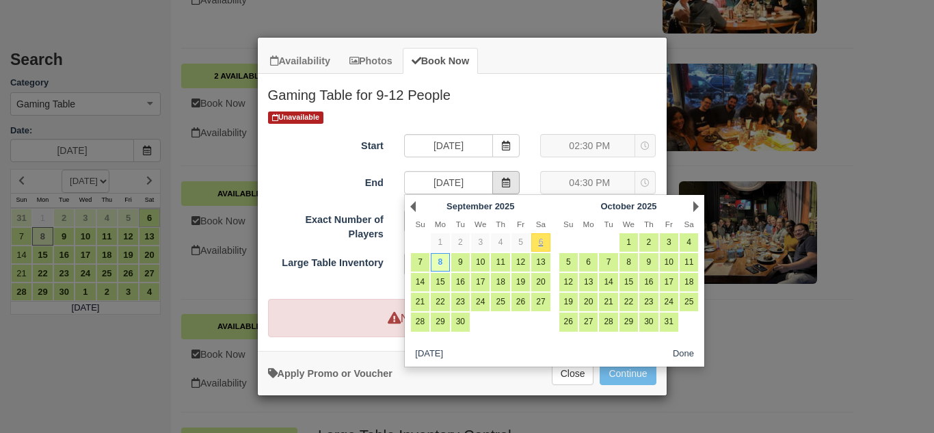
click at [501, 184] on icon "Item Modal" at bounding box center [506, 183] width 10 height 10
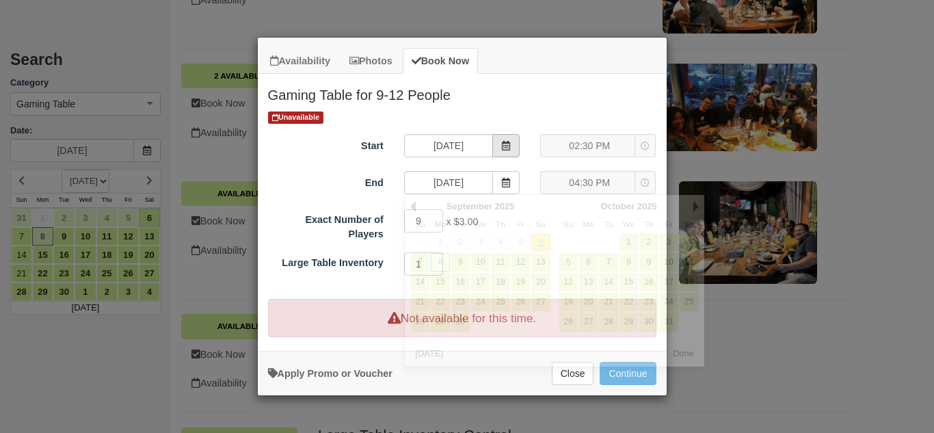
click at [504, 145] on icon "Item Modal" at bounding box center [506, 146] width 10 height 10
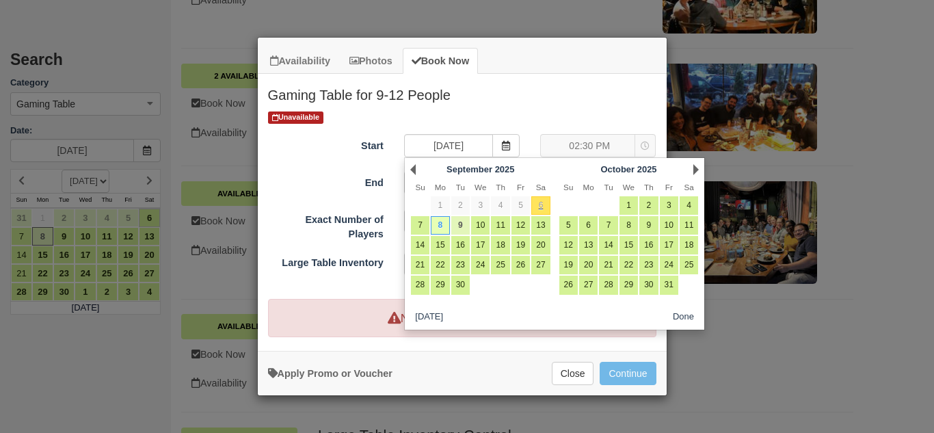
click at [461, 223] on link "9" at bounding box center [460, 225] width 18 height 18
type input "09/09/25"
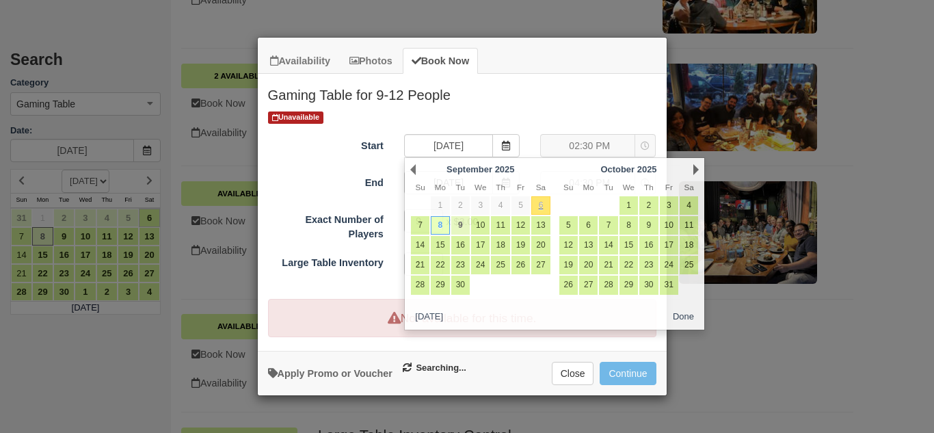
type input "09/09/25"
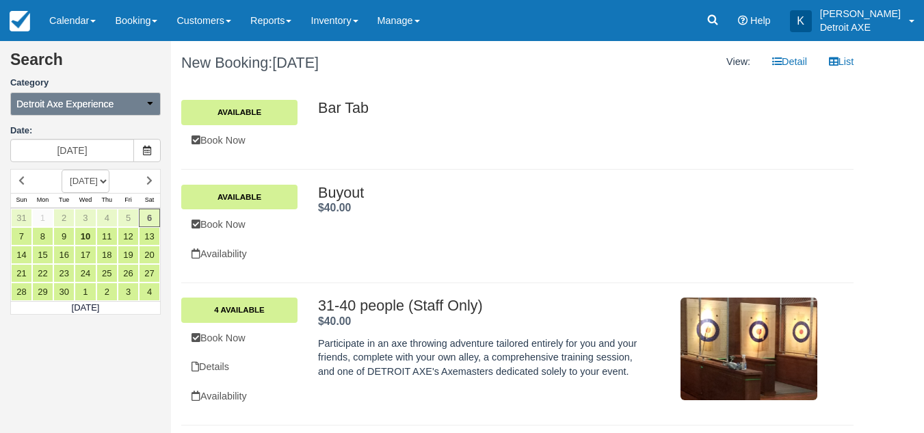
click at [121, 102] on button "Detroit Axe Experience" at bounding box center [85, 103] width 150 height 23
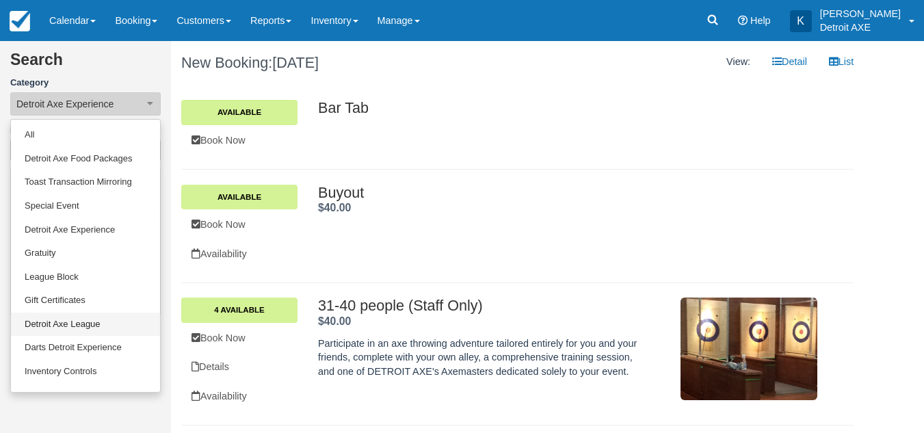
scroll to position [66, 0]
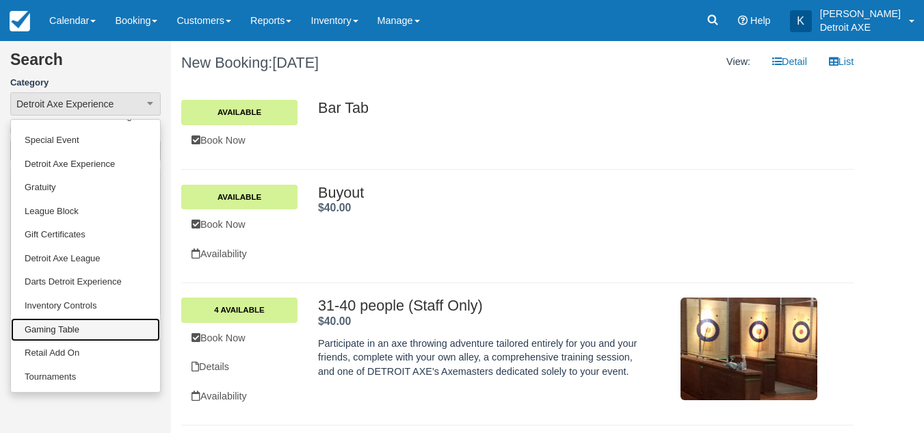
click at [75, 339] on link "Gaming Table" at bounding box center [85, 330] width 149 height 24
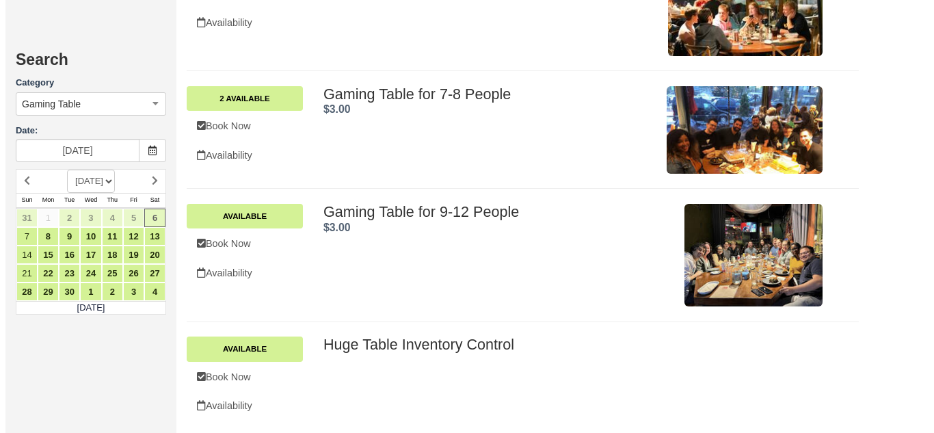
scroll to position [527, 0]
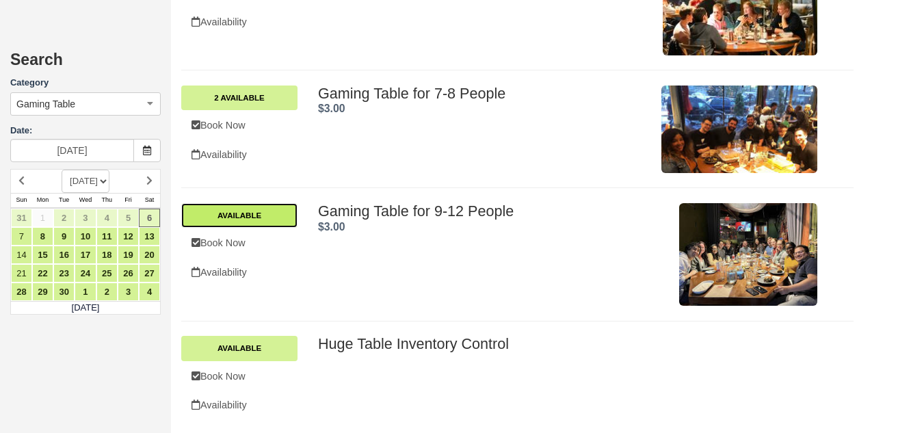
click at [258, 224] on link "Available" at bounding box center [239, 215] width 116 height 25
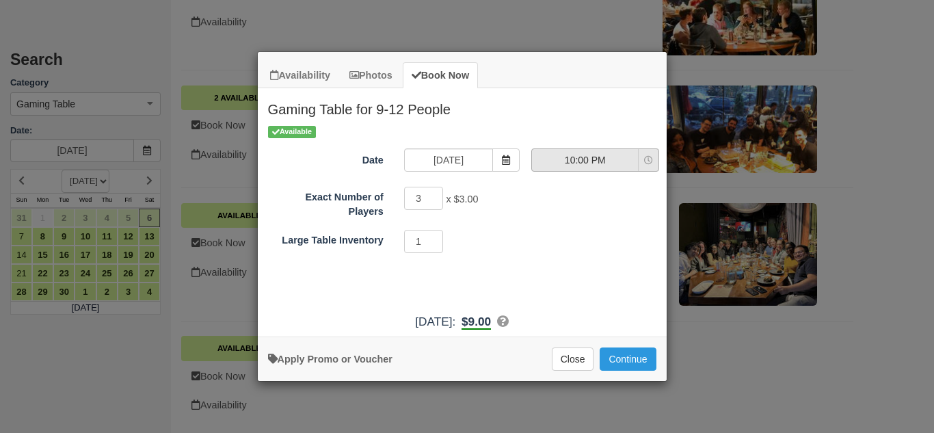
click at [615, 163] on span "10:00 PM" at bounding box center [585, 160] width 106 height 14
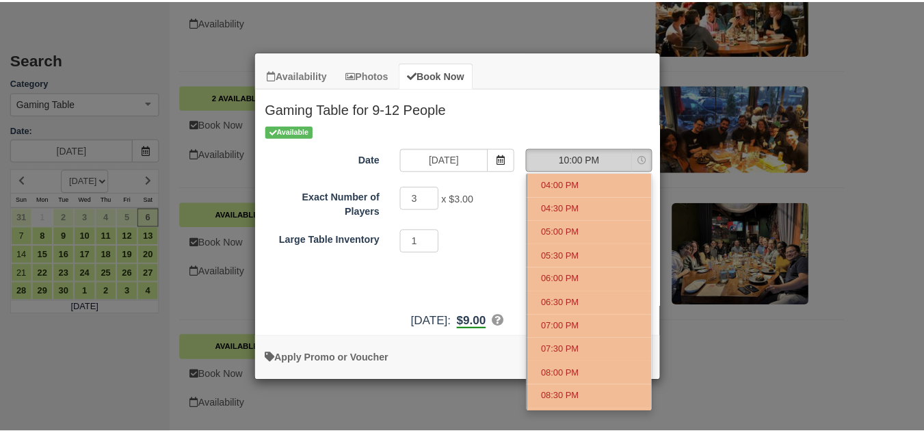
scroll to position [68, 0]
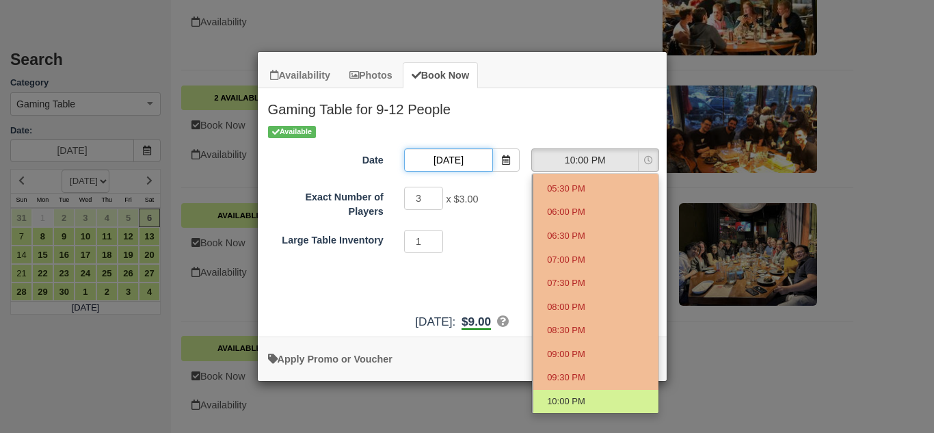
click at [466, 153] on input "[DATE]" at bounding box center [448, 159] width 89 height 23
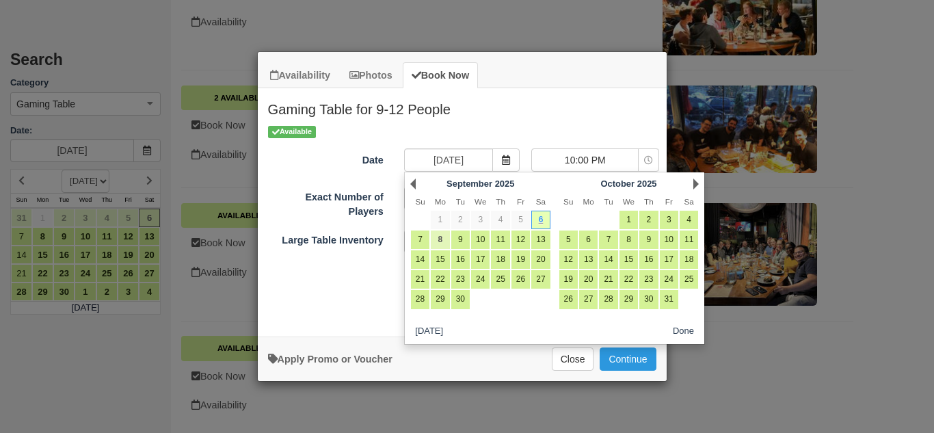
click at [444, 243] on link "8" at bounding box center [440, 240] width 18 height 18
type input "[DATE]"
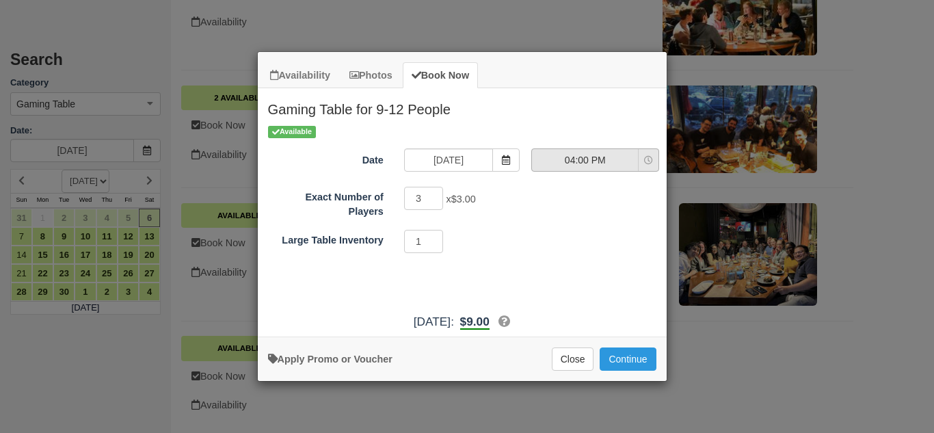
click at [609, 155] on span "04:00 PM" at bounding box center [585, 160] width 106 height 14
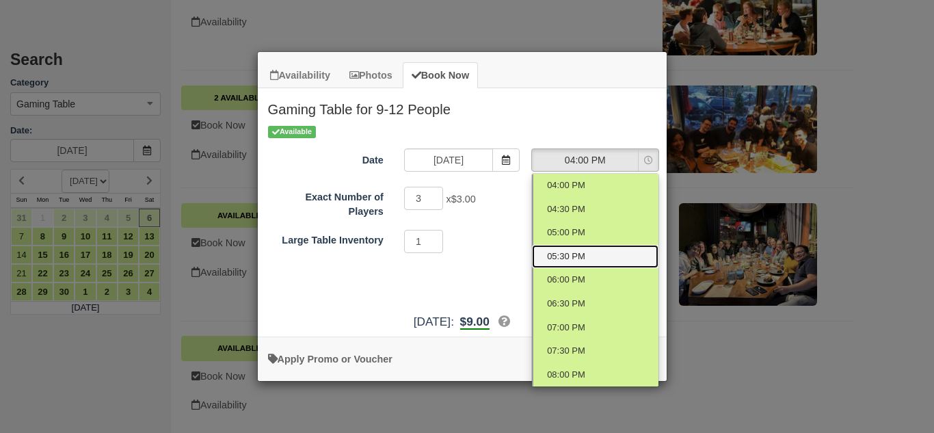
click at [601, 267] on link "05:30 PM" at bounding box center [595, 257] width 127 height 24
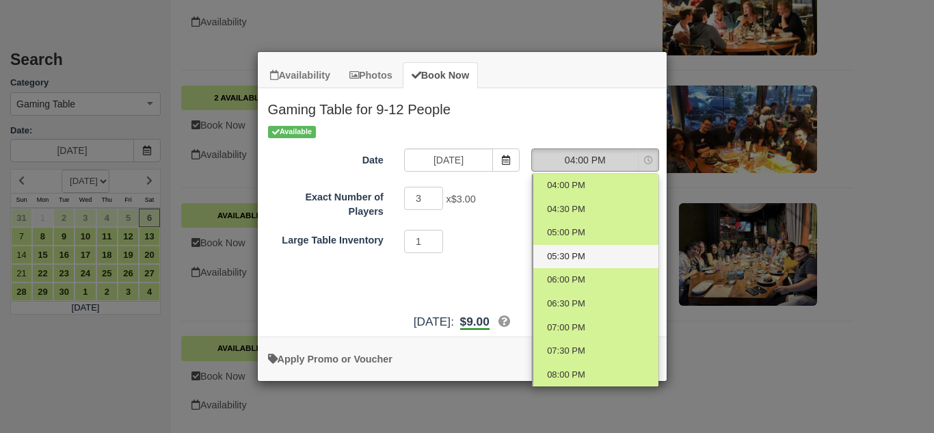
select select "3"
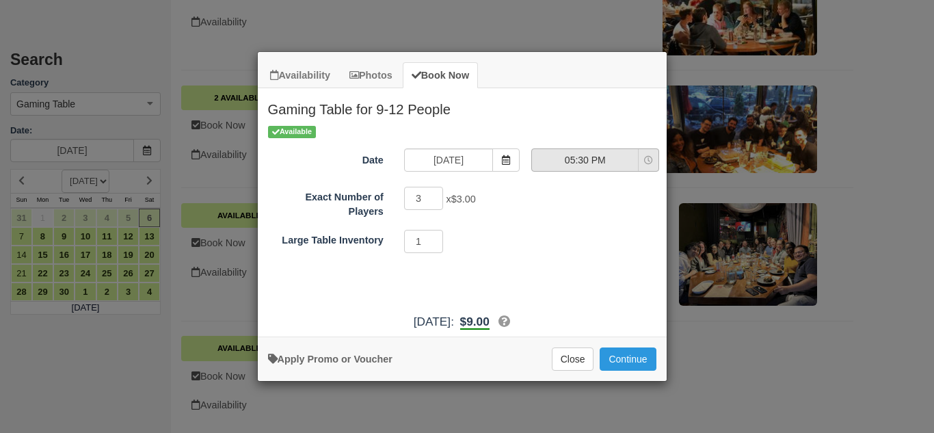
click at [606, 161] on span "05:30 PM" at bounding box center [585, 160] width 106 height 14
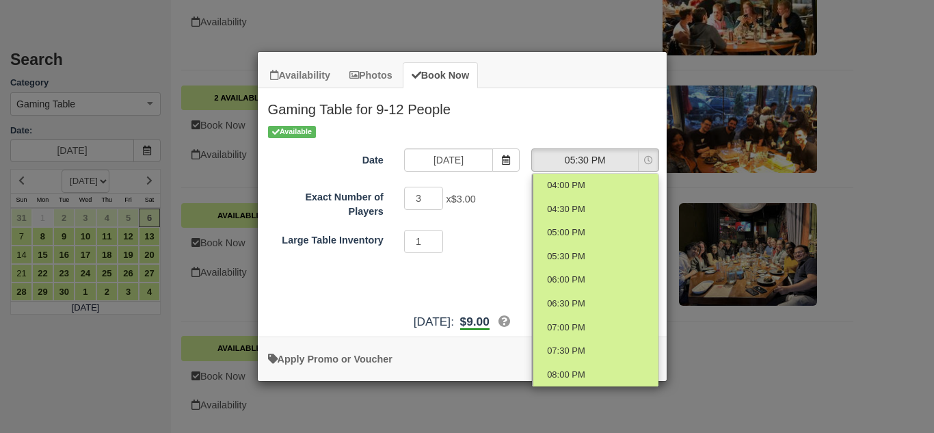
click at [482, 258] on div "Available Date [DATE] Time Selector 05:30 PM Nothing selected 04:00 PM 04:30 PM…" at bounding box center [462, 215] width 409 height 182
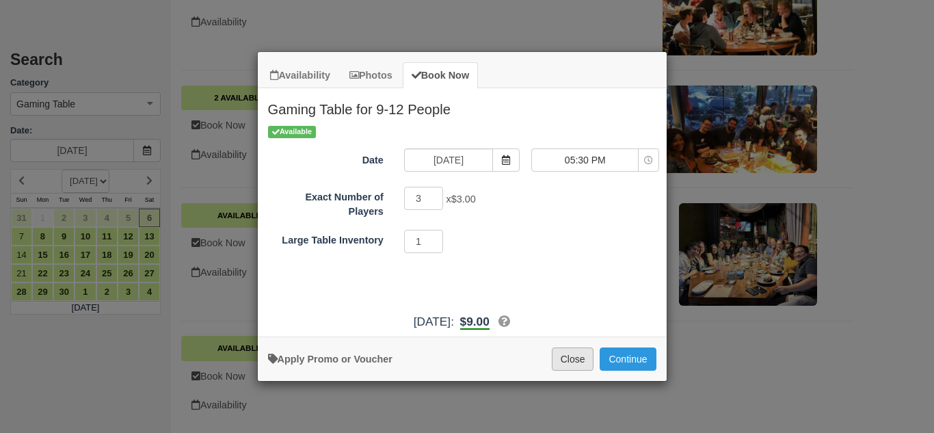
click at [562, 360] on button "Close" at bounding box center [573, 358] width 42 height 23
